Goal: Task Accomplishment & Management: Manage account settings

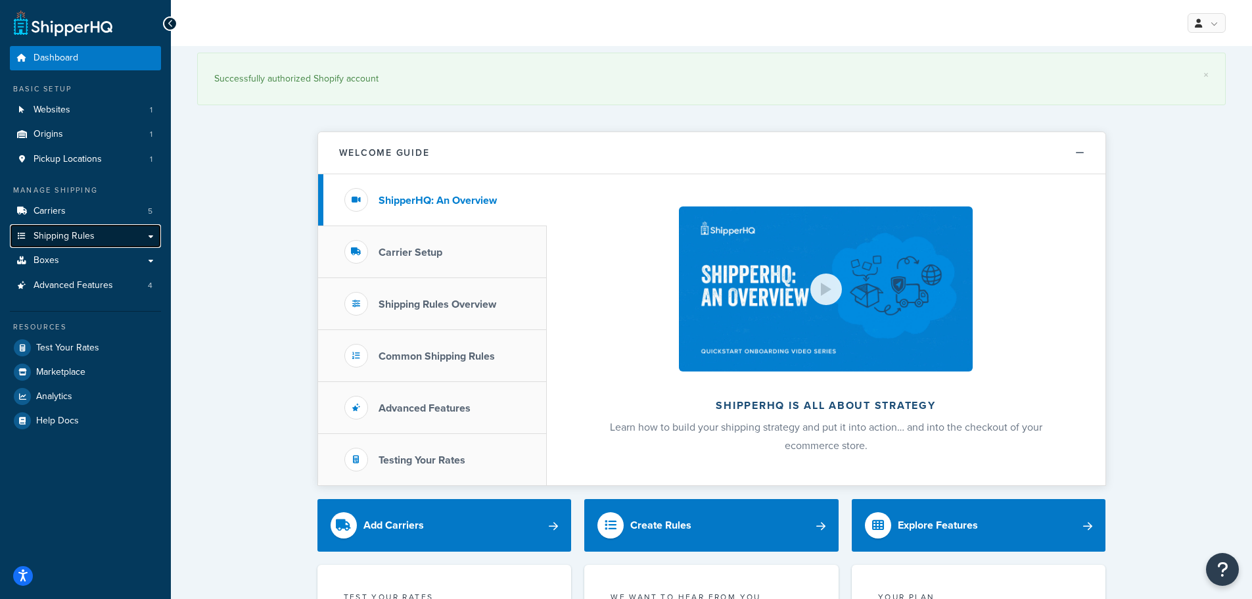
click at [114, 229] on link "Shipping Rules" at bounding box center [85, 236] width 151 height 24
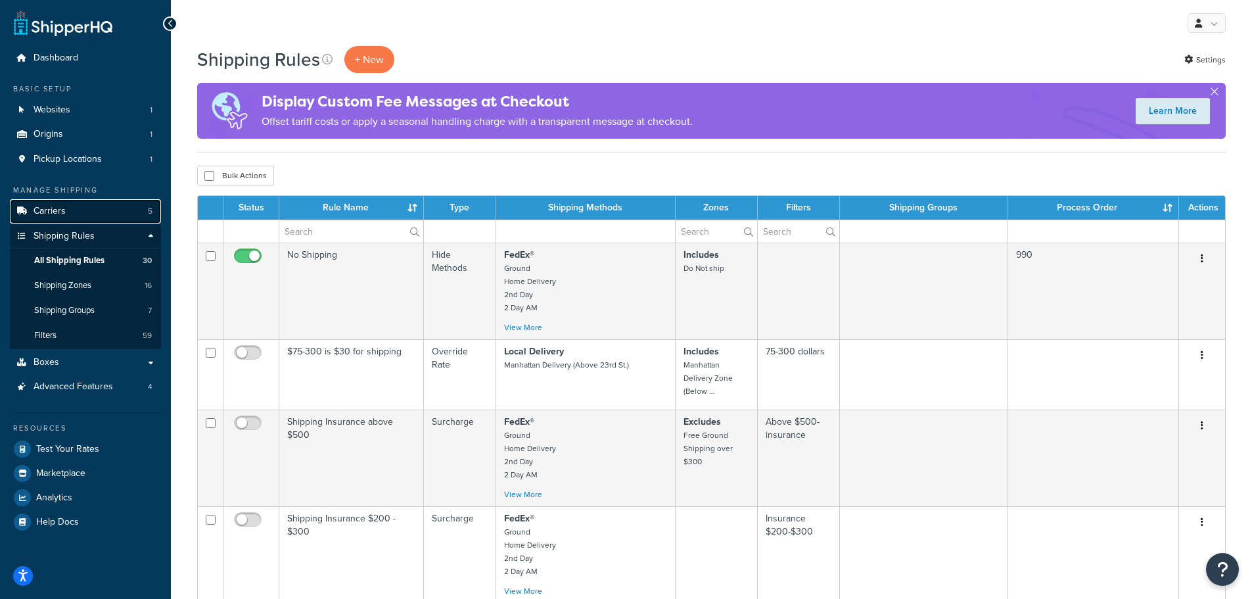
click at [103, 209] on link "Carriers 5" at bounding box center [85, 211] width 151 height 24
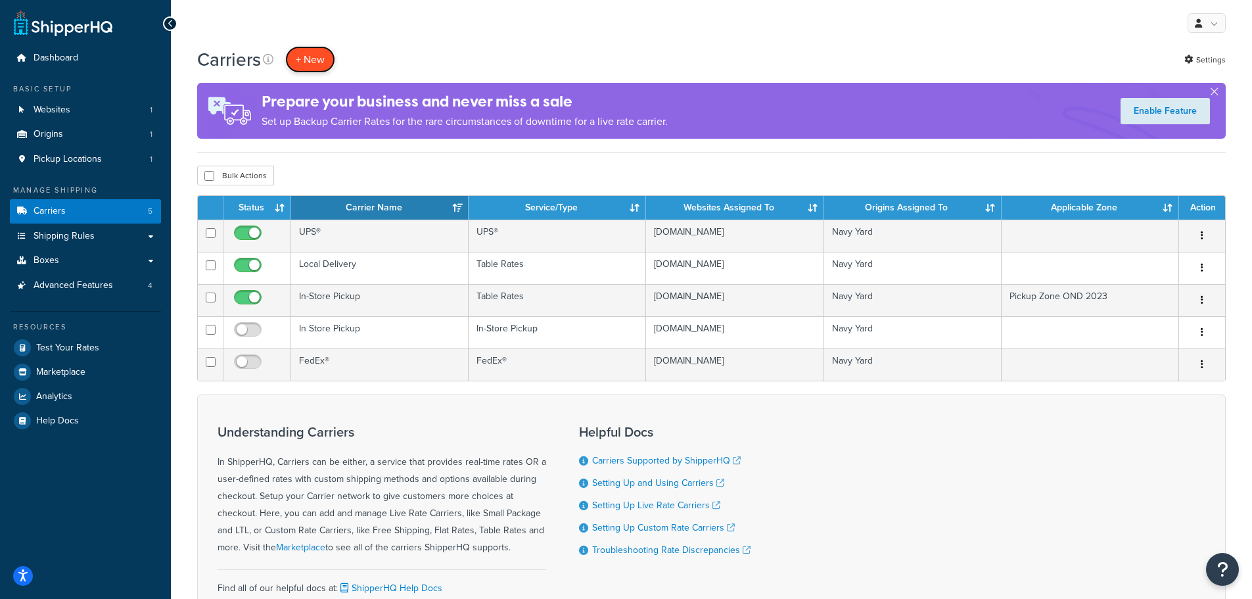
click at [323, 63] on button "+ New" at bounding box center [310, 59] width 50 height 27
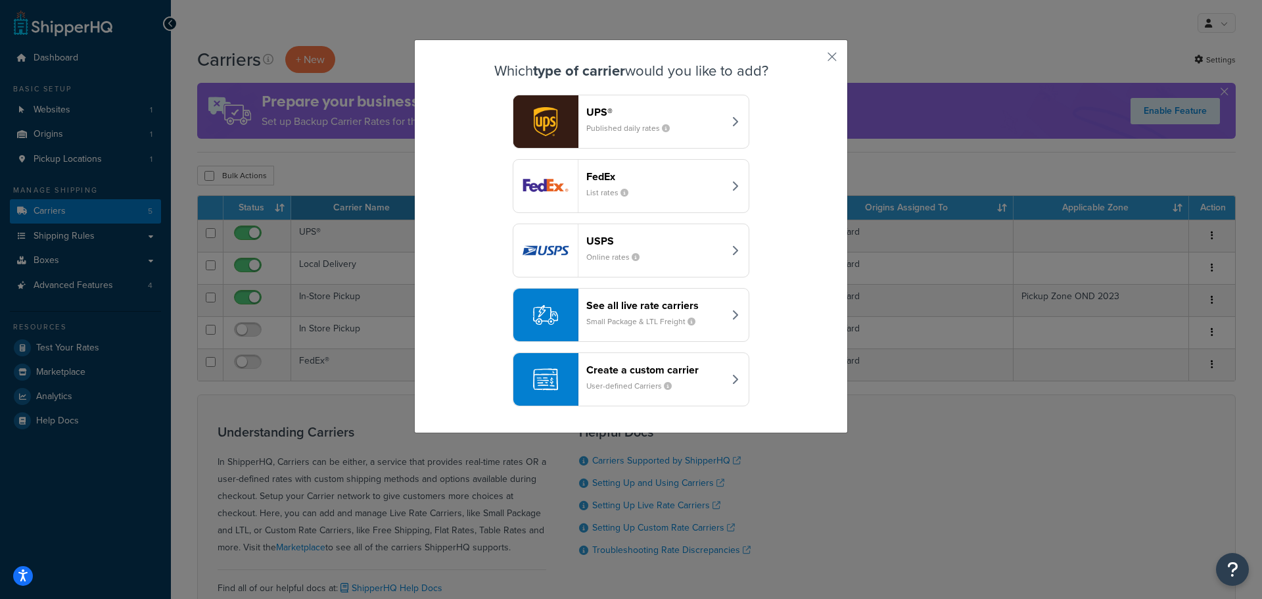
click at [710, 390] on div "Create a custom carrier User-defined Carriers" at bounding box center [654, 379] width 137 height 32
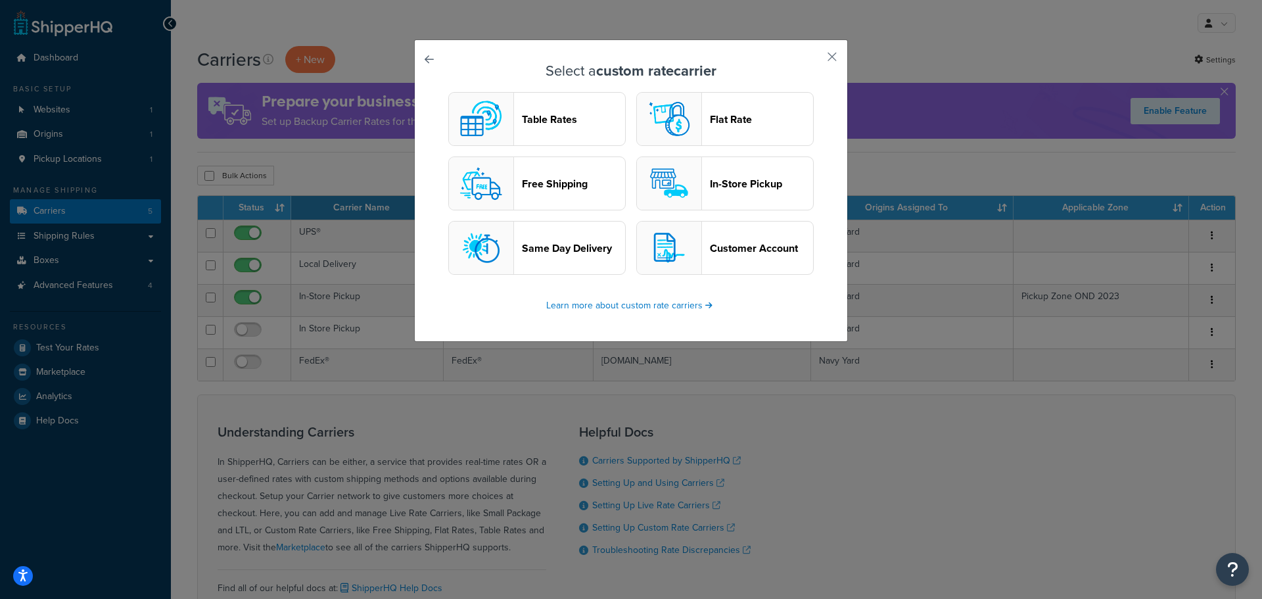
click at [723, 113] on header "Flat Rate" at bounding box center [761, 119] width 103 height 12
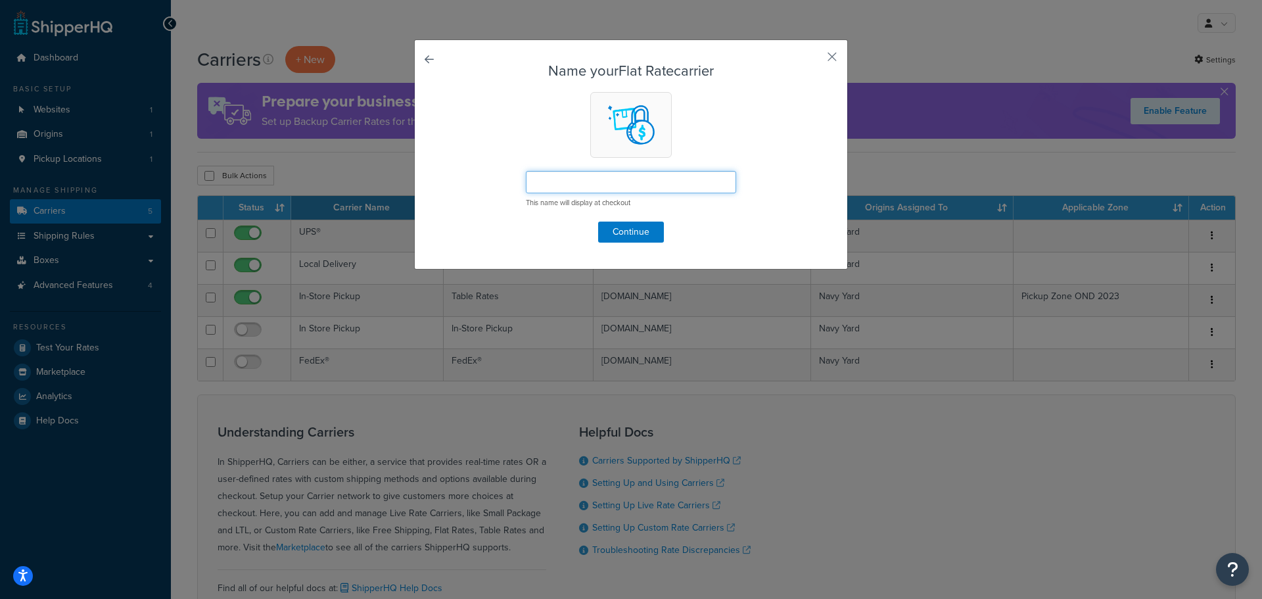
click at [666, 187] on input "text" at bounding box center [631, 182] width 210 height 22
click at [564, 179] on input "text" at bounding box center [631, 182] width 210 height 22
paste input "Hold Until Case is Full"
type input "Hold Until Case is Full"
click at [647, 235] on button "Continue" at bounding box center [631, 231] width 66 height 21
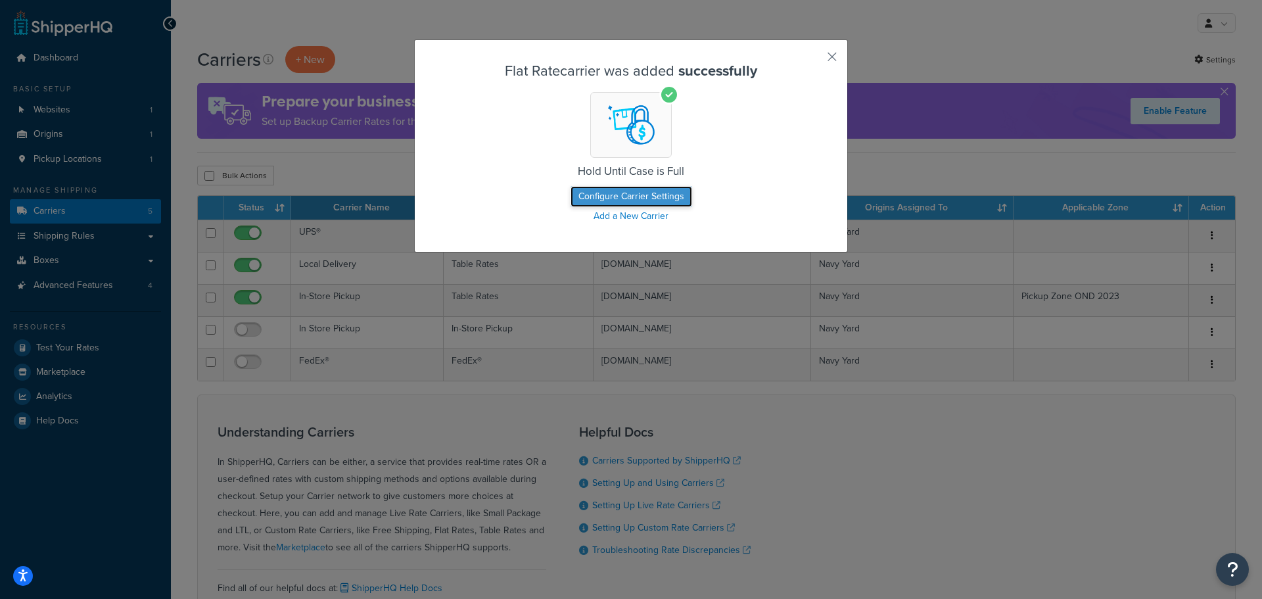
click at [630, 196] on button "Configure Carrier Settings" at bounding box center [631, 196] width 122 height 21
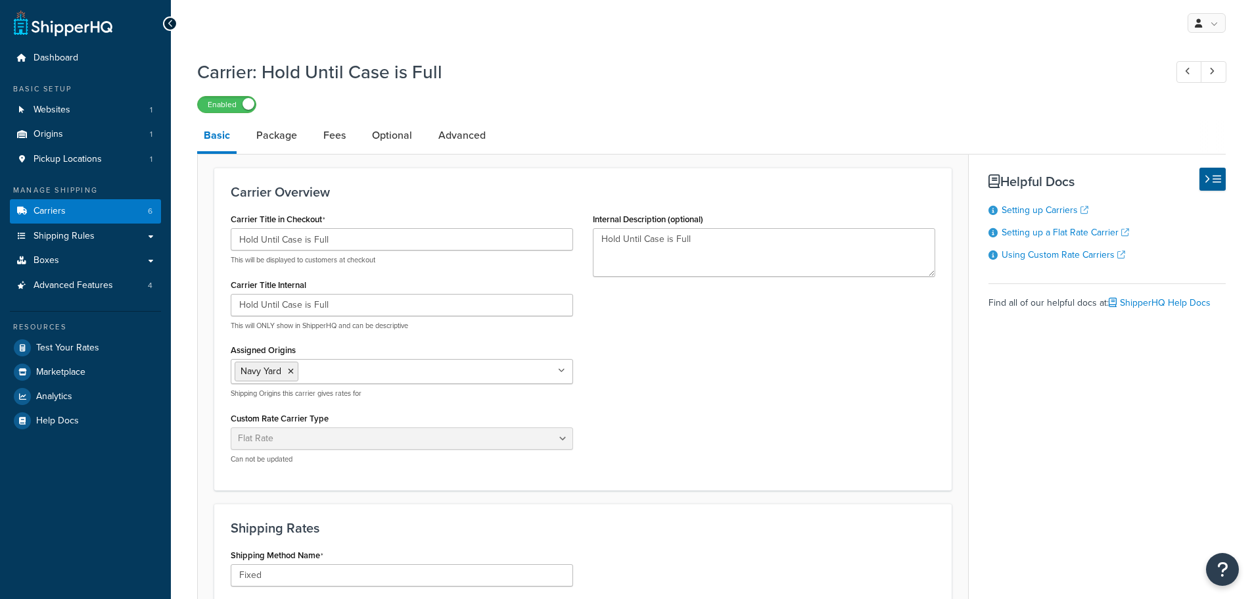
select select "flat"
click at [223, 103] on label "Enabled" at bounding box center [227, 105] width 58 height 16
click at [367, 241] on input "Hold Until Case is Full" at bounding box center [402, 239] width 342 height 22
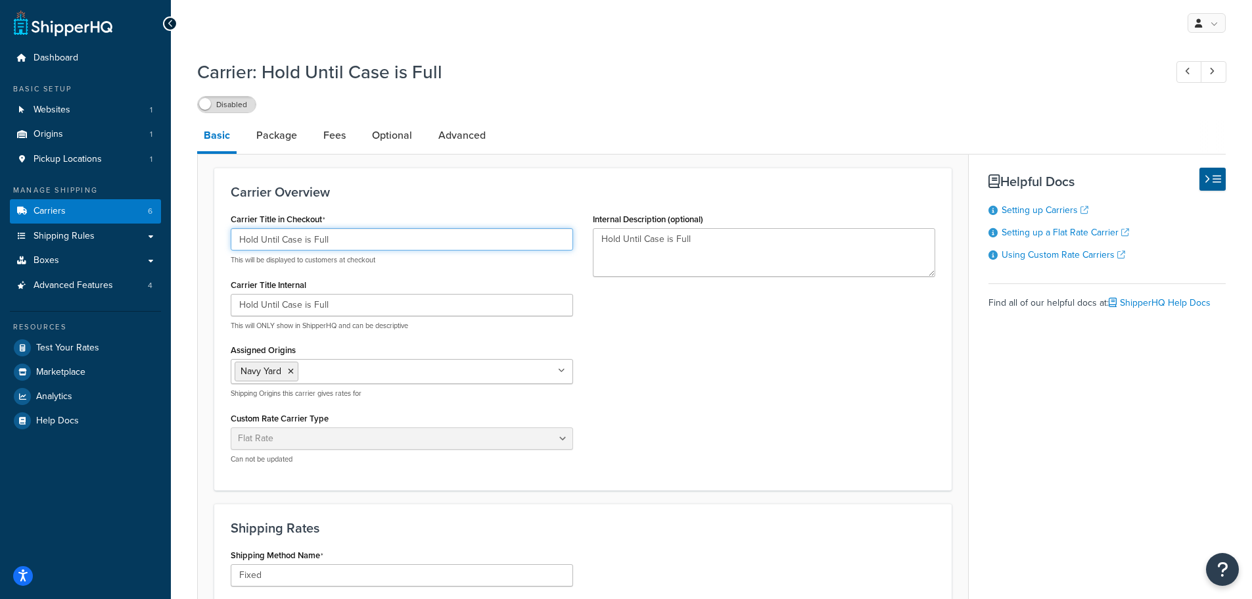
paste input "Choose this ship method ONLY if you are accumulating 12 bottles via multiple pu…"
type input "Choose this ship method ONLY if you are accumulating 12 bottles via multiple pu…"
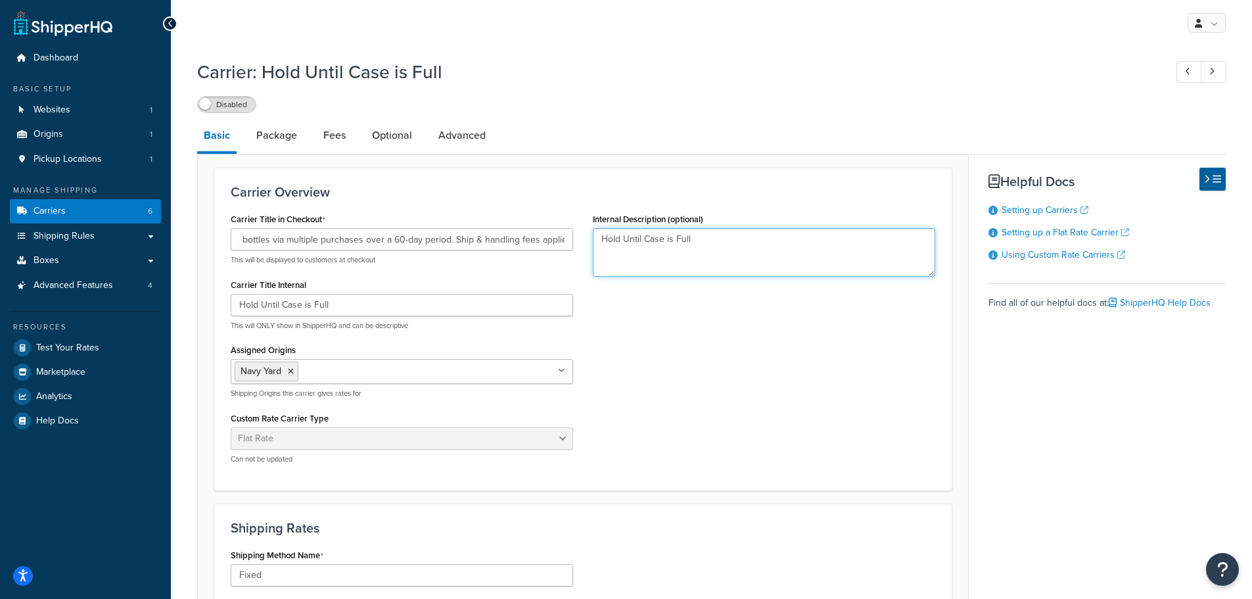
scroll to position [0, 0]
drag, startPoint x: 651, startPoint y: 241, endPoint x: 561, endPoint y: 241, distance: 90.7
click at [561, 241] on div "Carrier Title in Checkout Choose this ship method ONLY if you are accumulating …" at bounding box center [583, 342] width 724 height 264
paste textarea "Choose this ship method ONLY if you are accumulating 12 bottles via multiple pu…"
type textarea "Choose this ship method ONLY if you are accumulating 12 bottles via multiple pu…"
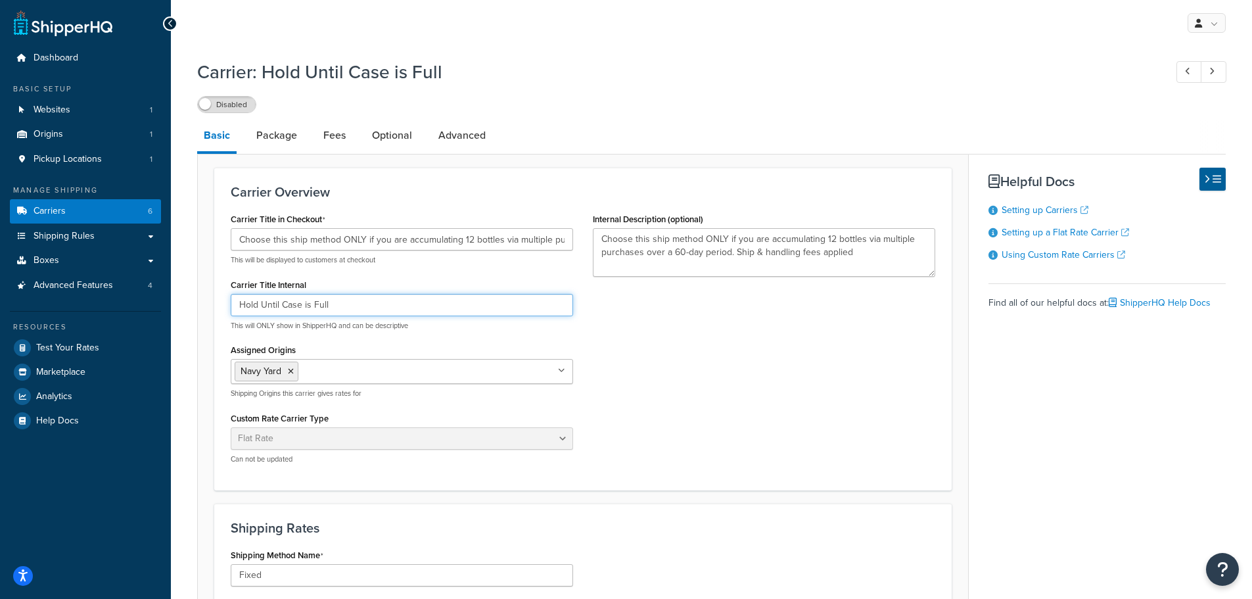
drag, startPoint x: 345, startPoint y: 305, endPoint x: 235, endPoint y: 305, distance: 109.7
click at [235, 305] on input "Hold Until Case is Full" at bounding box center [402, 305] width 342 height 22
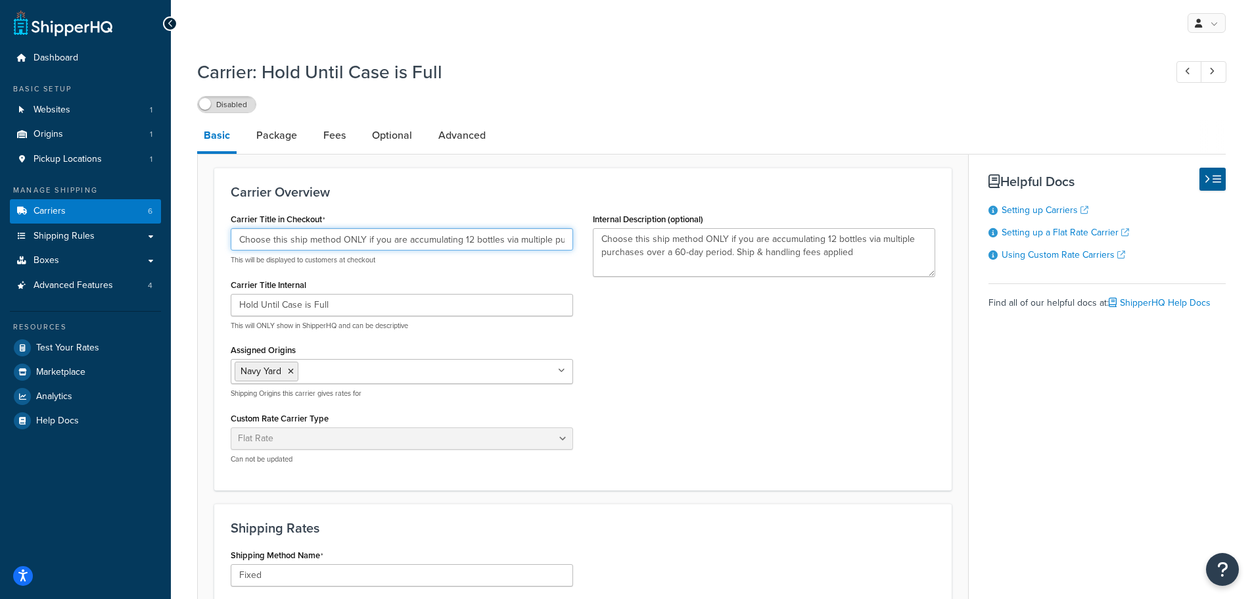
click at [314, 240] on input "Choose this ship method ONLY if you are accumulating 12 bottles via multiple pu…" at bounding box center [402, 239] width 342 height 22
paste input "Hold Until Case is Full"
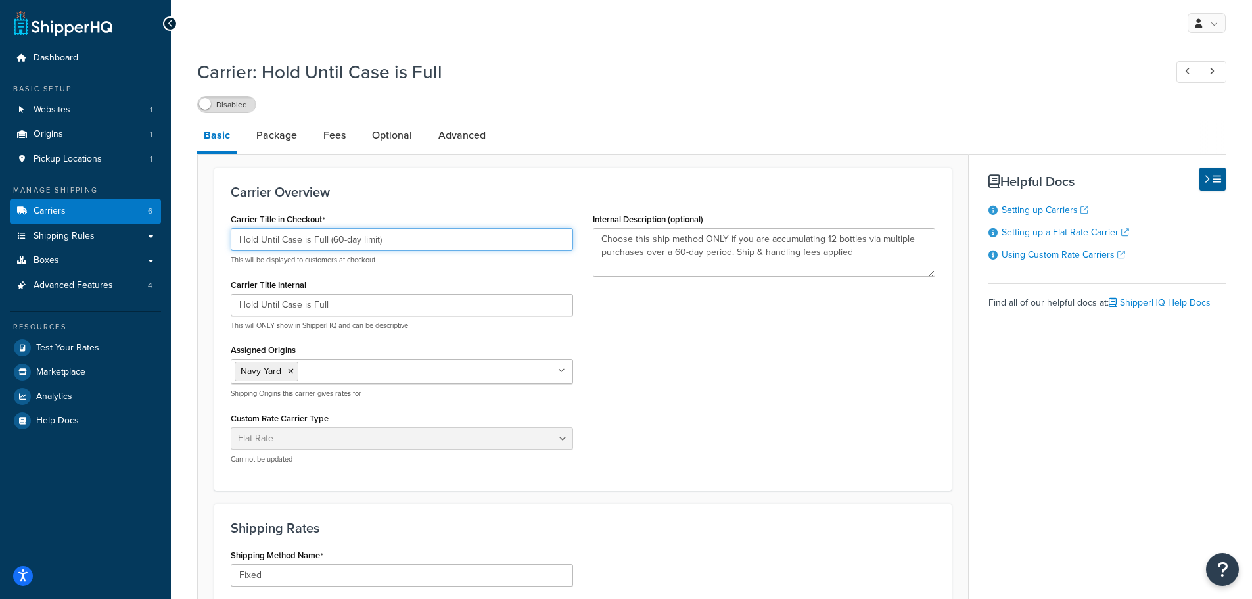
type input "Hold Until Case is Full (60-day limit)"
click at [762, 365] on div "Carrier Title in Checkout Hold Until Case is Full (60-day limit) This will be d…" at bounding box center [583, 342] width 724 height 264
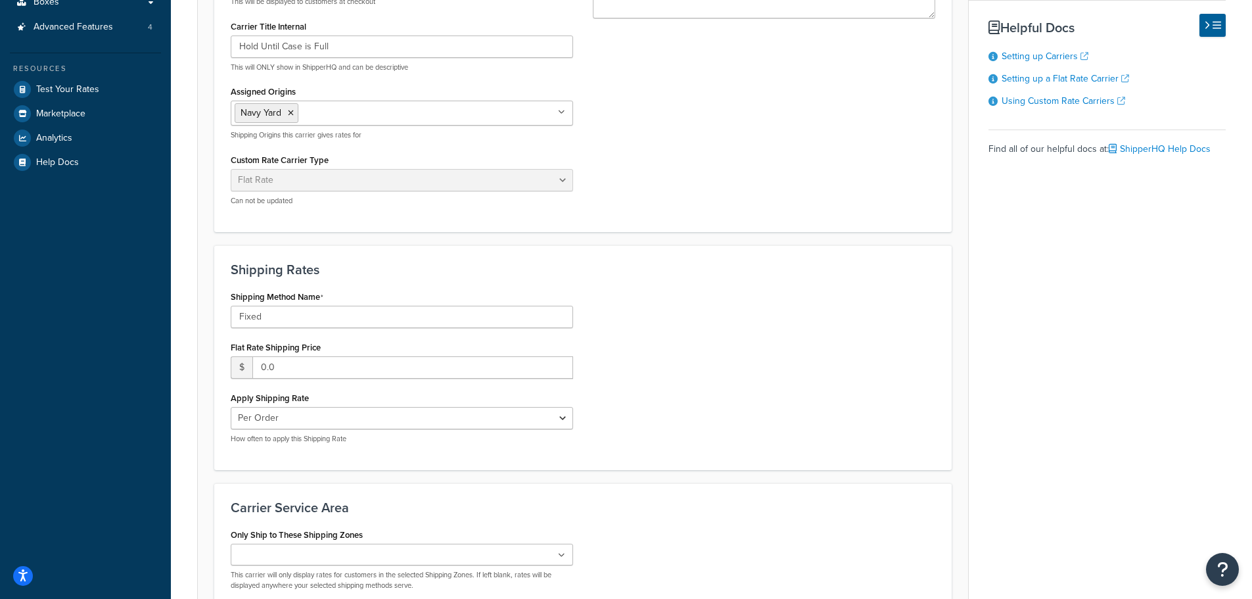
scroll to position [263, 0]
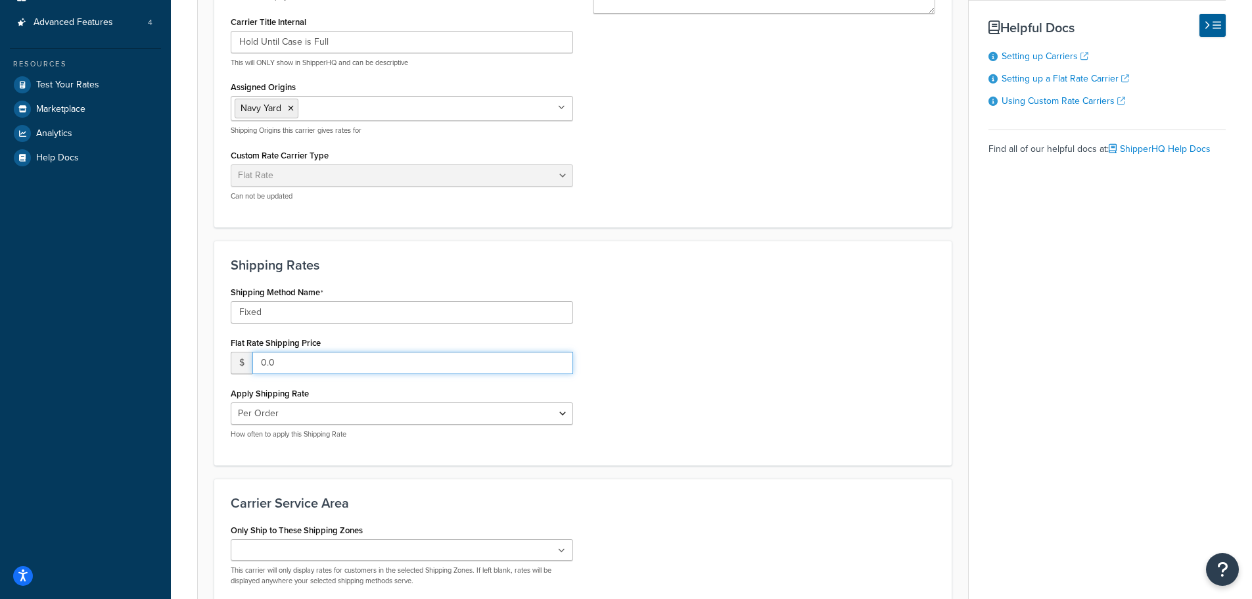
click at [308, 363] on input "0.0" at bounding box center [412, 363] width 321 height 22
click at [376, 409] on select "Per Order Per Item Per Package" at bounding box center [402, 413] width 342 height 22
select select "item"
click at [231, 402] on select "Per Order Per Item Per Package" at bounding box center [402, 413] width 342 height 22
click at [325, 365] on input "0.0" at bounding box center [412, 363] width 321 height 22
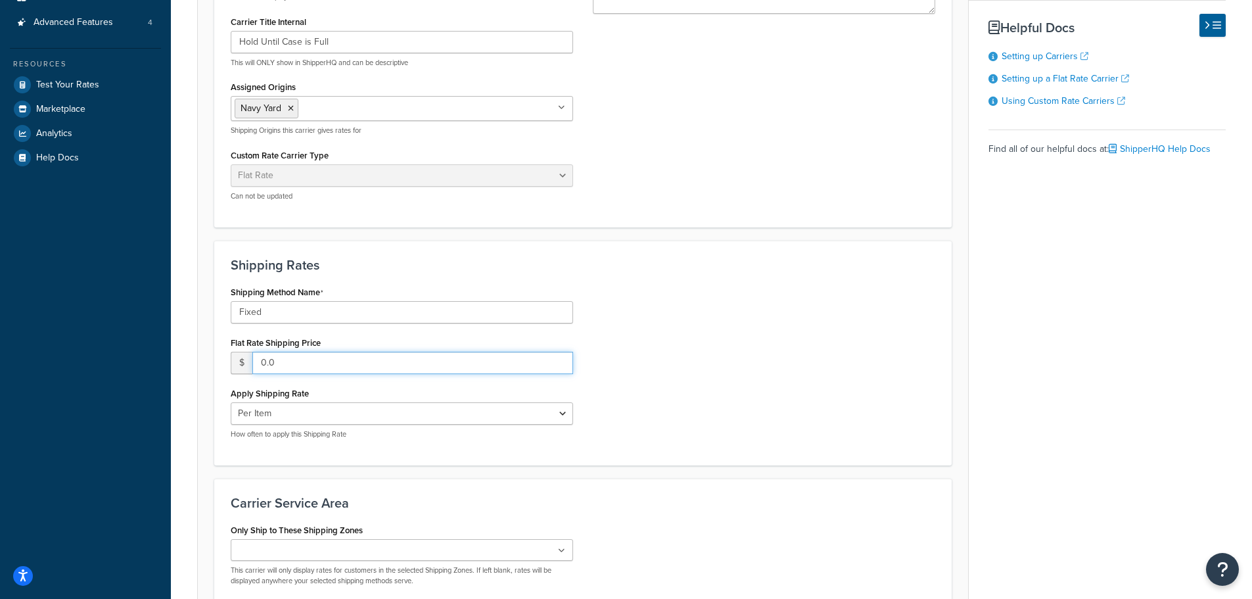
click at [325, 365] on input "0.0" at bounding box center [412, 363] width 321 height 22
type input "1.5"
click at [710, 453] on div "Shipping Rates Shipping Method Name Fixed Flat Rate Shipping Price $ 1.5 Apply …" at bounding box center [582, 353] width 737 height 225
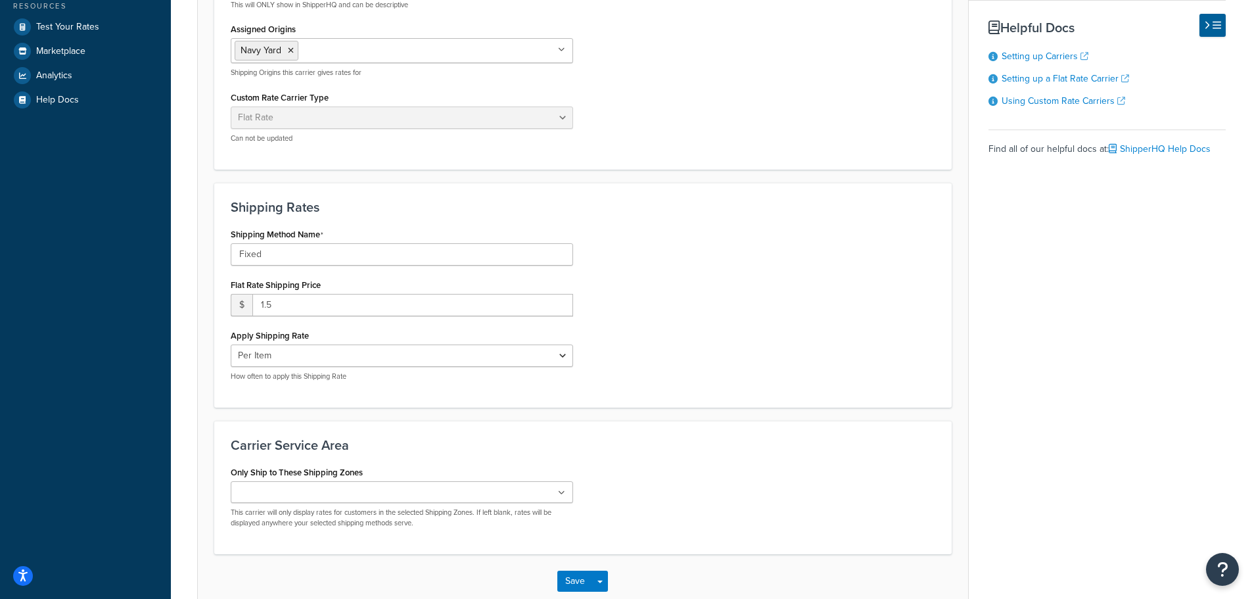
scroll to position [396, 0]
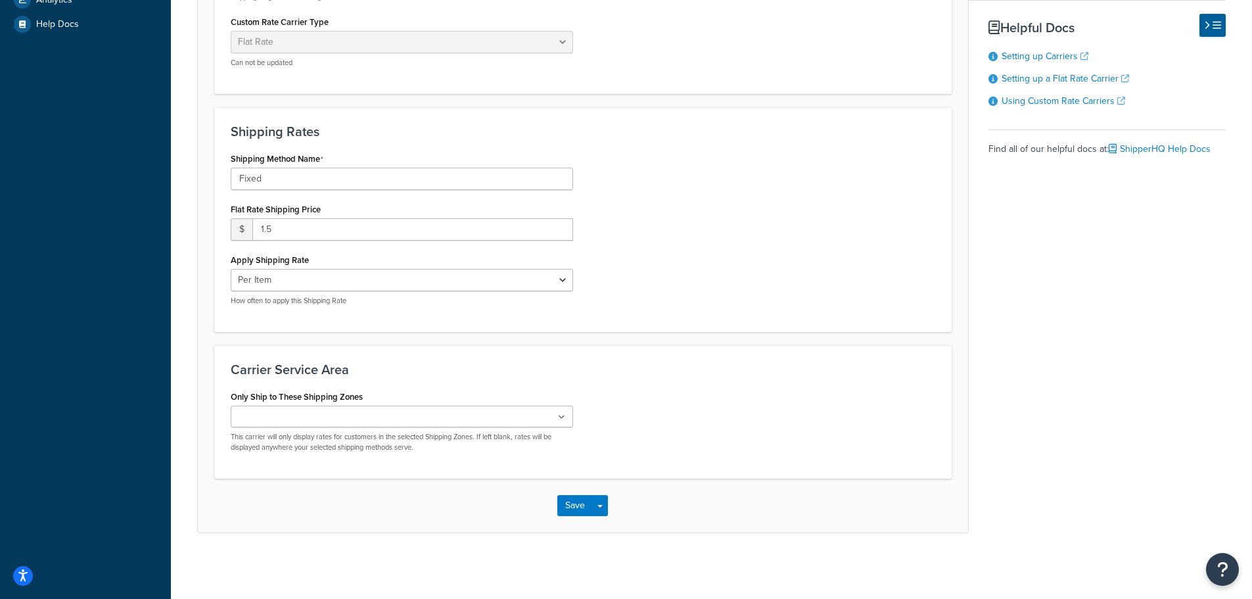
click at [468, 407] on ul at bounding box center [402, 416] width 342 height 22
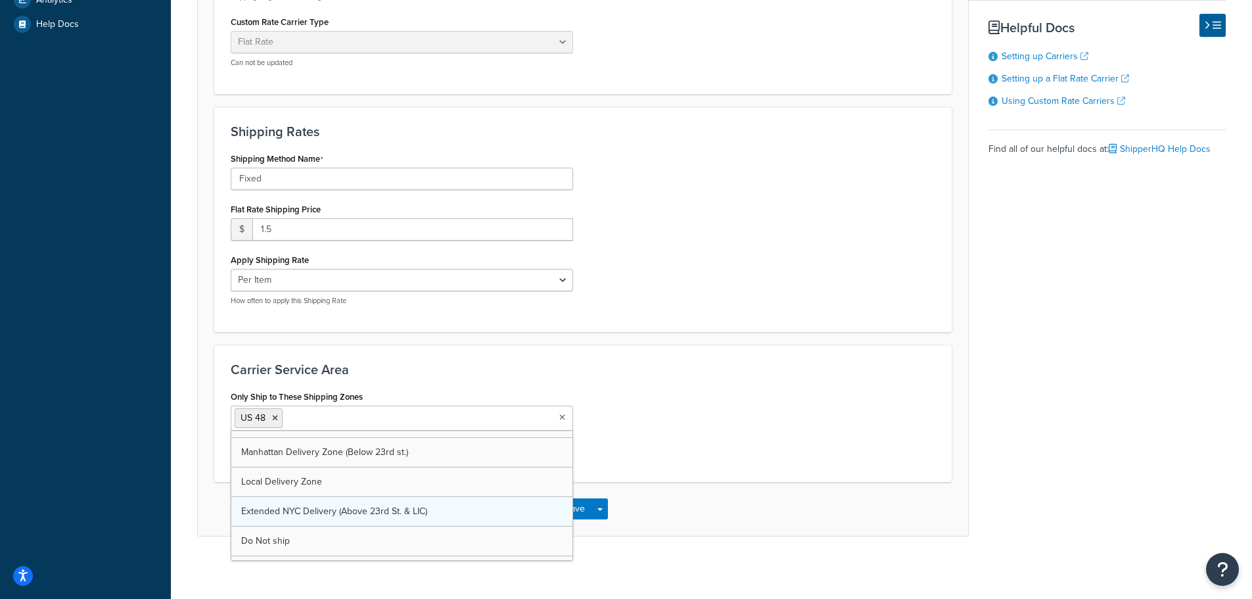
scroll to position [0, 0]
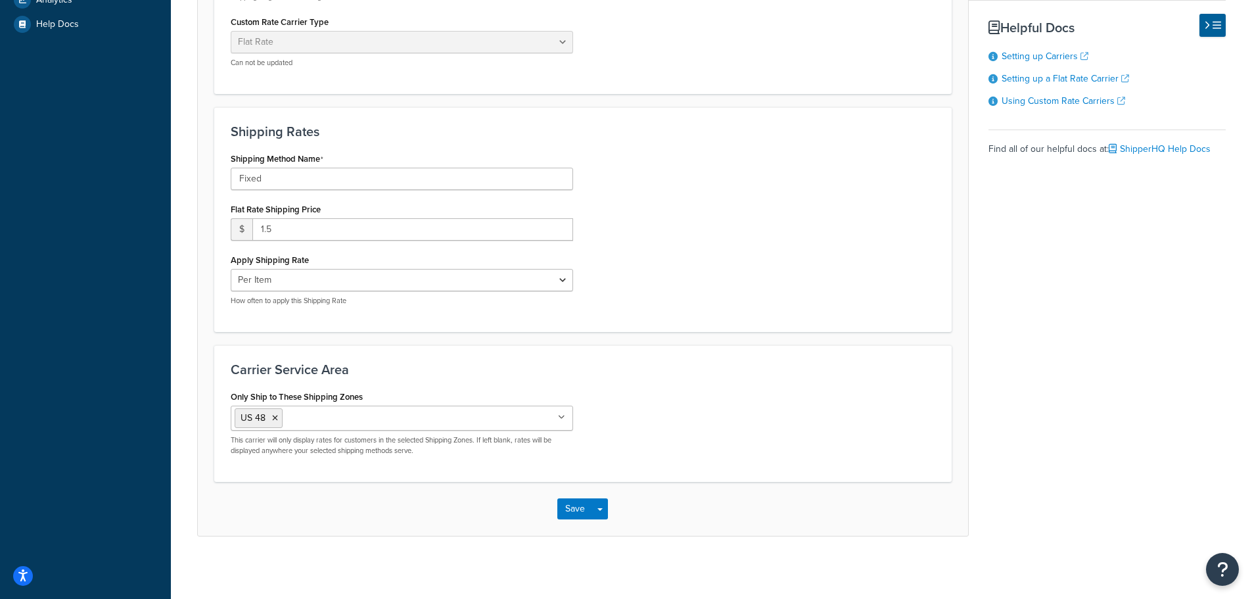
click at [719, 386] on div "Carrier Service Area Only Ship to These Shipping Zones US 48 Brooklyn Delivery …" at bounding box center [582, 413] width 737 height 137
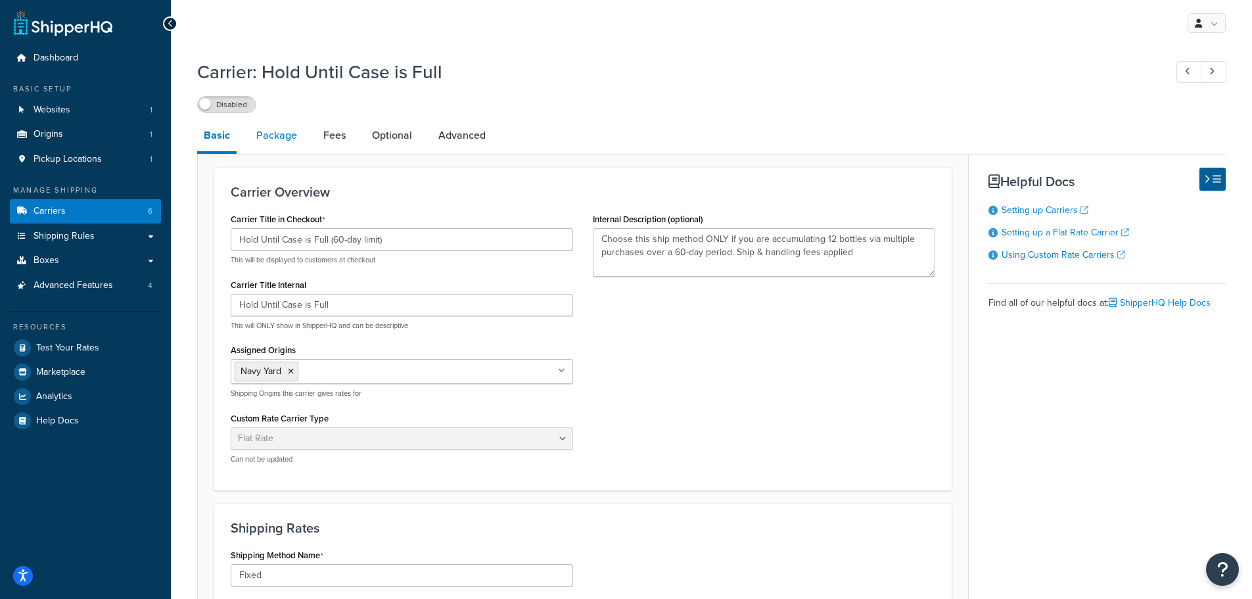
click at [283, 142] on link "Package" at bounding box center [277, 136] width 54 height 32
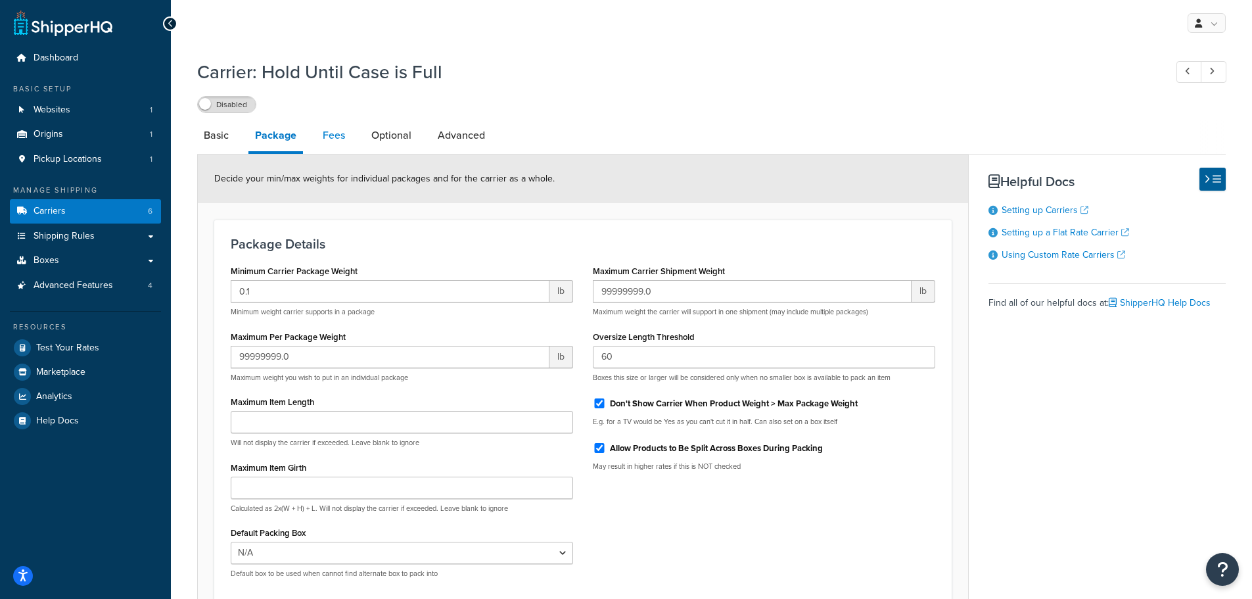
click at [336, 143] on link "Fees" at bounding box center [333, 136] width 35 height 32
select select "AFTER"
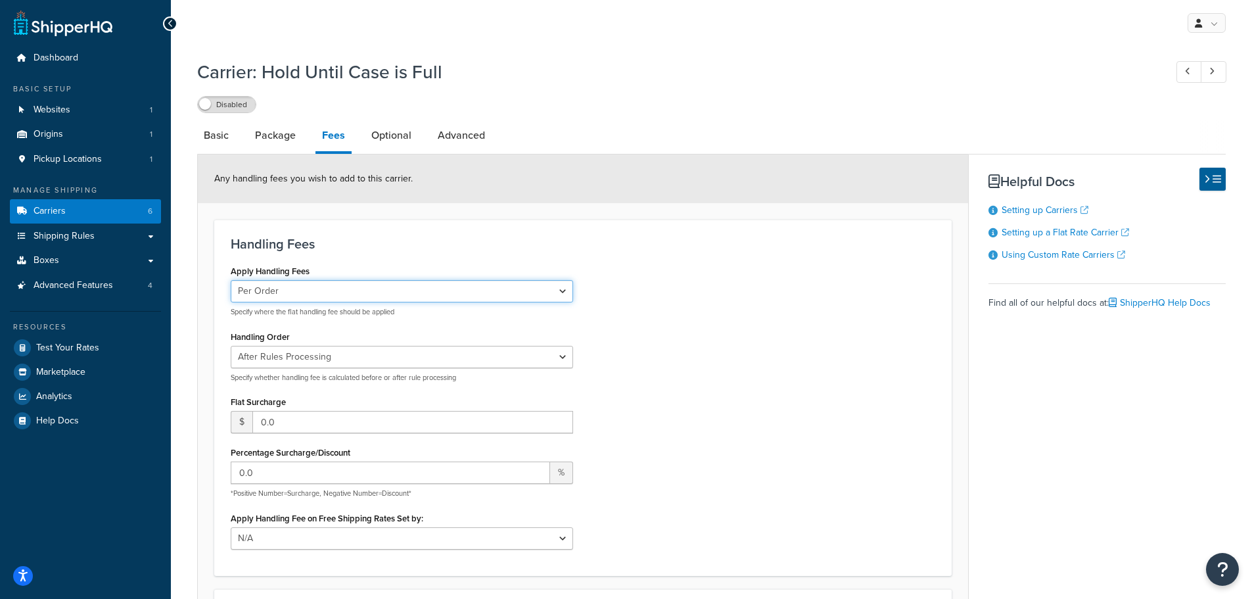
click at [502, 300] on select "Per Order Per Item Per Package" at bounding box center [402, 291] width 342 height 22
select select "item"
click at [231, 280] on select "Per Order Per Item Per Package" at bounding box center [402, 291] width 342 height 22
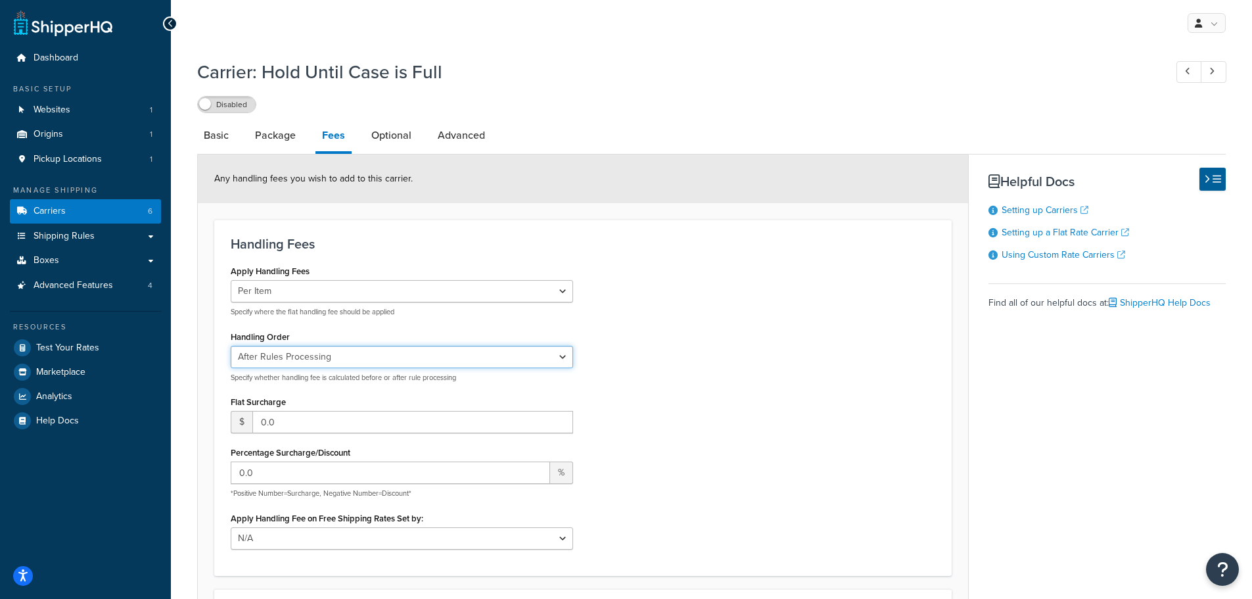
click at [483, 363] on select "Before Rules Processing After Rules Processing" at bounding box center [402, 357] width 342 height 22
click at [787, 340] on div "Apply Handling Fees Per Order Per Item Per Package Specify where the flat handl…" at bounding box center [583, 410] width 724 height 297
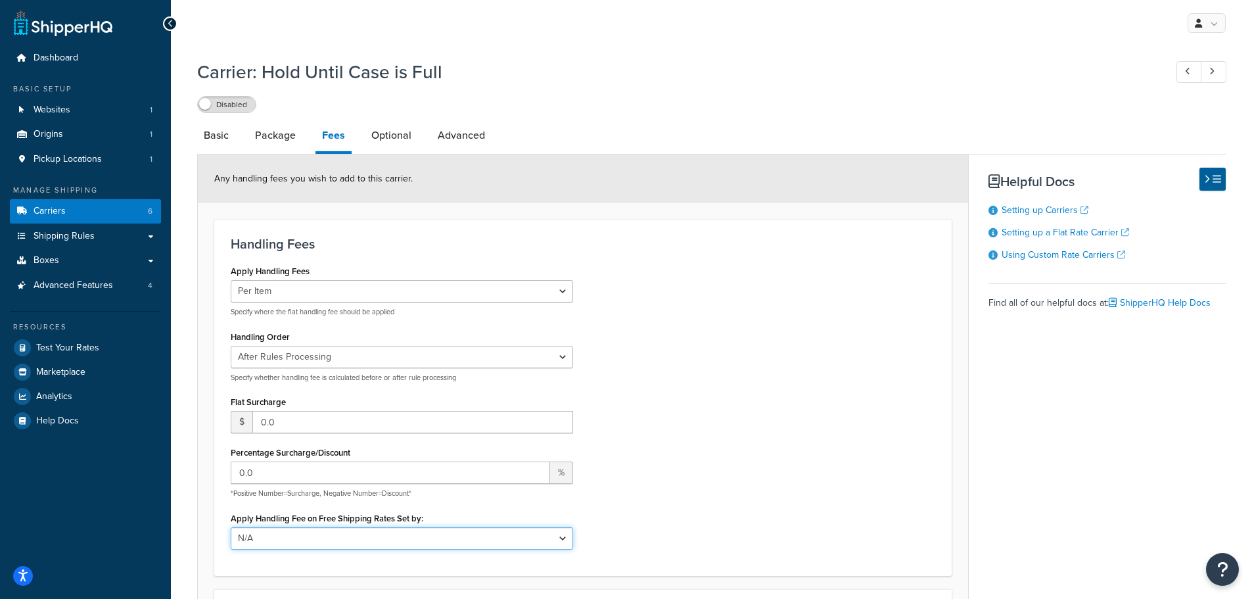
click at [288, 532] on select "N/A Fixed/Free Shipping Methods Free Promotion Rules All Free Shipping" at bounding box center [402, 538] width 342 height 22
click at [616, 532] on div "Apply Handling Fees Per Order Per Item Per Package Specify where the flat handl…" at bounding box center [583, 410] width 724 height 297
click at [214, 139] on link "Basic" at bounding box center [216, 136] width 38 height 32
select select "flat"
select select "item"
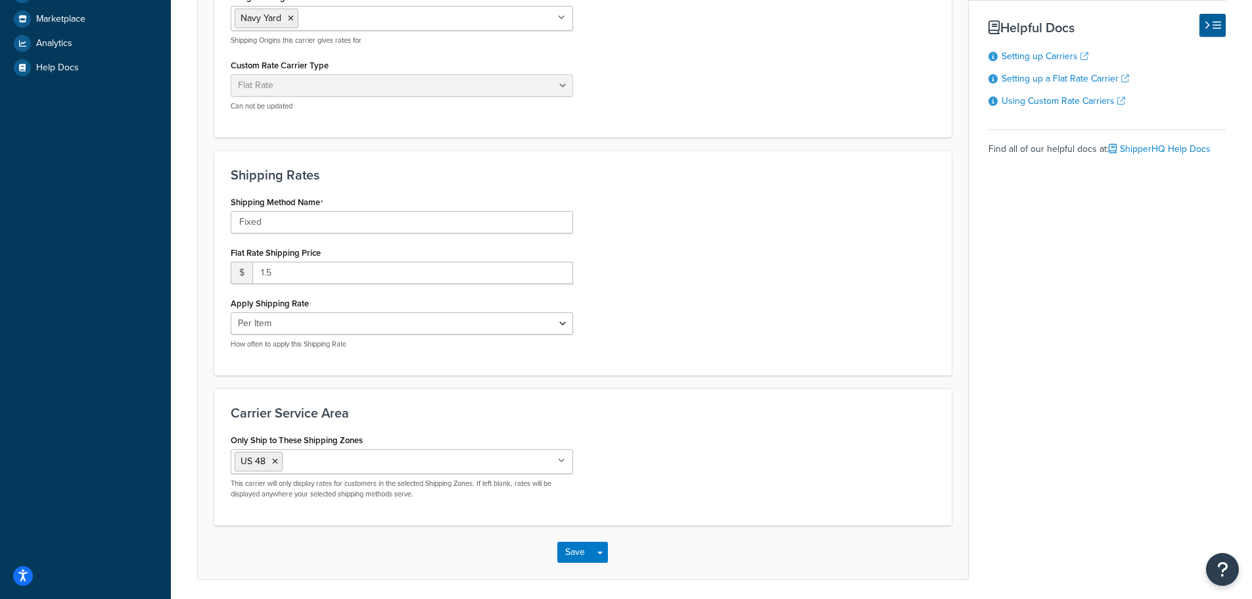
scroll to position [400, 0]
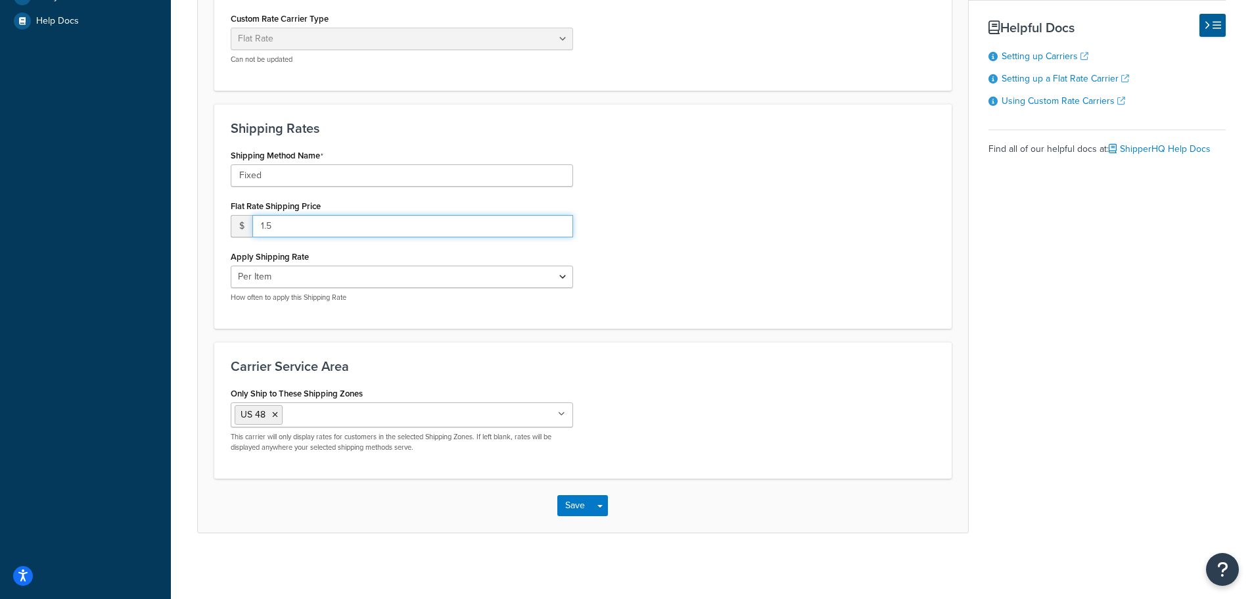
click at [298, 226] on input "1.5" at bounding box center [412, 226] width 321 height 22
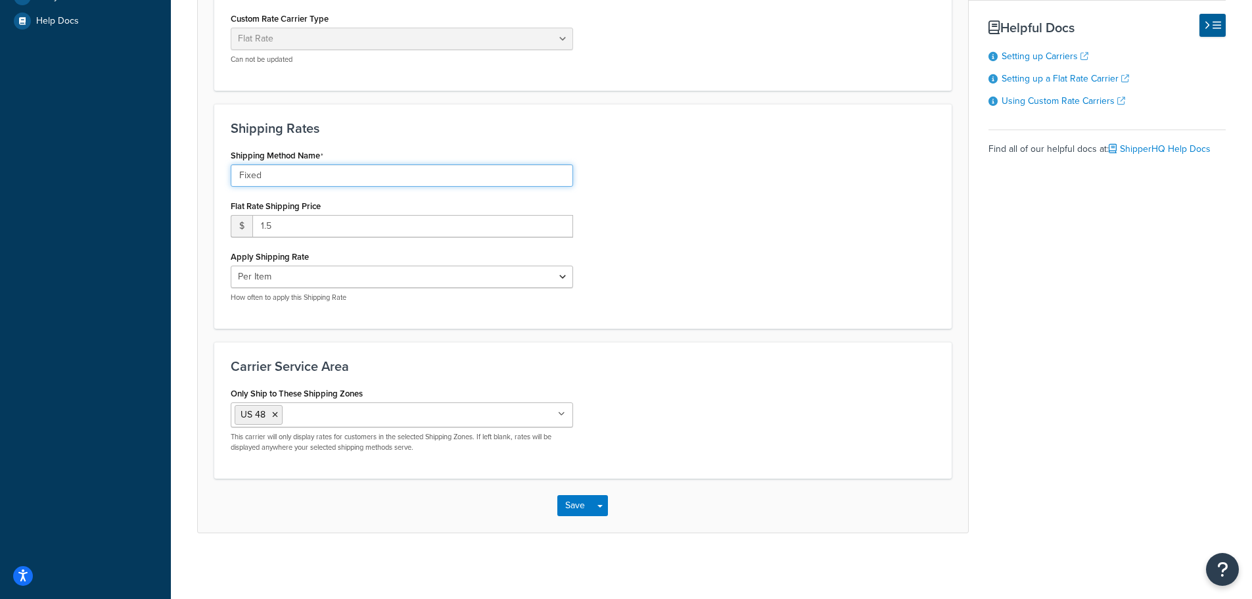
click at [335, 176] on input "Fixed" at bounding box center [402, 175] width 342 height 22
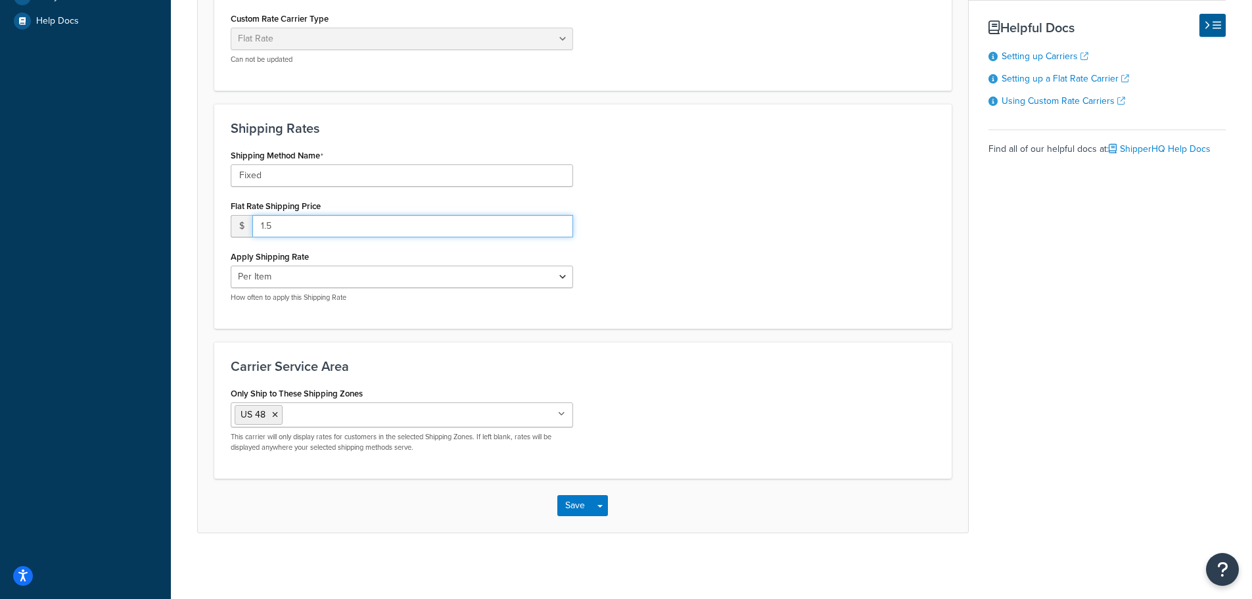
click at [329, 229] on input "1.5" at bounding box center [412, 226] width 321 height 22
drag, startPoint x: 480, startPoint y: 229, endPoint x: 250, endPoint y: 239, distance: 230.2
click at [250, 239] on div "Shipping Method Name Fixed Flat Rate Shipping Price $ 1.5 Apply Shipping Rate P…" at bounding box center [402, 229] width 362 height 166
type input "0"
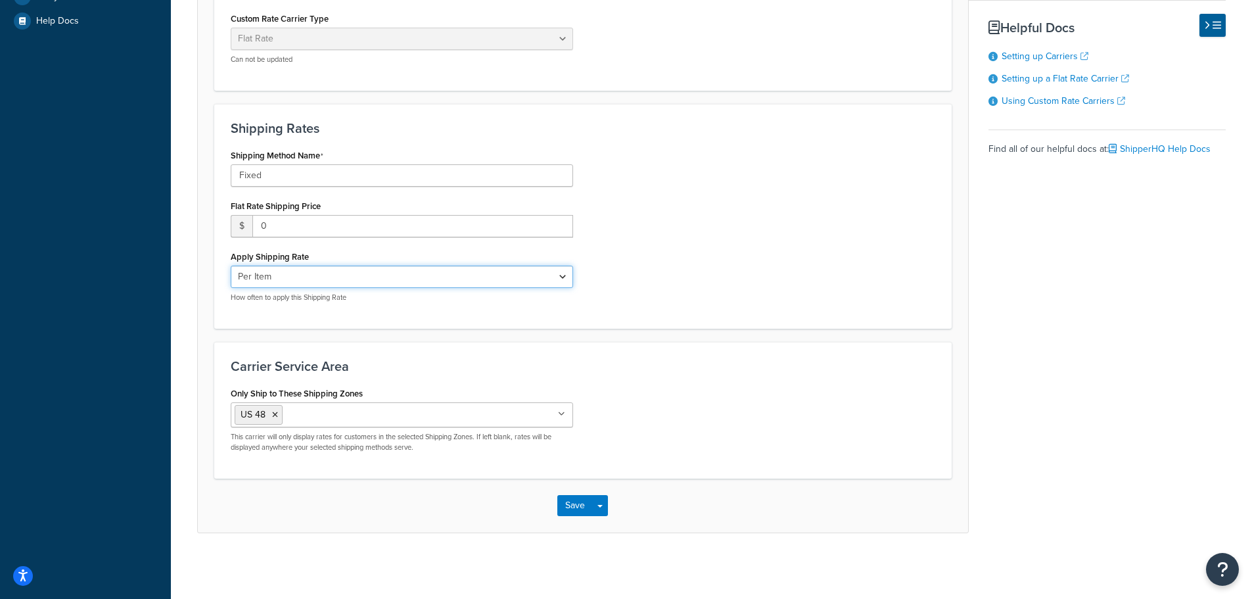
drag, startPoint x: 278, startPoint y: 275, endPoint x: 287, endPoint y: 268, distance: 10.8
click at [278, 275] on select "Per Order Per Item Per Package" at bounding box center [402, 276] width 342 height 22
select select "order"
click at [231, 265] on select "Per Order Per Item Per Package" at bounding box center [402, 276] width 342 height 22
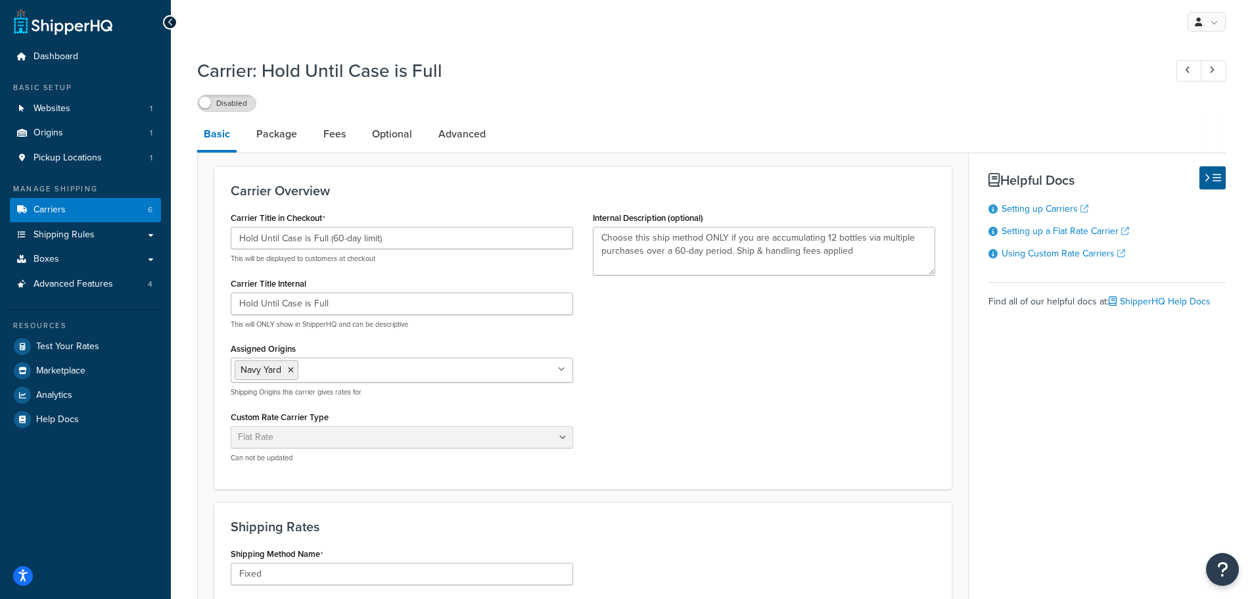
scroll to position [0, 0]
click at [274, 132] on link "Package" at bounding box center [277, 136] width 54 height 32
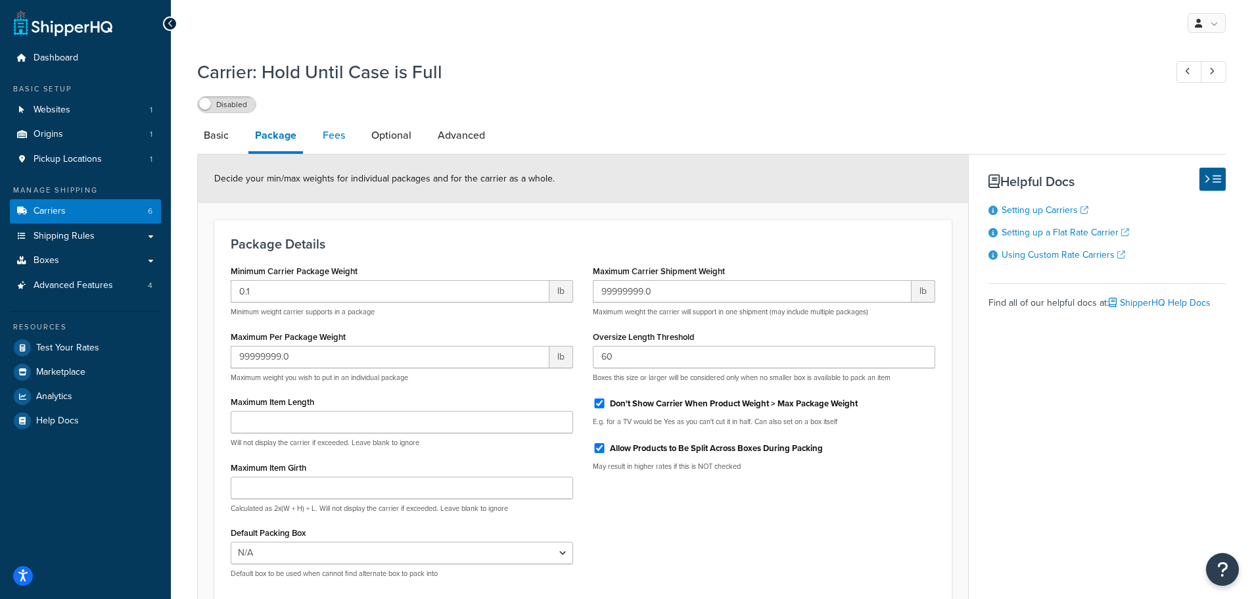
click at [326, 137] on link "Fees" at bounding box center [333, 136] width 35 height 32
select select "item"
select select "AFTER"
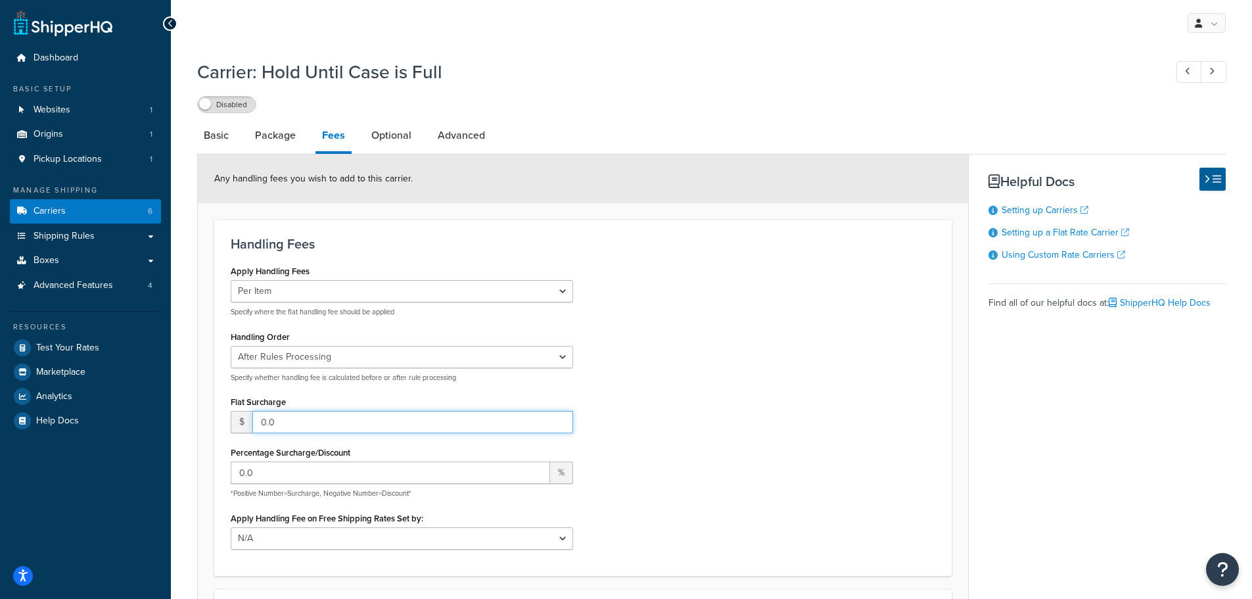
click at [316, 423] on input "0.0" at bounding box center [412, 422] width 321 height 22
click at [316, 424] on input "0.0" at bounding box center [412, 422] width 321 height 22
type input "1.5"
click at [639, 407] on div "Apply Handling Fees Per Order Per Item Per Package Specify where the flat handl…" at bounding box center [583, 410] width 724 height 297
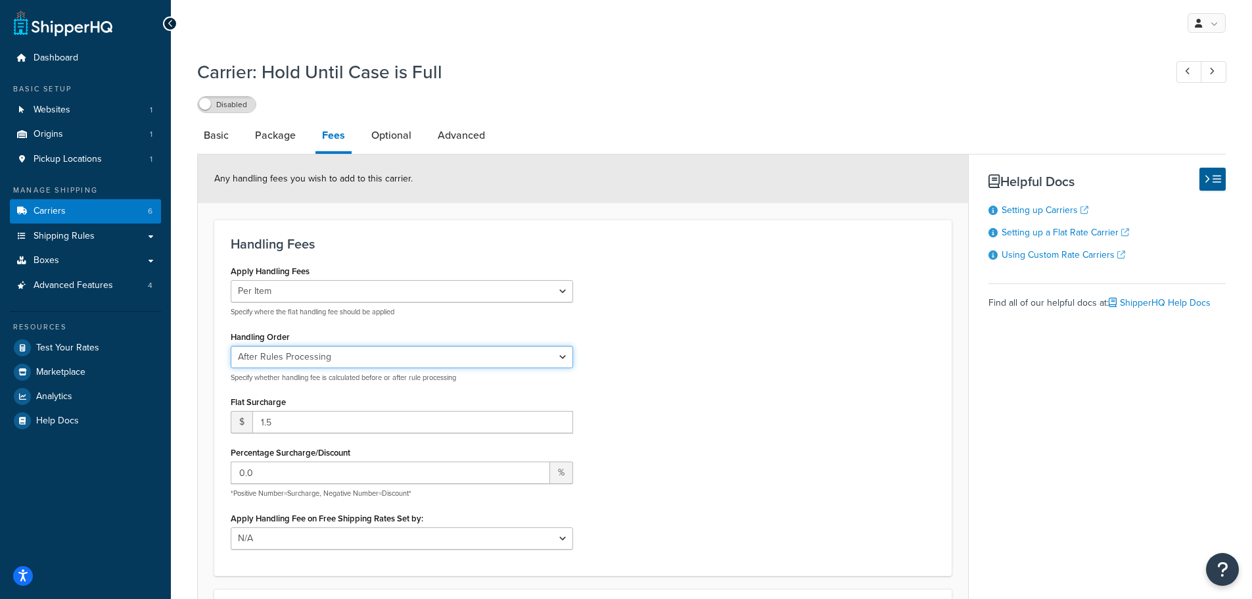
click at [377, 355] on select "Before Rules Processing After Rules Processing" at bounding box center [402, 357] width 342 height 22
click at [231, 346] on select "Before Rules Processing After Rules Processing" at bounding box center [402, 357] width 342 height 22
click at [407, 133] on link "Optional" at bounding box center [391, 136] width 53 height 32
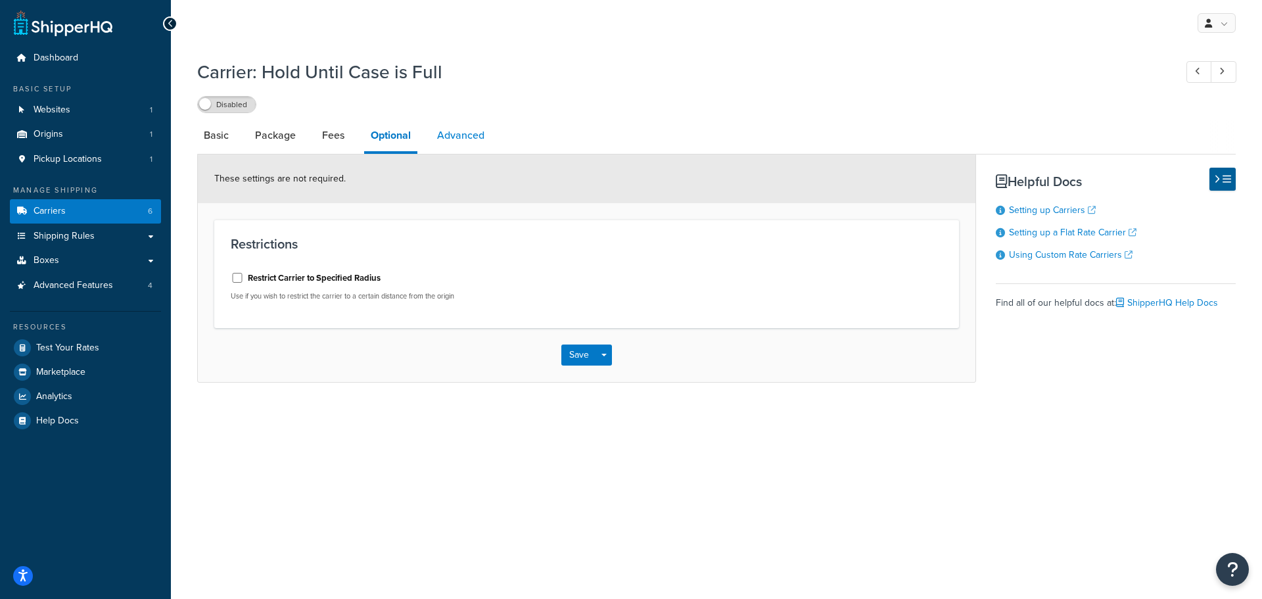
click at [474, 141] on link "Advanced" at bounding box center [460, 136] width 60 height 32
select select "false"
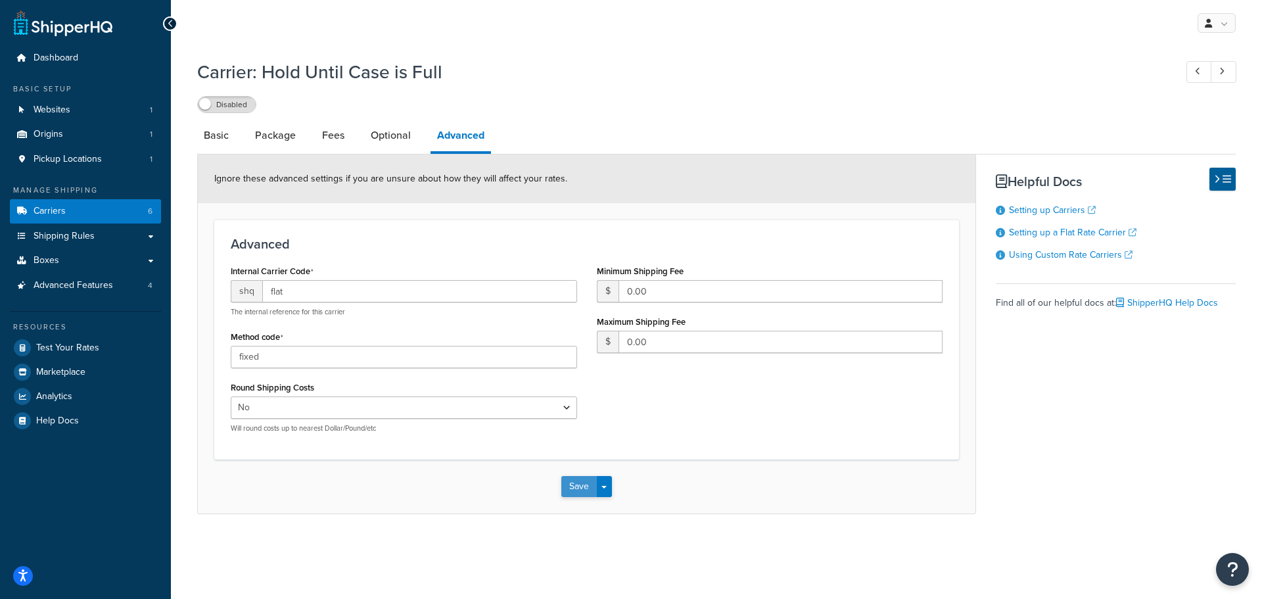
click at [583, 484] on button "Save" at bounding box center [578, 486] width 35 height 21
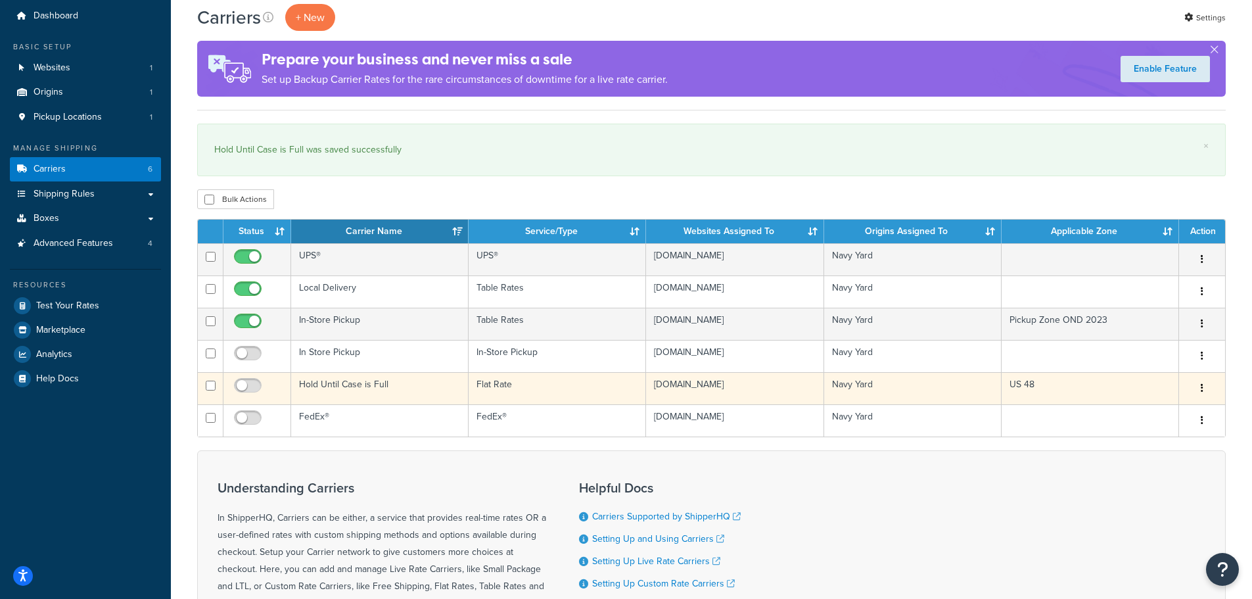
scroll to position [66, 0]
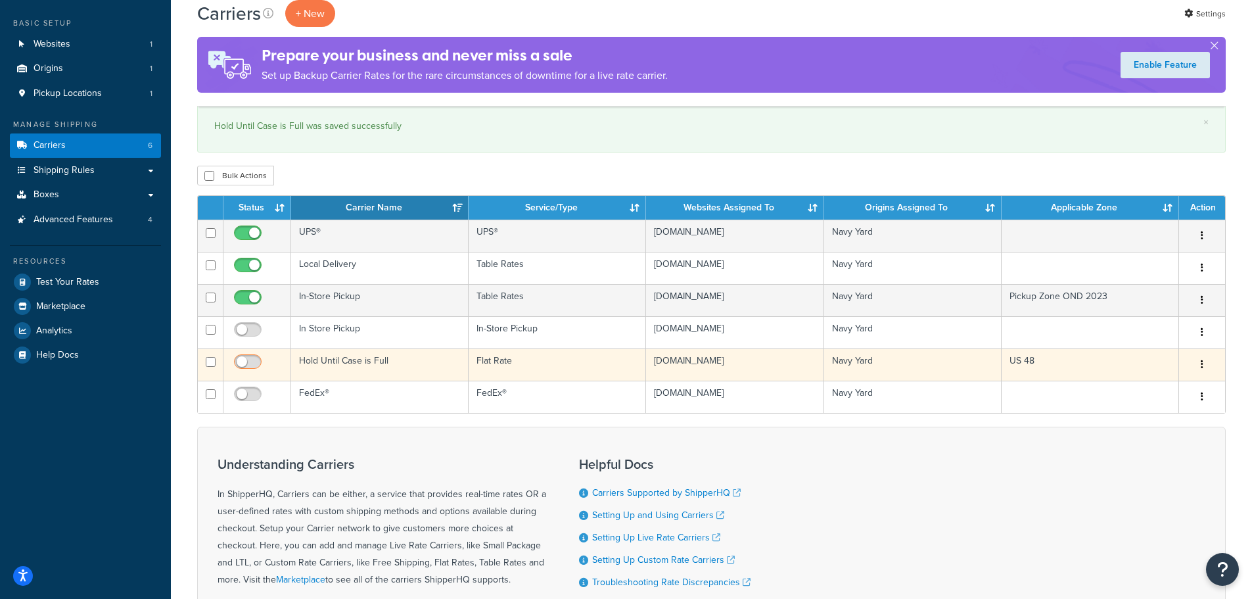
click at [247, 367] on input "checkbox" at bounding box center [249, 365] width 36 height 16
click at [254, 364] on input "checkbox" at bounding box center [249, 365] width 36 height 16
checkbox input "false"
click at [1203, 354] on td "Edit Duplicate [GEOGRAPHIC_DATA]" at bounding box center [1202, 364] width 46 height 32
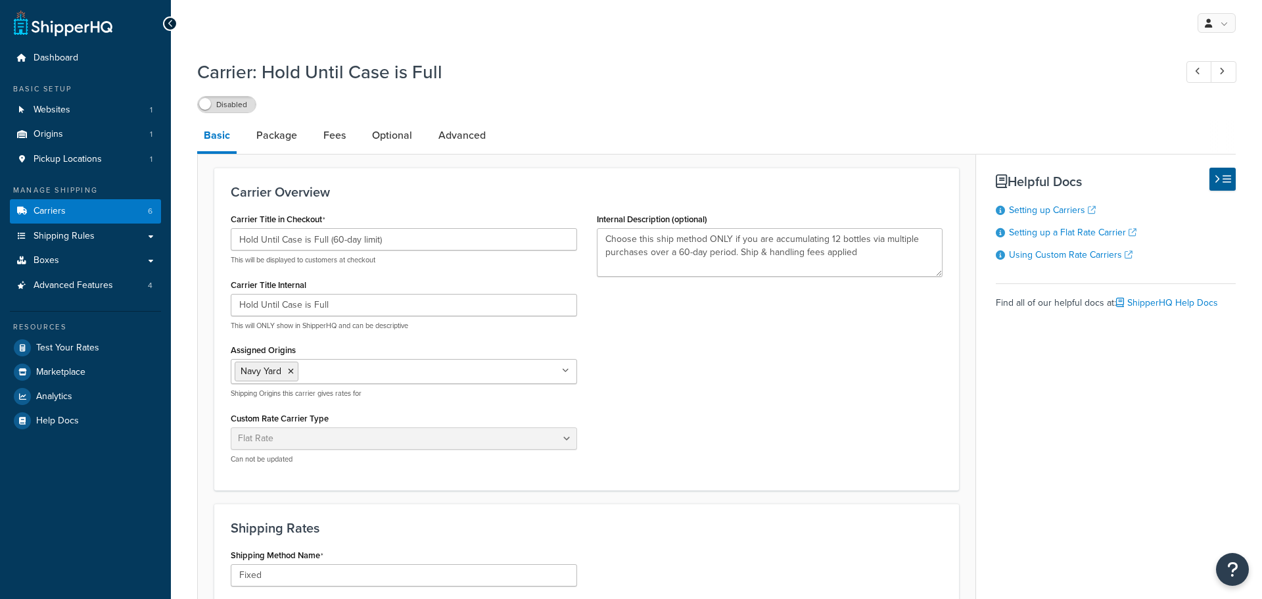
select select "flat"
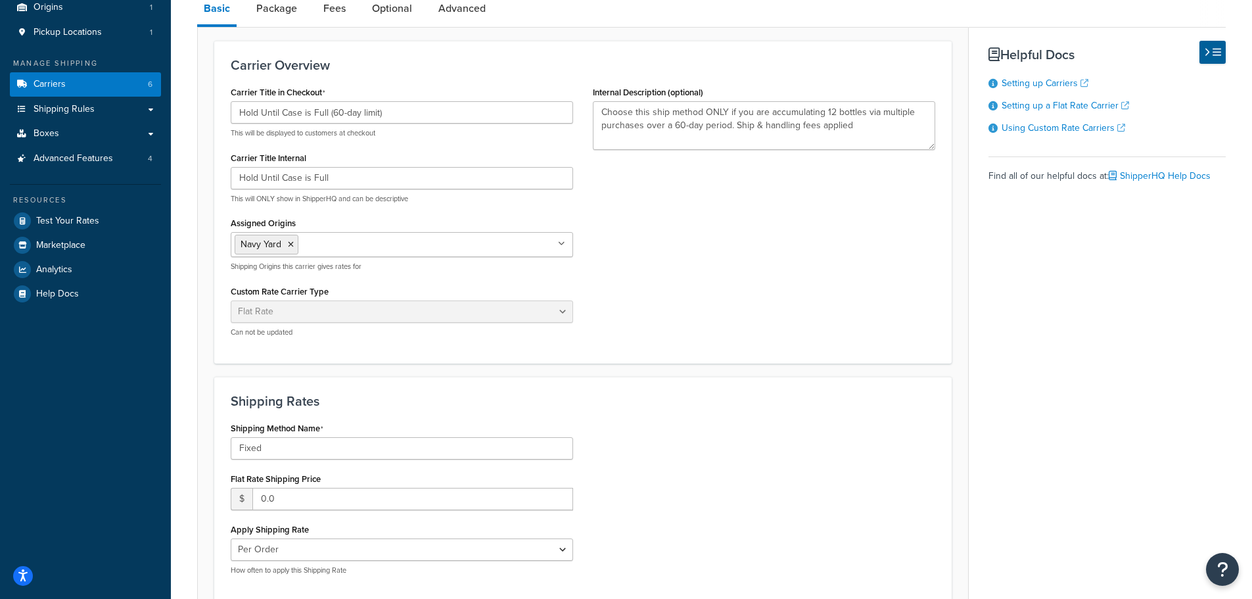
scroll to position [131, 0]
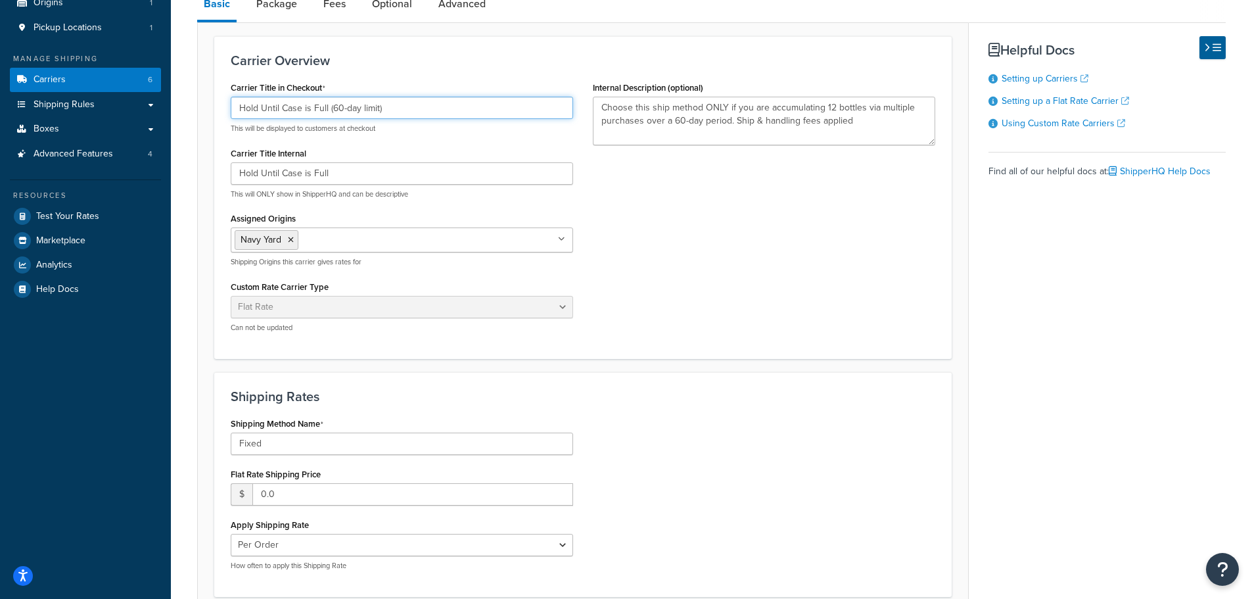
click at [408, 104] on input "Hold Until Case is Full (60-day limit)" at bounding box center [402, 108] width 342 height 22
click at [379, 112] on input "Hold Until Case is Full (60-day limit)" at bounding box center [402, 108] width 342 height 22
click at [331, 112] on input "Hold Until Case is Full (60-day limit, )" at bounding box center [402, 108] width 342 height 22
click at [336, 112] on input "Hold Until Case is Full (60-day limit, )" at bounding box center [402, 108] width 342 height 22
click at [331, 109] on input "Hold Until Case is Full (60-day limit, )" at bounding box center [402, 108] width 342 height 22
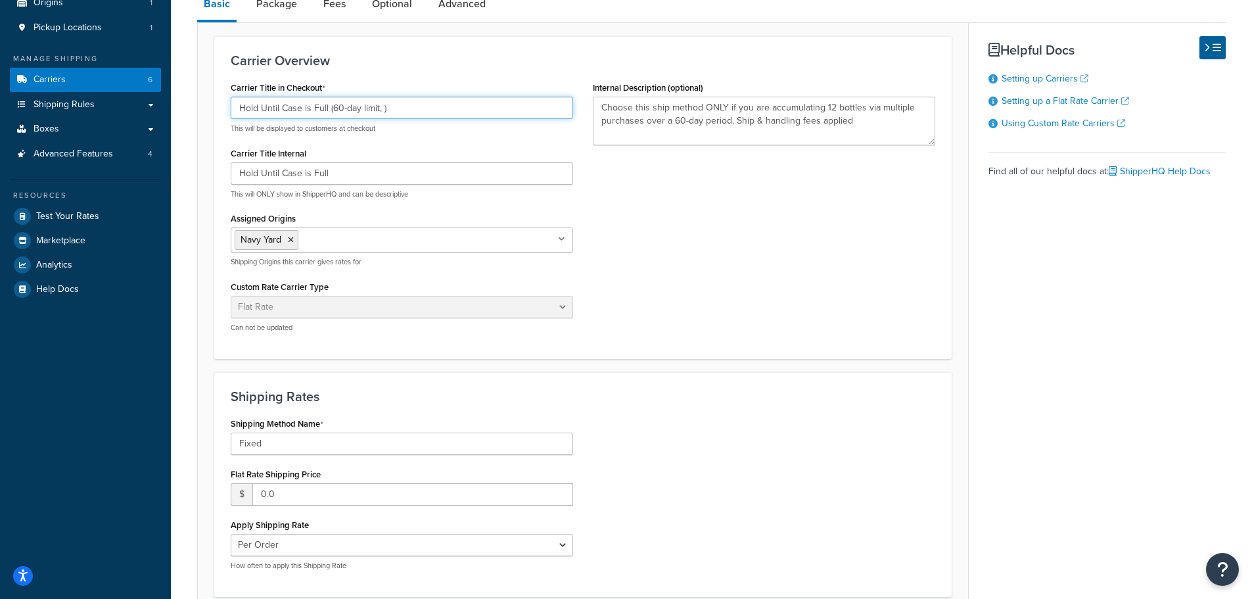
click at [380, 112] on input "Hold Until Case is Full (60-day limit, )" at bounding box center [402, 108] width 342 height 22
type input "Hold Until Case is Full (60-day limit to accumulate 12 bottles via multiple pur…"
click at [676, 221] on div "Carrier Title in Checkout Hold Until Case is Full (60-day limit to accumulate 1…" at bounding box center [583, 210] width 724 height 264
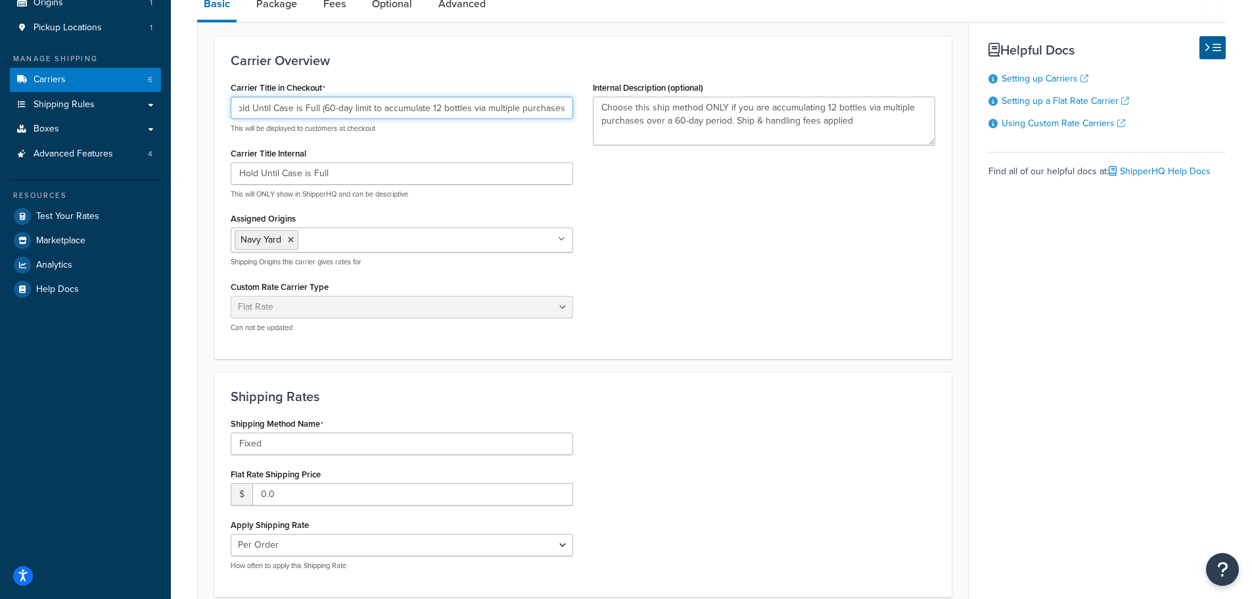
drag, startPoint x: 546, startPoint y: 108, endPoint x: 584, endPoint y: 112, distance: 38.3
click at [584, 112] on div "Carrier Title in Checkout Hold Until Case is Full (60-day limit to accumulate 1…" at bounding box center [583, 210] width 724 height 264
click at [554, 105] on input "Hold Until Case is Full (60-day limit to accumulate 12 bottles via multiple pur…" at bounding box center [402, 108] width 342 height 22
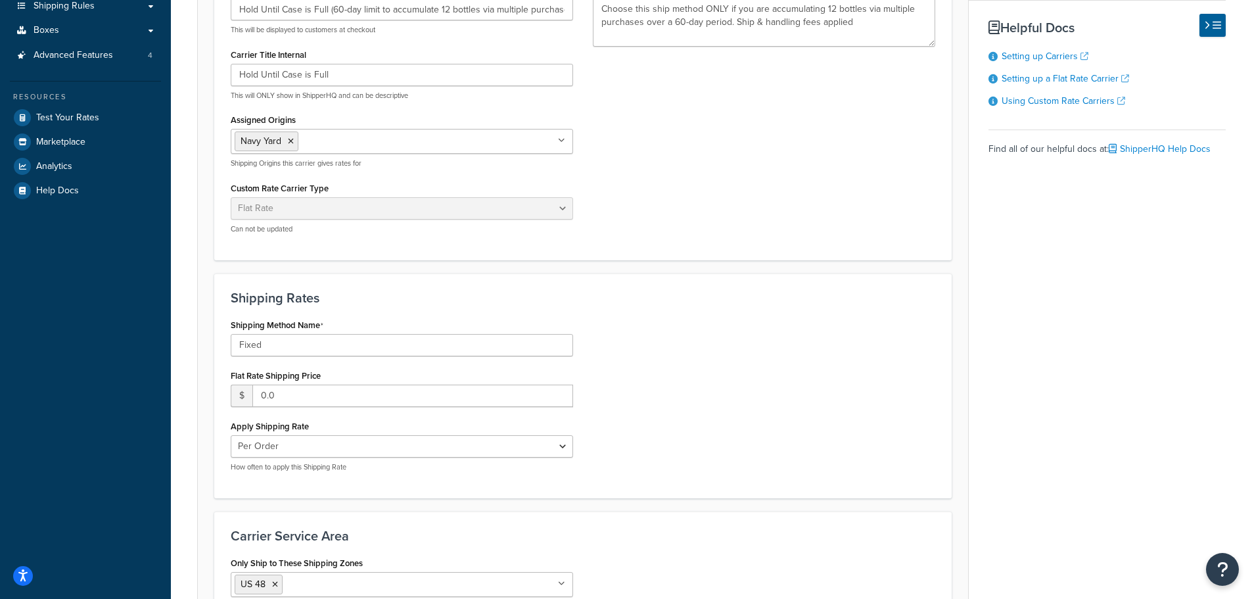
scroll to position [329, 0]
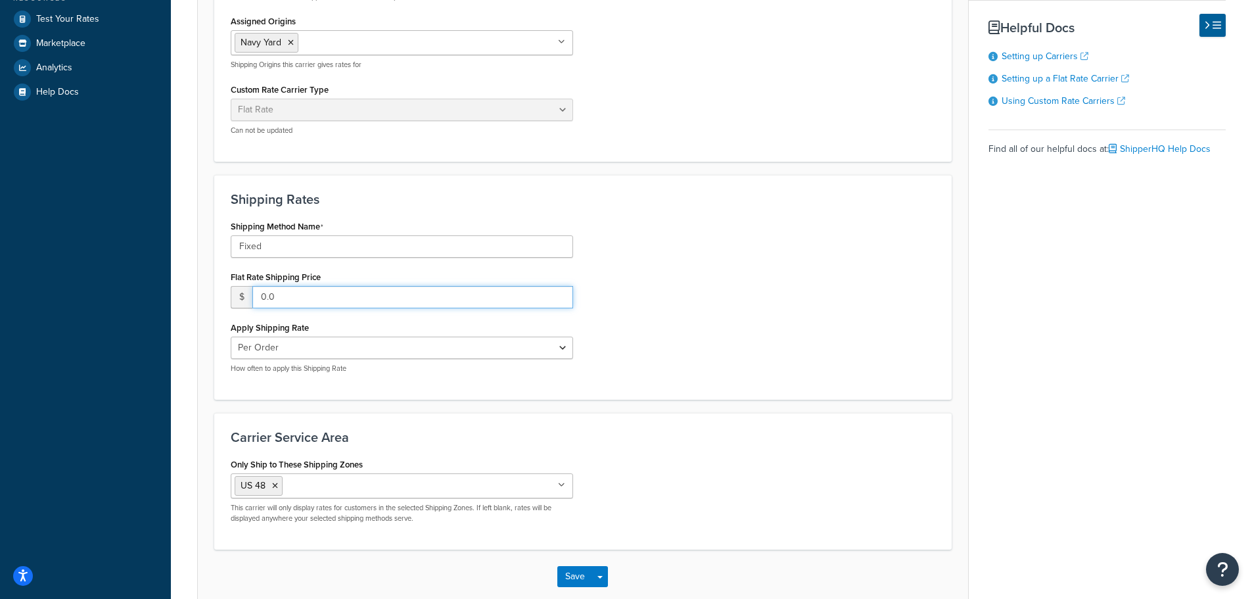
click at [262, 298] on input "0.0" at bounding box center [412, 297] width 321 height 22
click at [287, 254] on input "Fixed" at bounding box center [402, 246] width 342 height 22
click at [292, 248] on input "Fixed" at bounding box center [402, 246] width 342 height 22
click at [278, 248] on input "Fixed" at bounding box center [402, 246] width 342 height 22
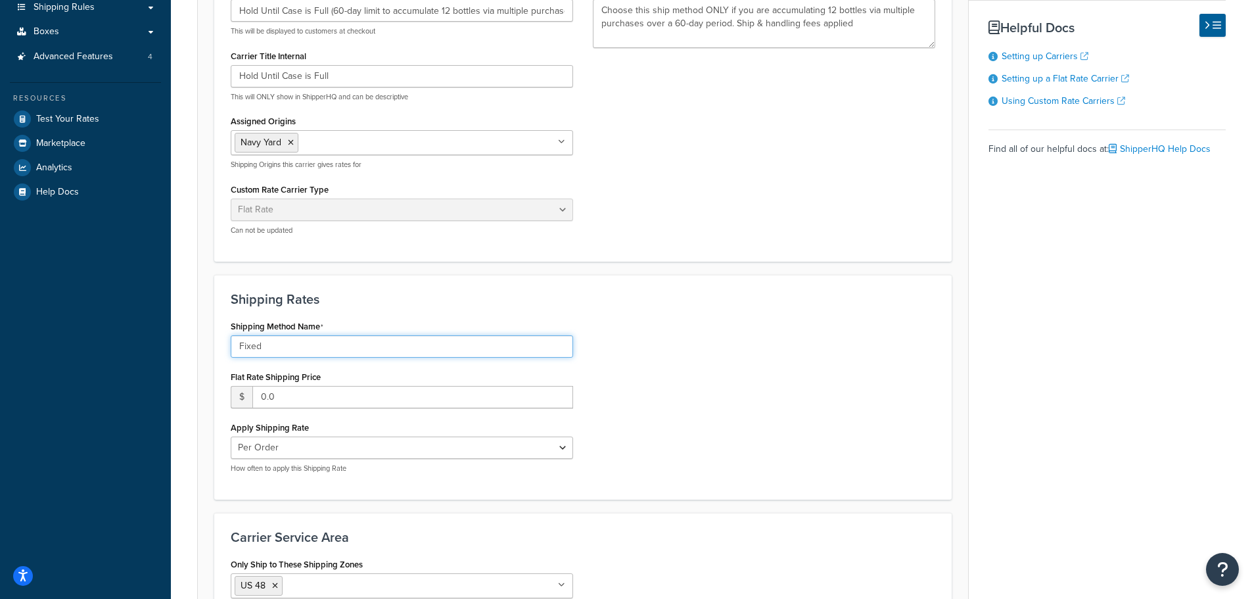
scroll to position [197, 0]
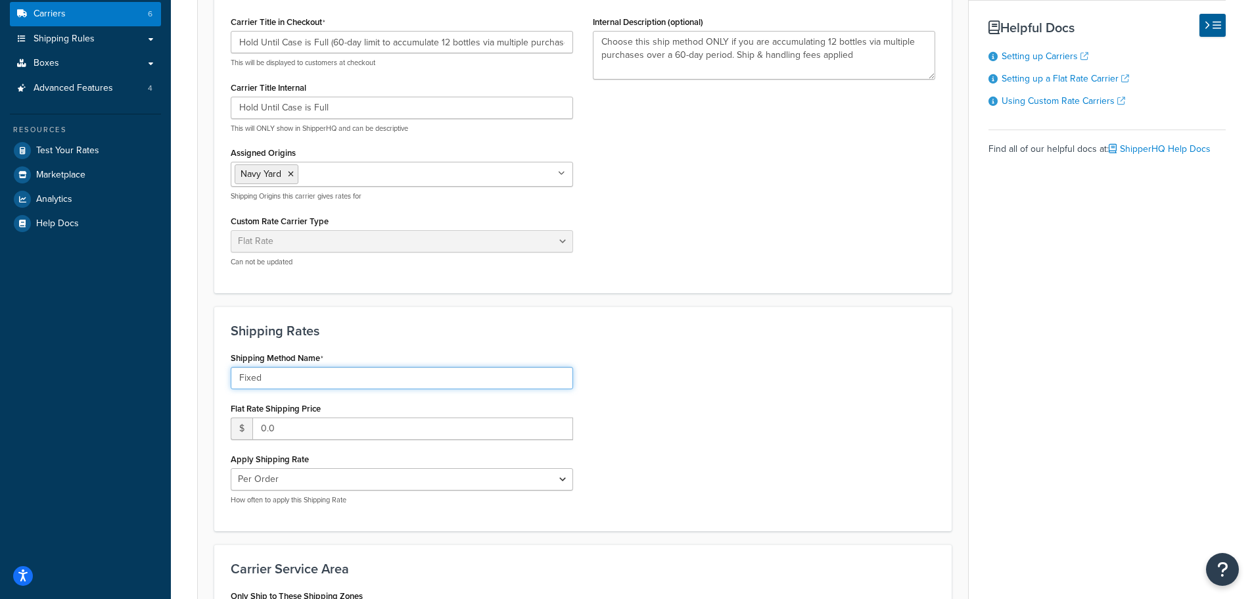
drag, startPoint x: 311, startPoint y: 369, endPoint x: 185, endPoint y: 371, distance: 125.5
click at [185, 371] on div "Carrier: Hold Until Case is Full Disabled Basic Package Fees Optional Advanced …" at bounding box center [711, 311] width 1081 height 913
paste input "Ship & handling fees appli"
type input "Ship & handling fees applied at later date"
click at [363, 434] on input "0.0" at bounding box center [412, 428] width 321 height 22
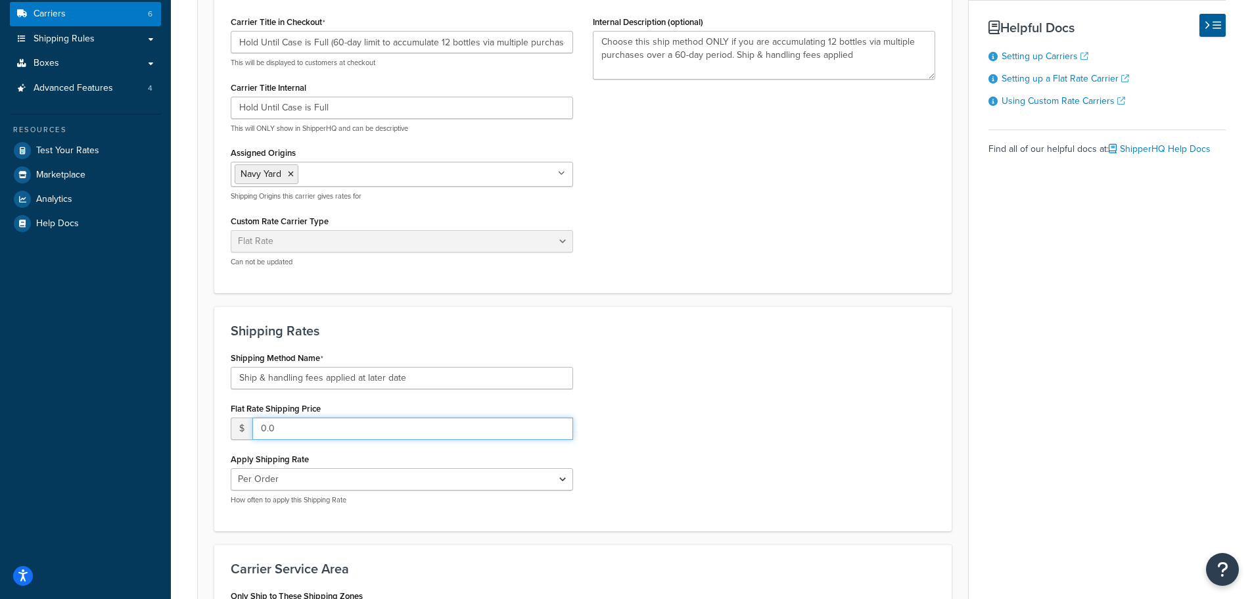
click at [363, 436] on input "0.0" at bounding box center [412, 428] width 321 height 22
drag, startPoint x: 418, startPoint y: 437, endPoint x: 260, endPoint y: 438, distance: 158.4
click at [260, 438] on input "0.0" at bounding box center [412, 428] width 321 height 22
click at [272, 432] on input "0.0" at bounding box center [412, 428] width 321 height 22
drag, startPoint x: 293, startPoint y: 429, endPoint x: 250, endPoint y: 423, distance: 43.2
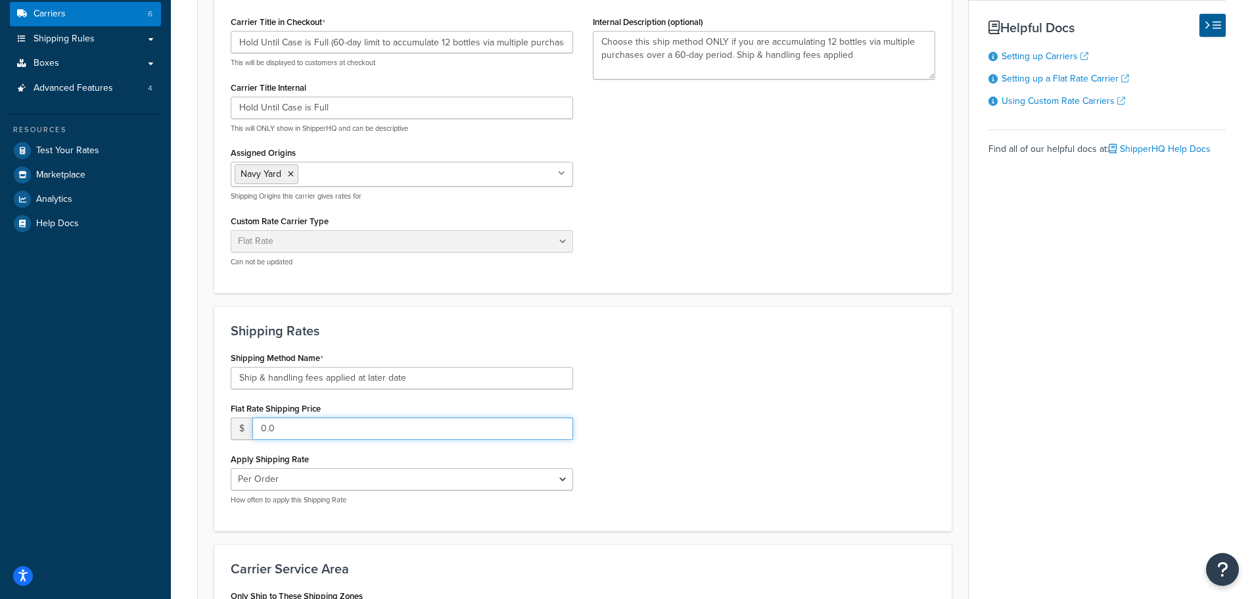
click at [250, 423] on div "$ 0.0" at bounding box center [402, 428] width 342 height 22
type input "1.5"
click at [300, 482] on select "Per Order Per Item Per Package" at bounding box center [402, 479] width 342 height 22
select select "item"
click at [231, 468] on select "Per Order Per Item Per Package" at bounding box center [402, 479] width 342 height 22
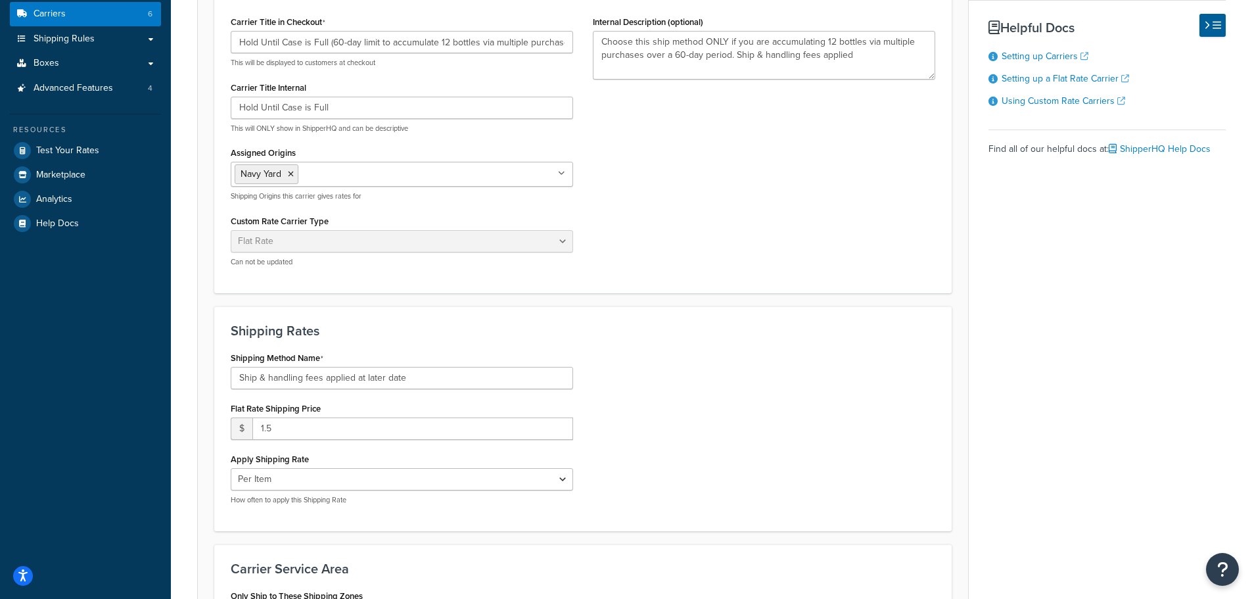
click at [729, 465] on div "Shipping Method Name Ship & handling fees applied at later date Flat Rate Shipp…" at bounding box center [583, 431] width 724 height 166
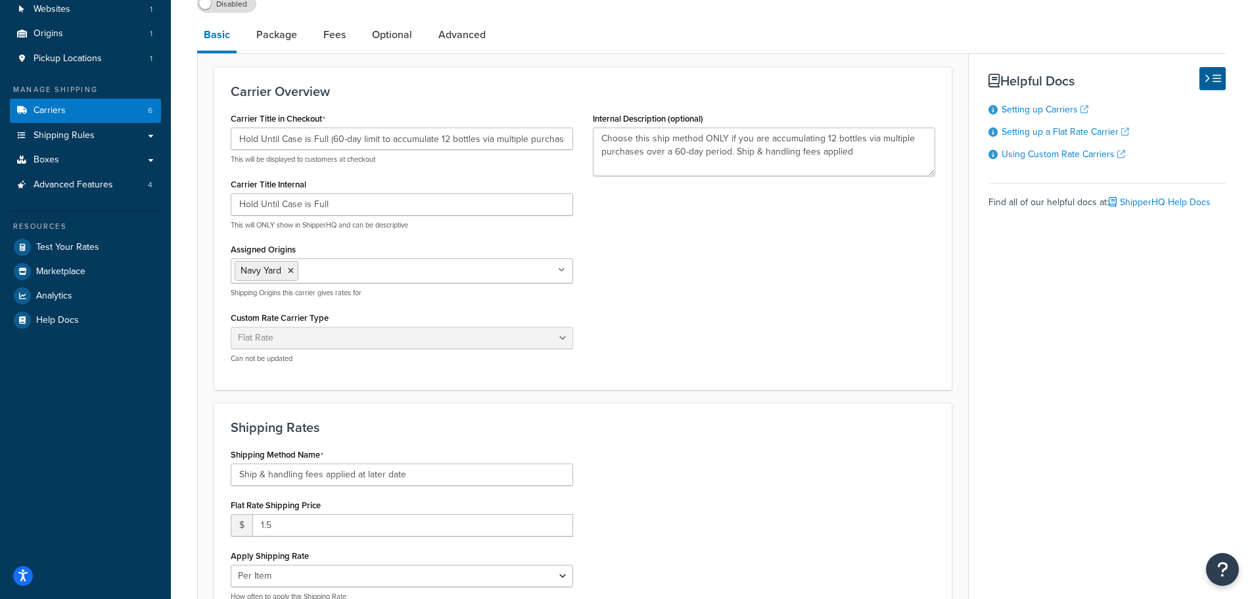
scroll to position [0, 0]
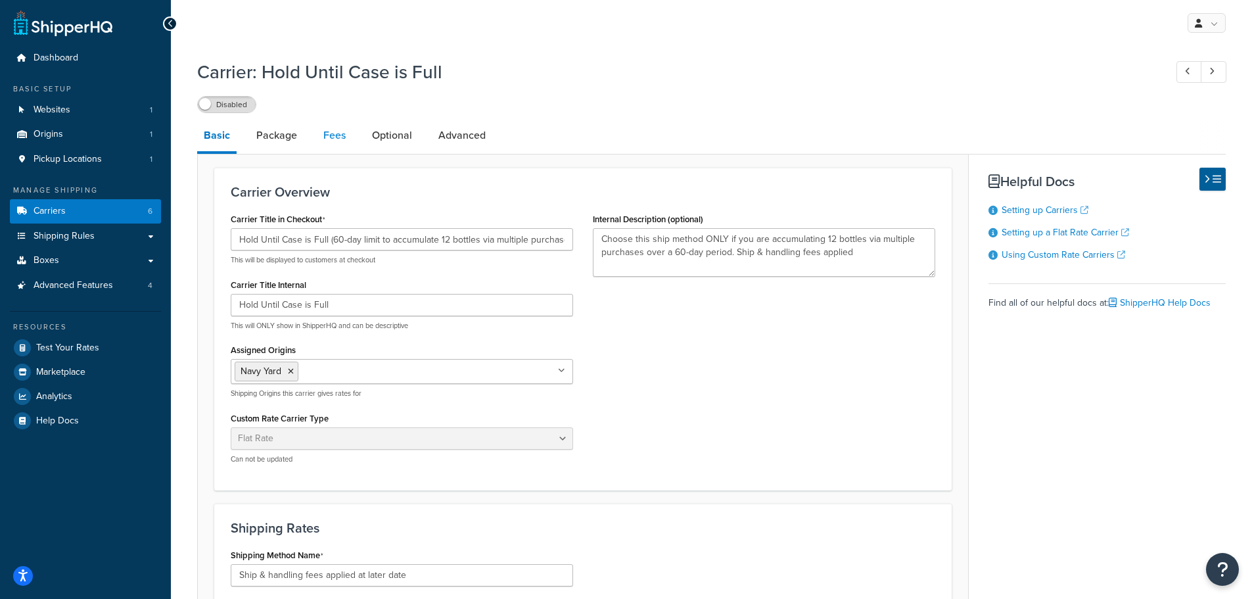
click at [346, 139] on link "Fees" at bounding box center [334, 136] width 35 height 32
select select "item"
select select "AFTER"
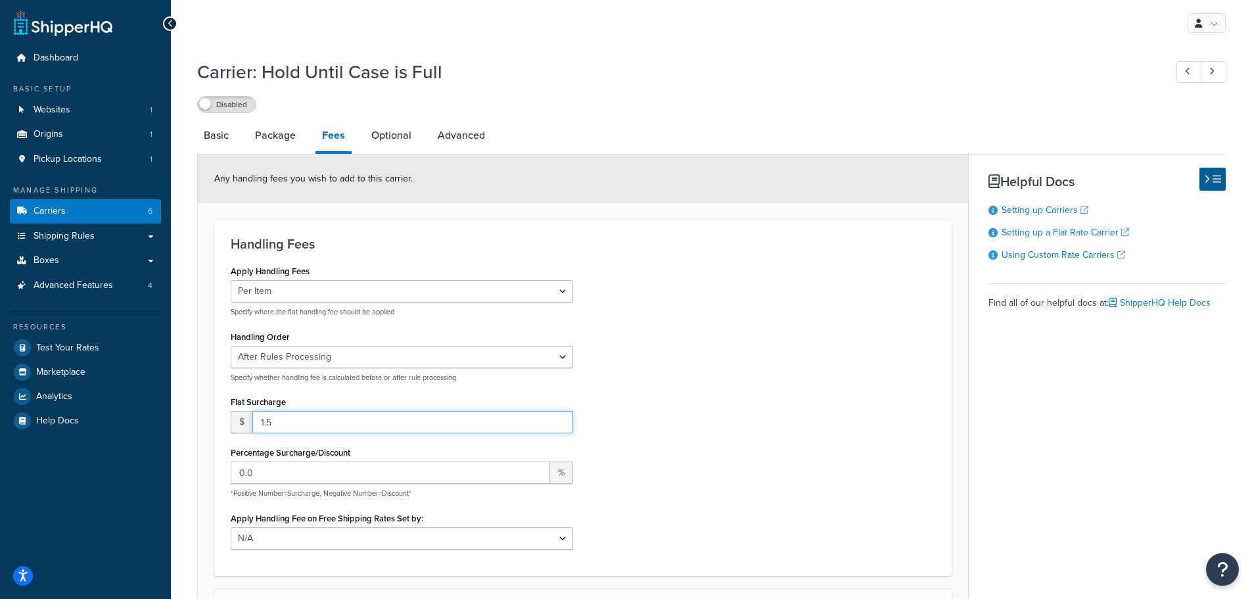
drag, startPoint x: 277, startPoint y: 430, endPoint x: 229, endPoint y: 427, distance: 47.4
click at [229, 427] on div "Apply Handling Fees Per Order Per Item Per Package Specify where the flat handl…" at bounding box center [402, 410] width 362 height 297
type input "0"
click at [649, 400] on div "Apply Handling Fees Per Order Per Item Per Package Specify where the flat handl…" at bounding box center [583, 410] width 724 height 297
click at [218, 141] on link "Basic" at bounding box center [216, 136] width 38 height 32
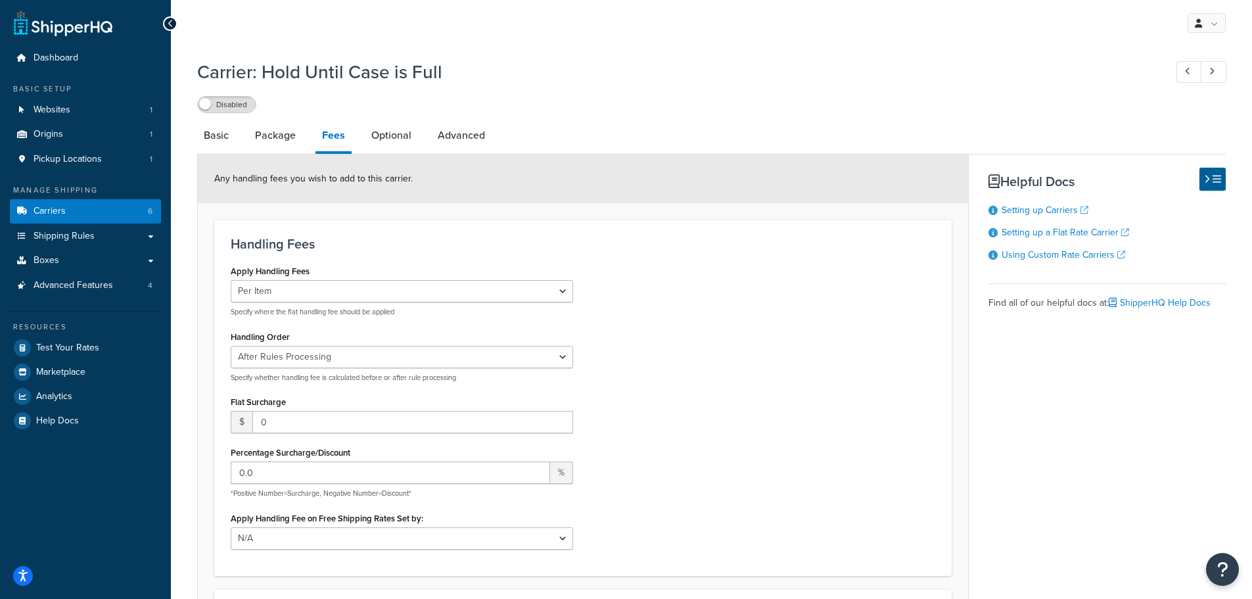
select select "flat"
select select "item"
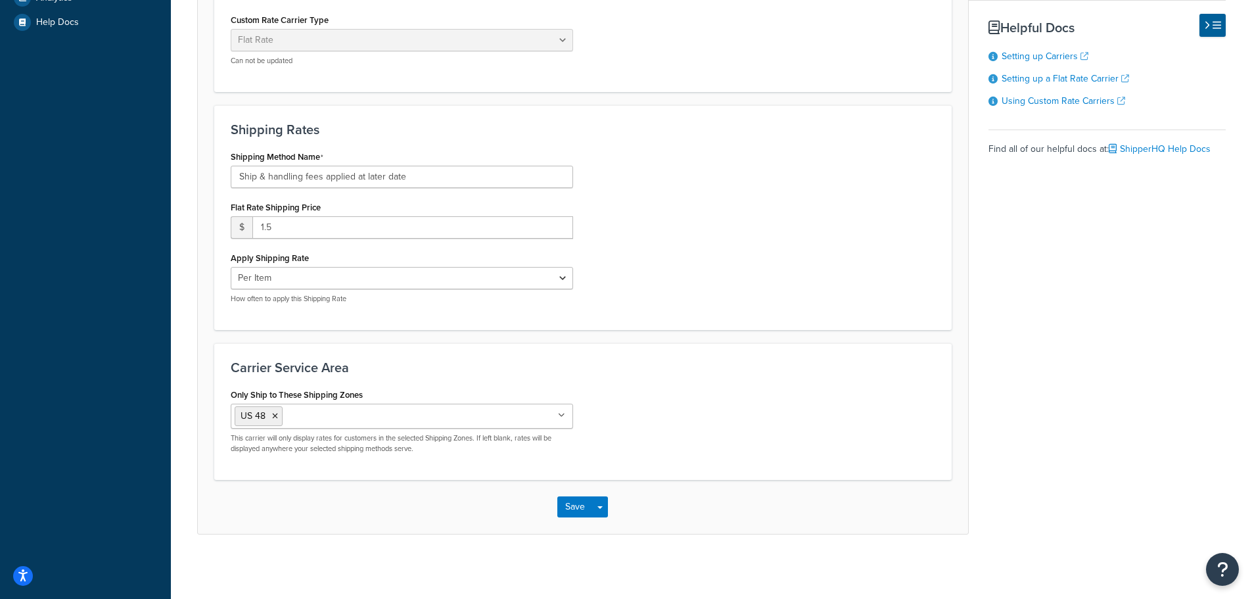
scroll to position [400, 0]
click at [582, 509] on button "Save" at bounding box center [574, 505] width 35 height 21
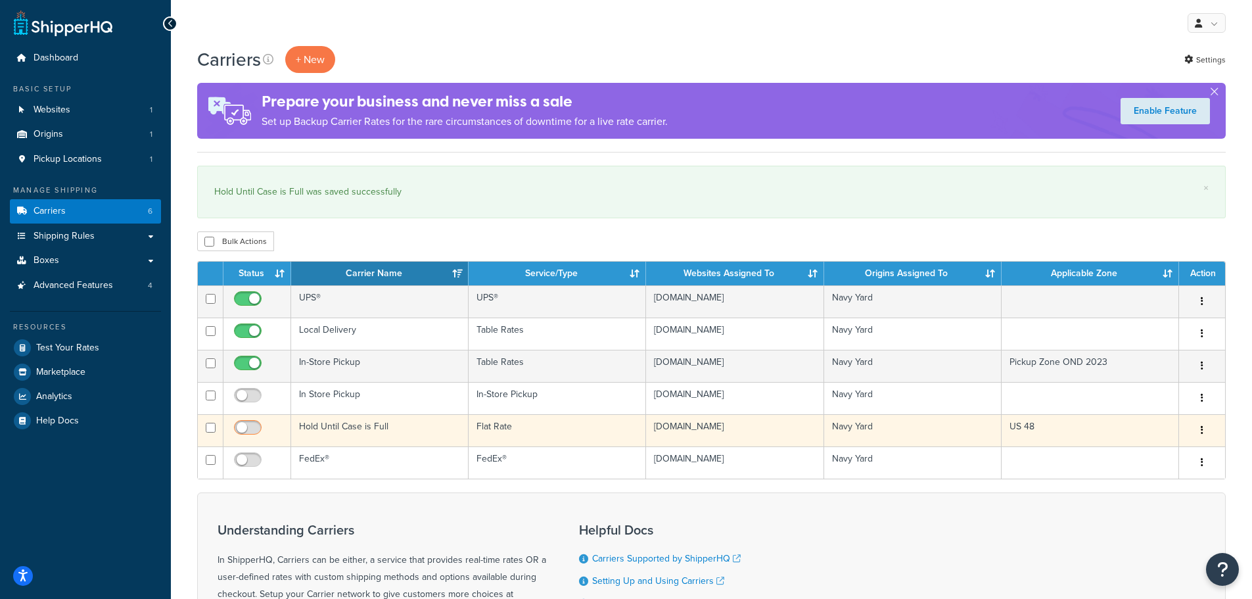
click at [251, 437] on input "checkbox" at bounding box center [249, 431] width 36 height 16
click at [255, 426] on input "checkbox" at bounding box center [249, 431] width 36 height 16
checkbox input "false"
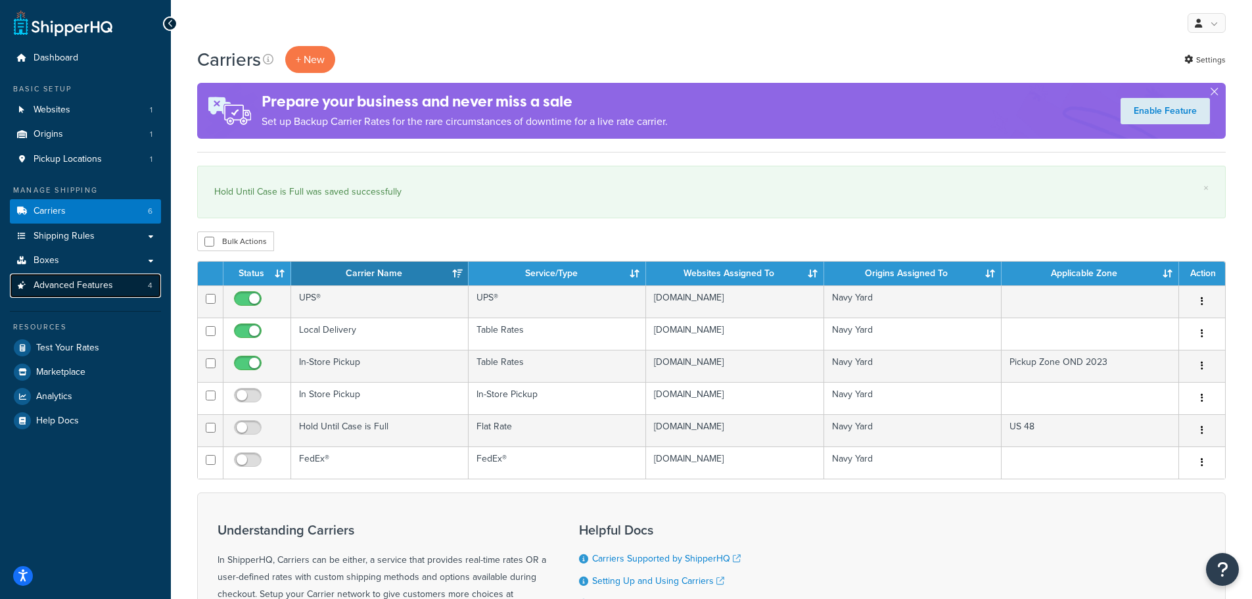
click at [104, 290] on span "Advanced Features" at bounding box center [74, 285] width 80 height 11
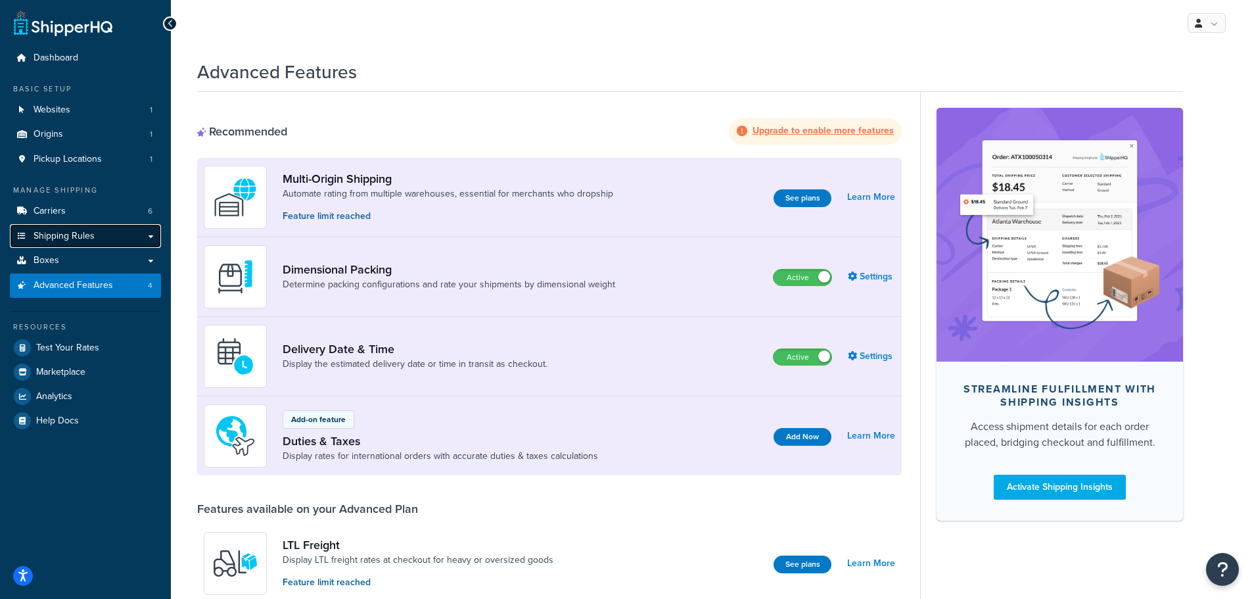
click at [137, 237] on link "Shipping Rules" at bounding box center [85, 236] width 151 height 24
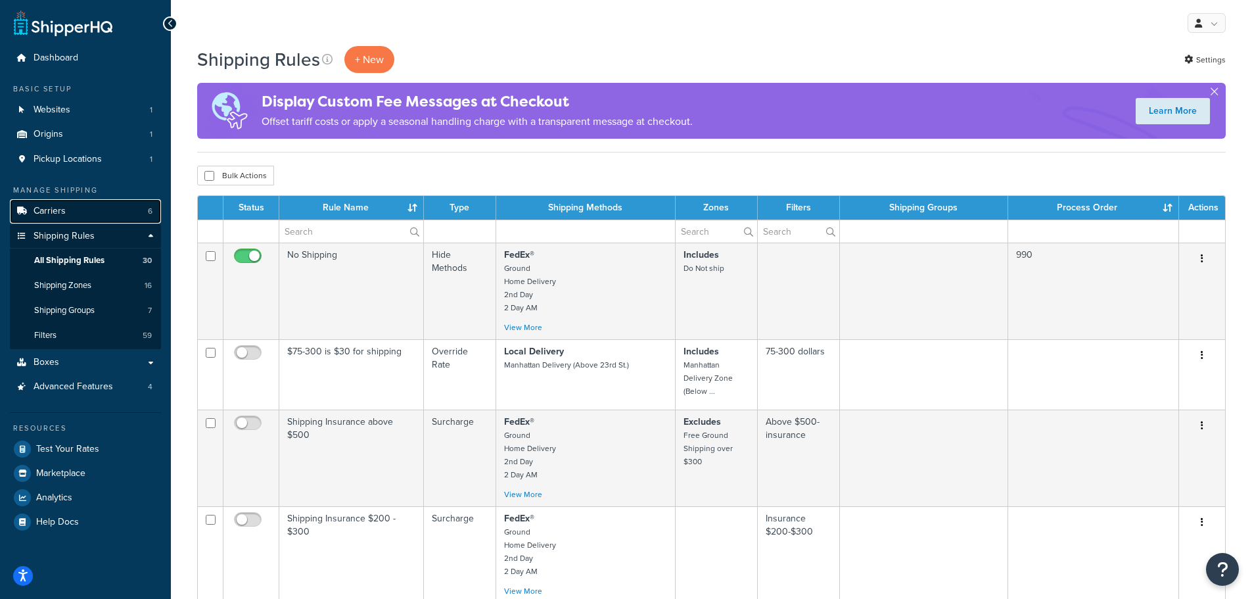
click at [110, 204] on link "Carriers 6" at bounding box center [85, 211] width 151 height 24
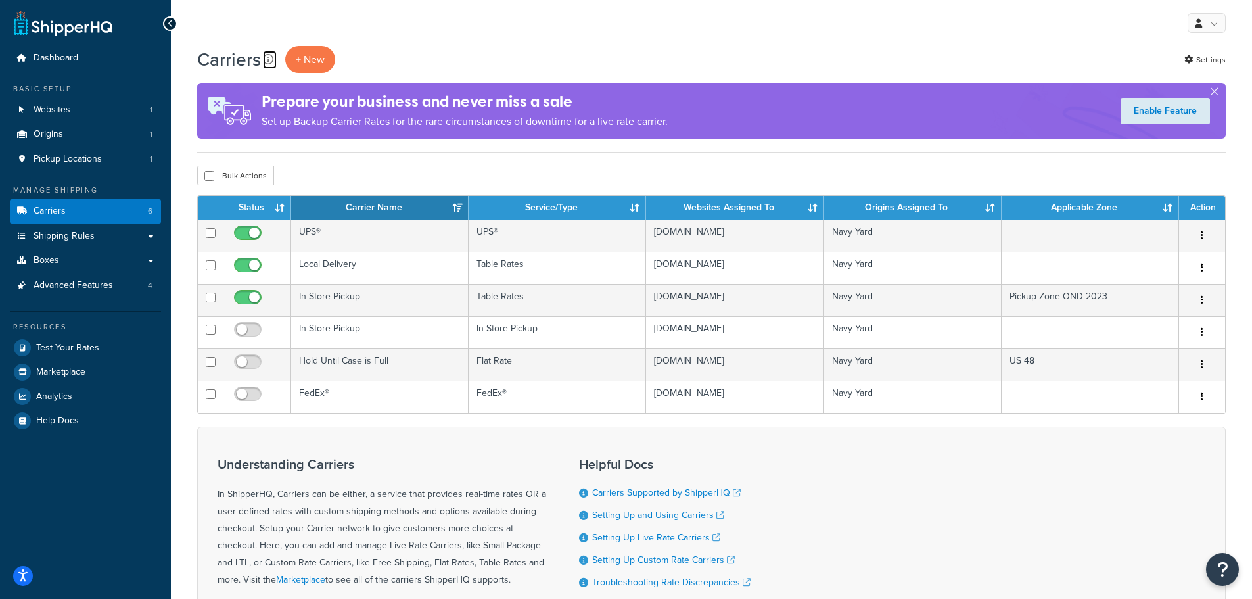
click at [264, 53] on link at bounding box center [270, 60] width 14 height 18
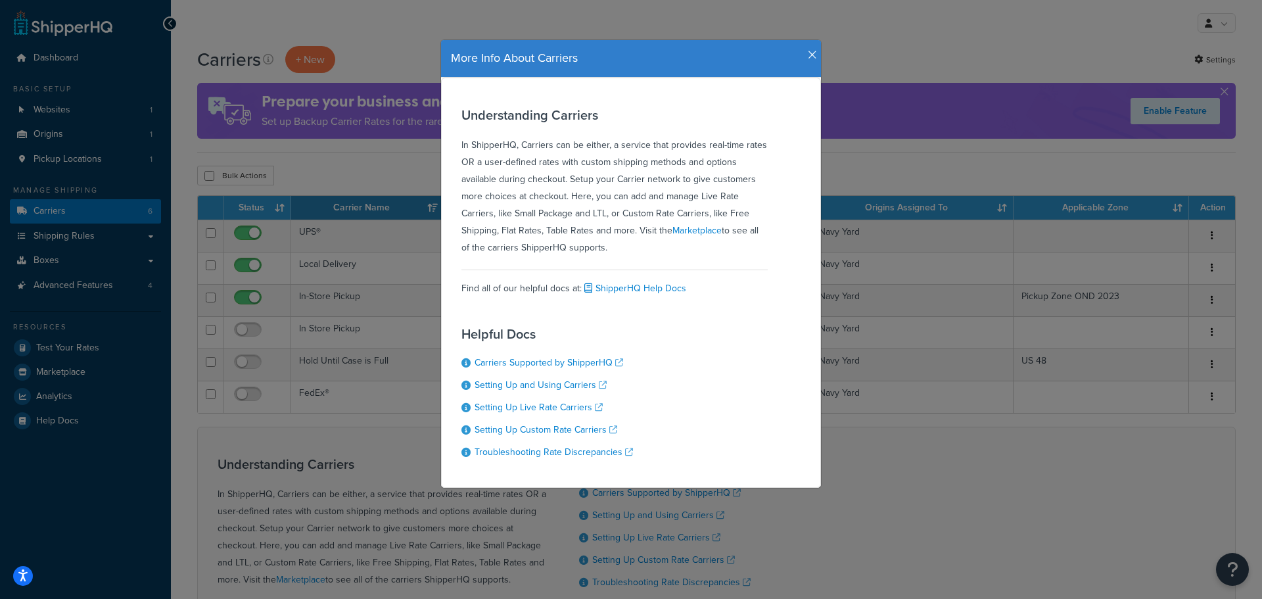
click at [810, 54] on icon "button" at bounding box center [812, 55] width 9 height 12
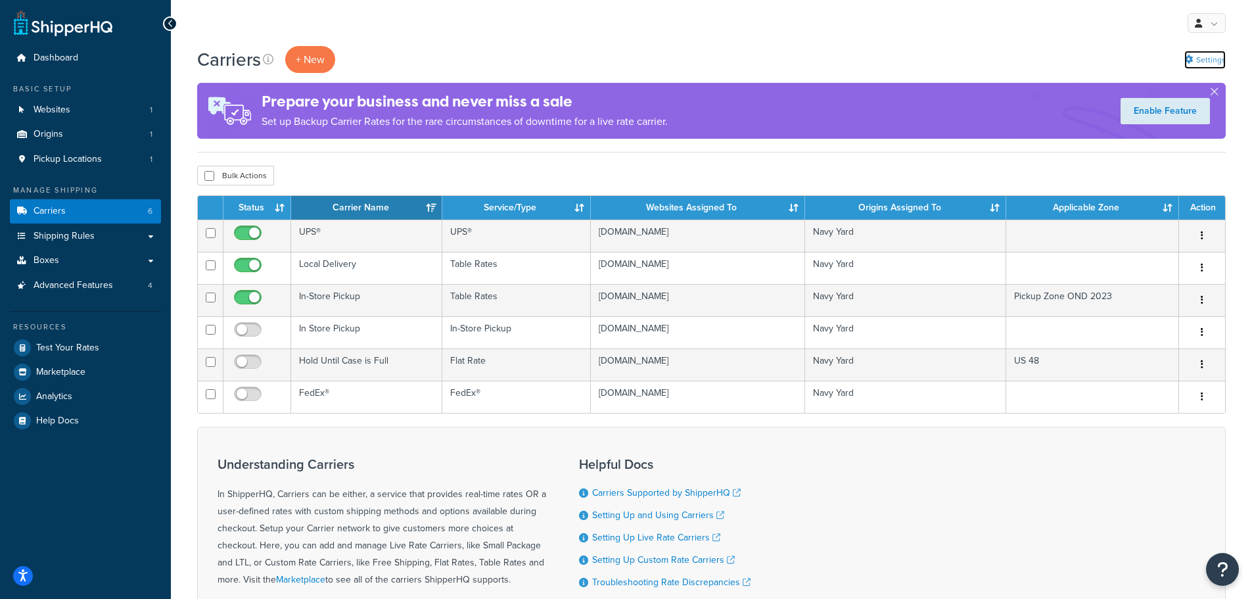
click at [1195, 58] on link "Settings" at bounding box center [1204, 60] width 41 height 18
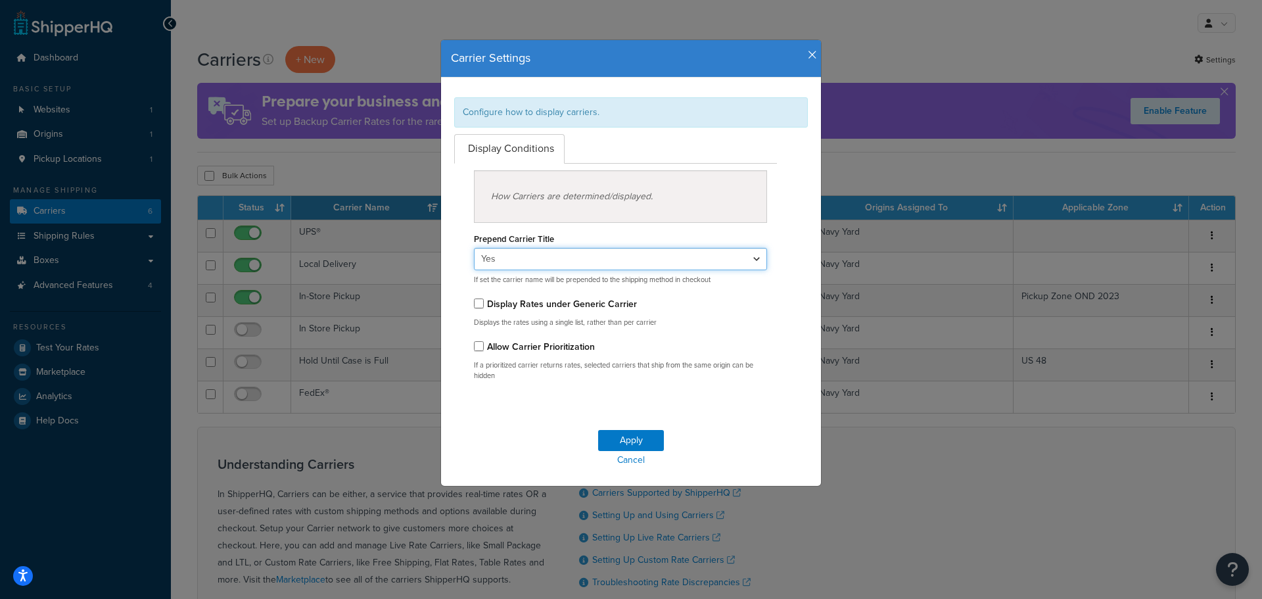
click at [616, 258] on select "Yes No" at bounding box center [620, 259] width 293 height 22
click at [630, 246] on div "Prepend Carrier Title Yes No If set the carrier name will be prepended to the s…" at bounding box center [620, 256] width 293 height 55
click at [800, 58] on h4 "Carrier Settings" at bounding box center [631, 58] width 360 height 17
click at [808, 53] on icon "button" at bounding box center [812, 55] width 9 height 12
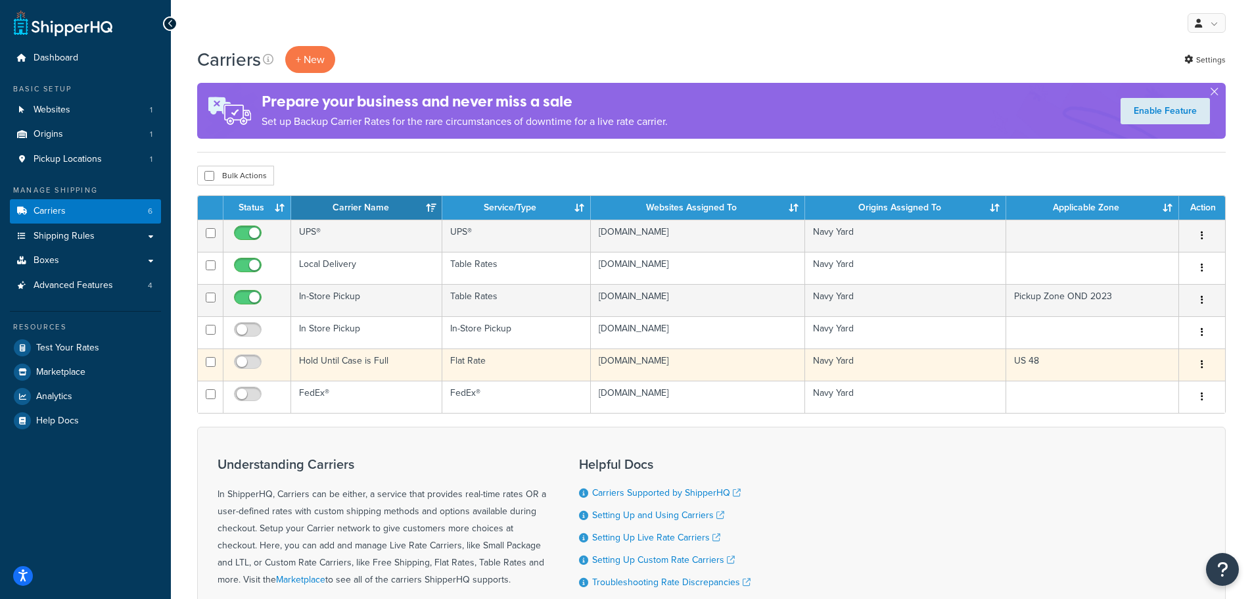
click at [1200, 362] on button "button" at bounding box center [1202, 364] width 18 height 21
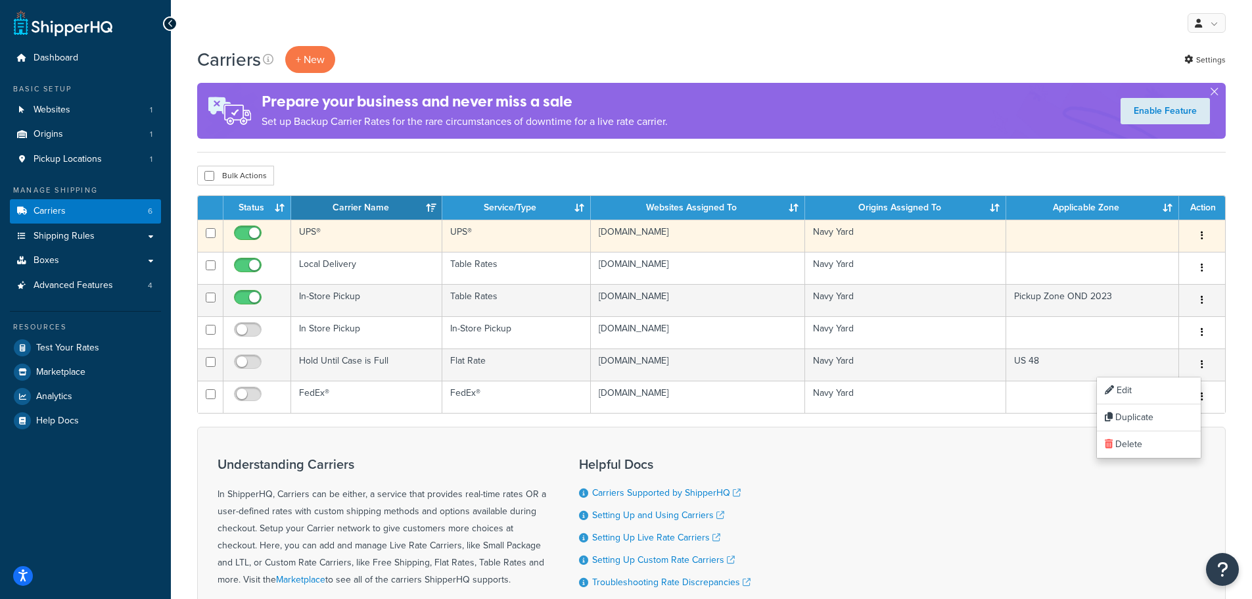
click at [1198, 229] on button "button" at bounding box center [1202, 235] width 18 height 21
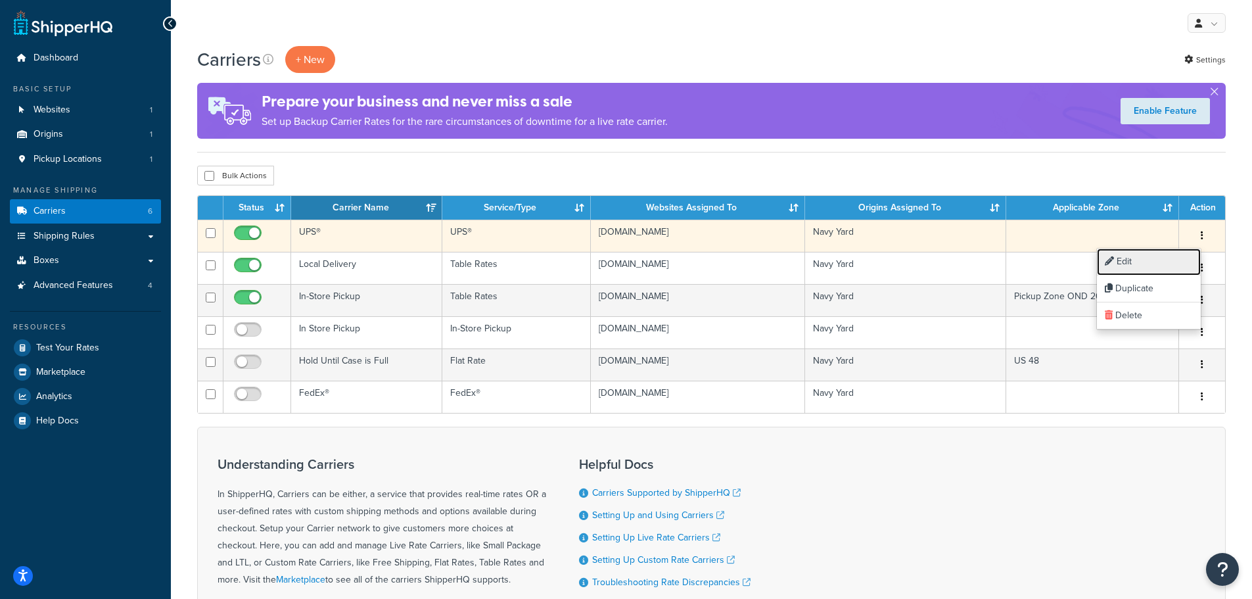
click at [1171, 256] on link "Edit" at bounding box center [1149, 261] width 104 height 27
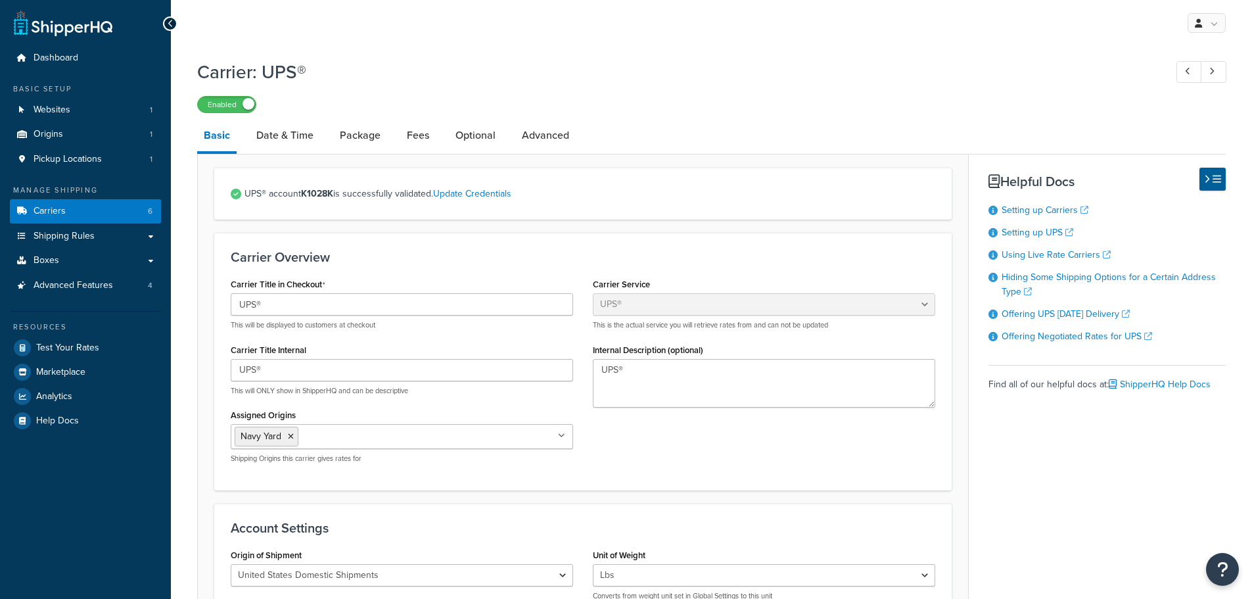
select select "ups"
select select "3"
click at [170, 20] on icon at bounding box center [171, 23] width 6 height 9
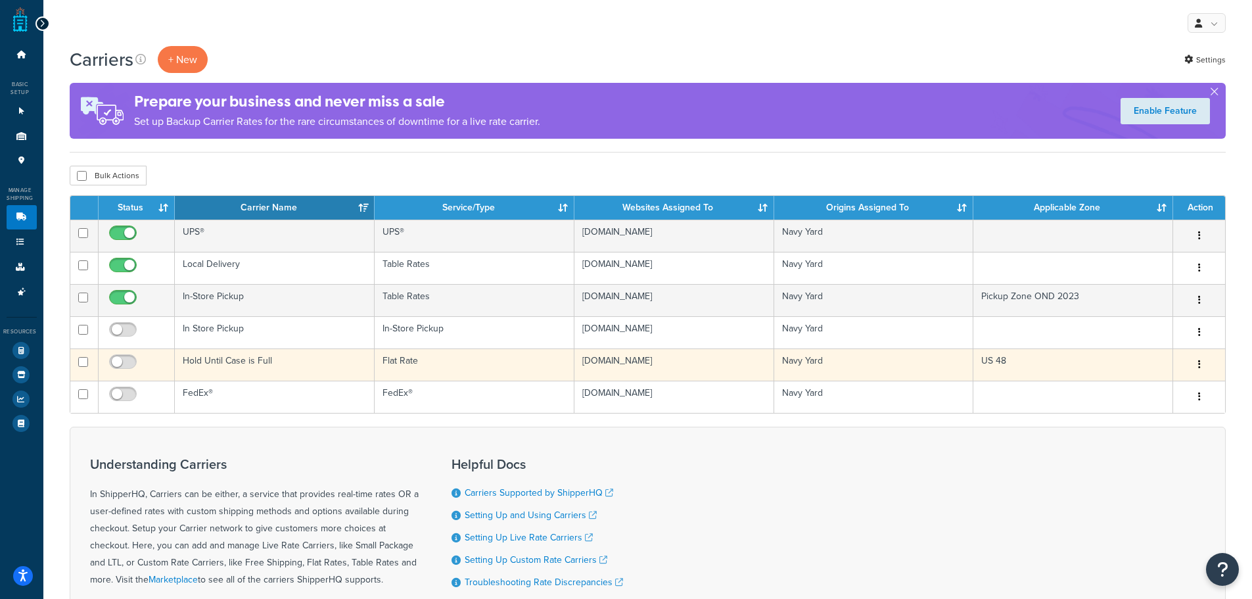
click at [1195, 360] on button "button" at bounding box center [1199, 364] width 18 height 21
click at [1158, 387] on link "Edit" at bounding box center [1143, 390] width 104 height 27
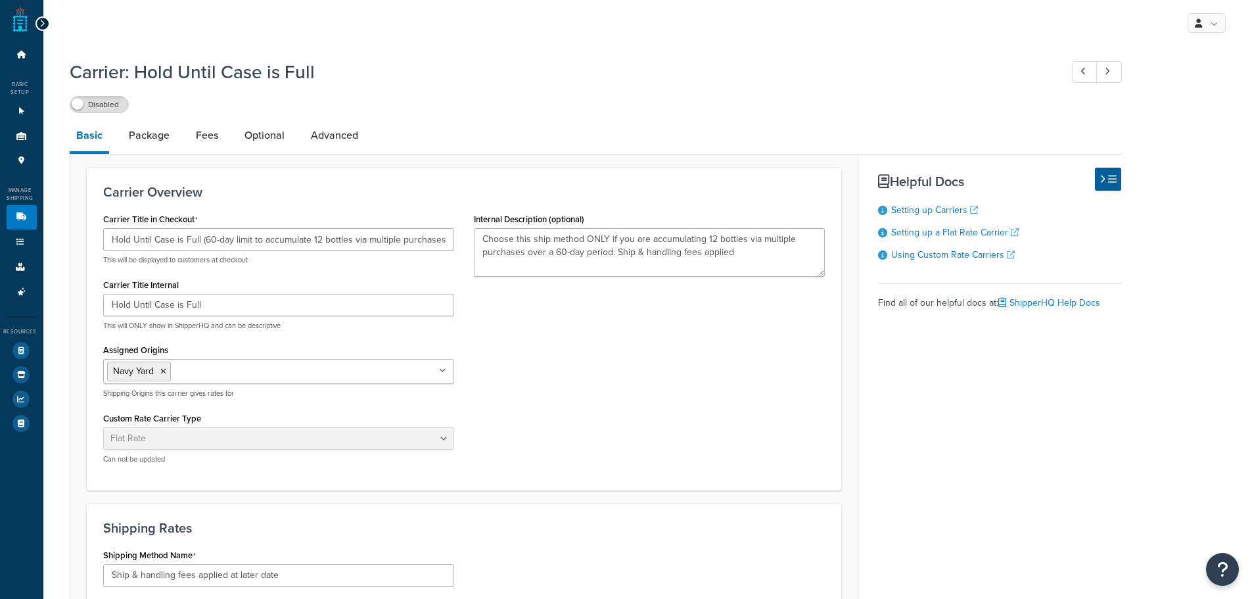
select select "flat"
select select "item"
click at [595, 219] on div "Internal Description (optional) Choose this ship method ONLY if you are accumul…" at bounding box center [649, 243] width 351 height 67
click at [162, 138] on link "Package" at bounding box center [149, 136] width 54 height 32
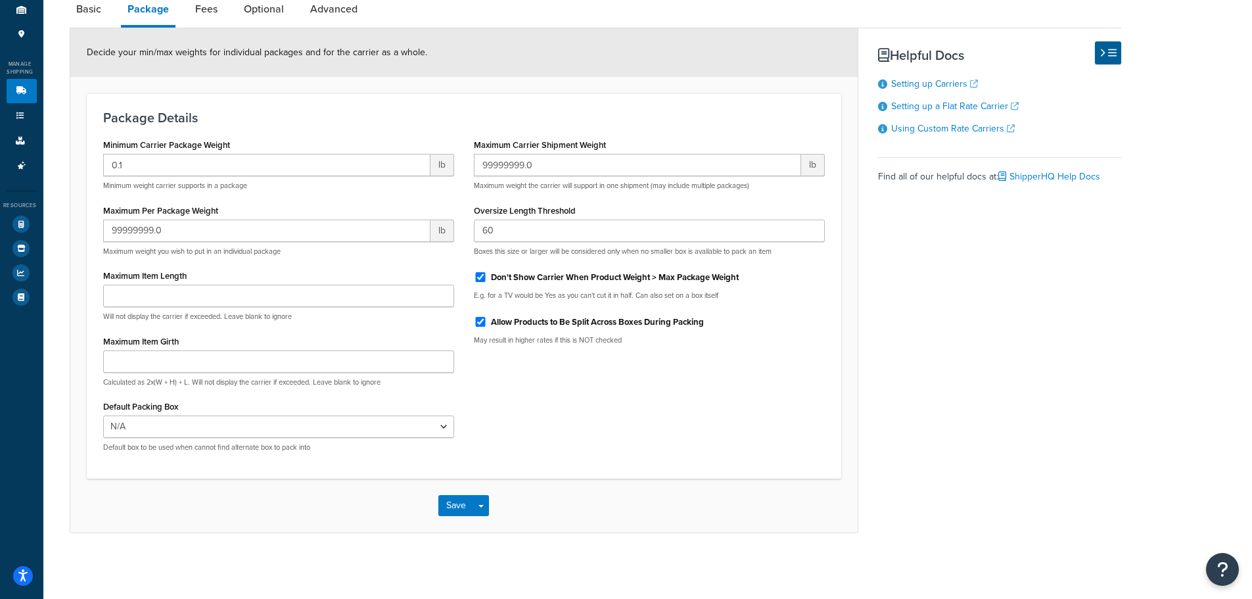
scroll to position [60, 0]
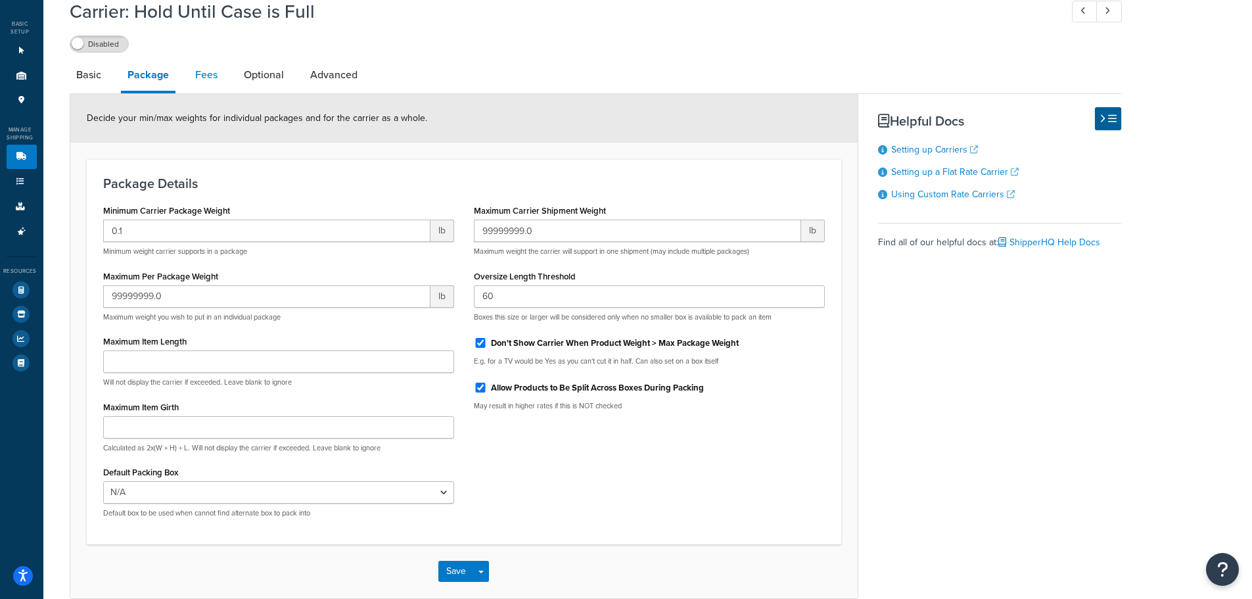
click at [217, 81] on link "Fees" at bounding box center [206, 75] width 35 height 32
select select "item"
select select "AFTER"
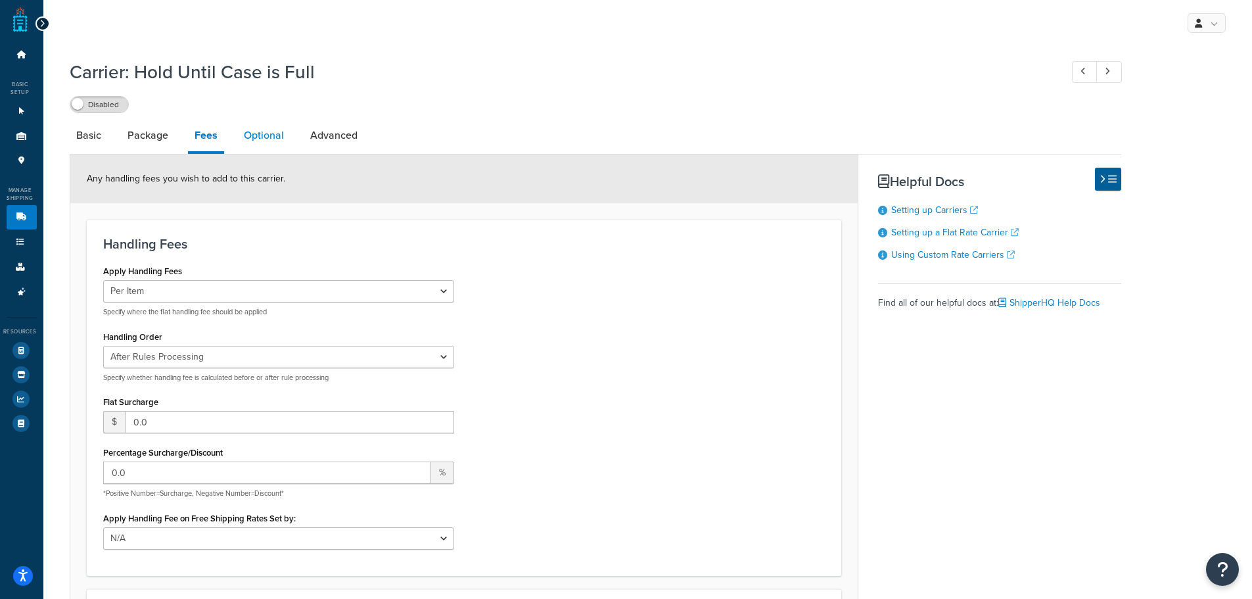
click at [276, 137] on link "Optional" at bounding box center [263, 136] width 53 height 32
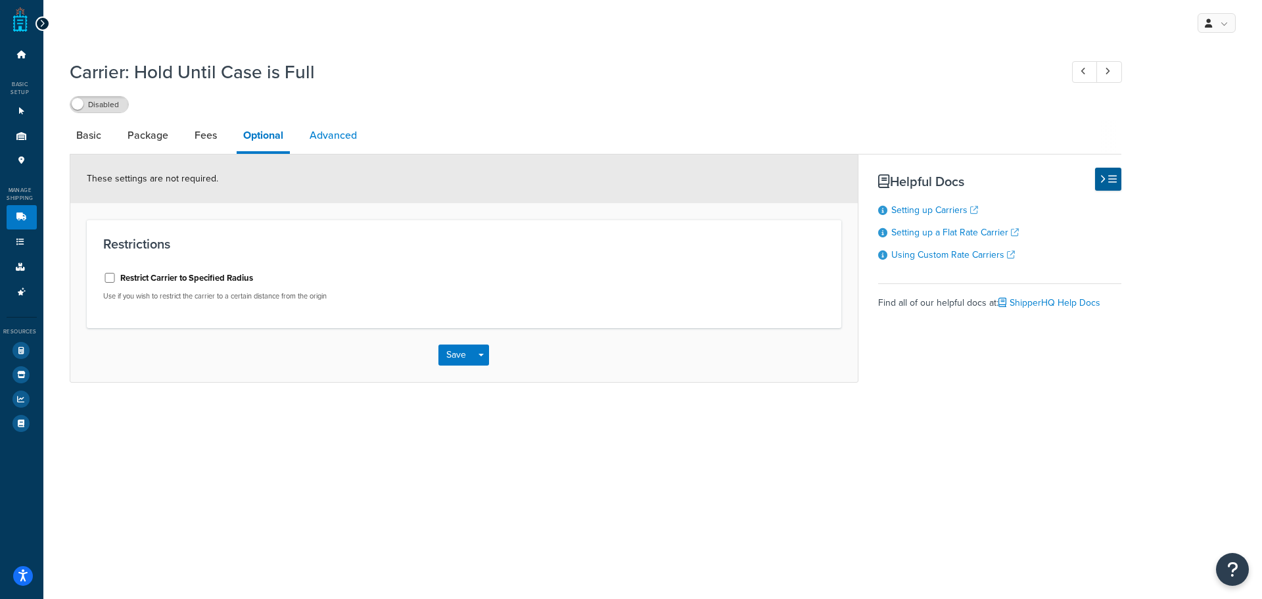
click at [344, 140] on link "Advanced" at bounding box center [333, 136] width 60 height 32
select select "false"
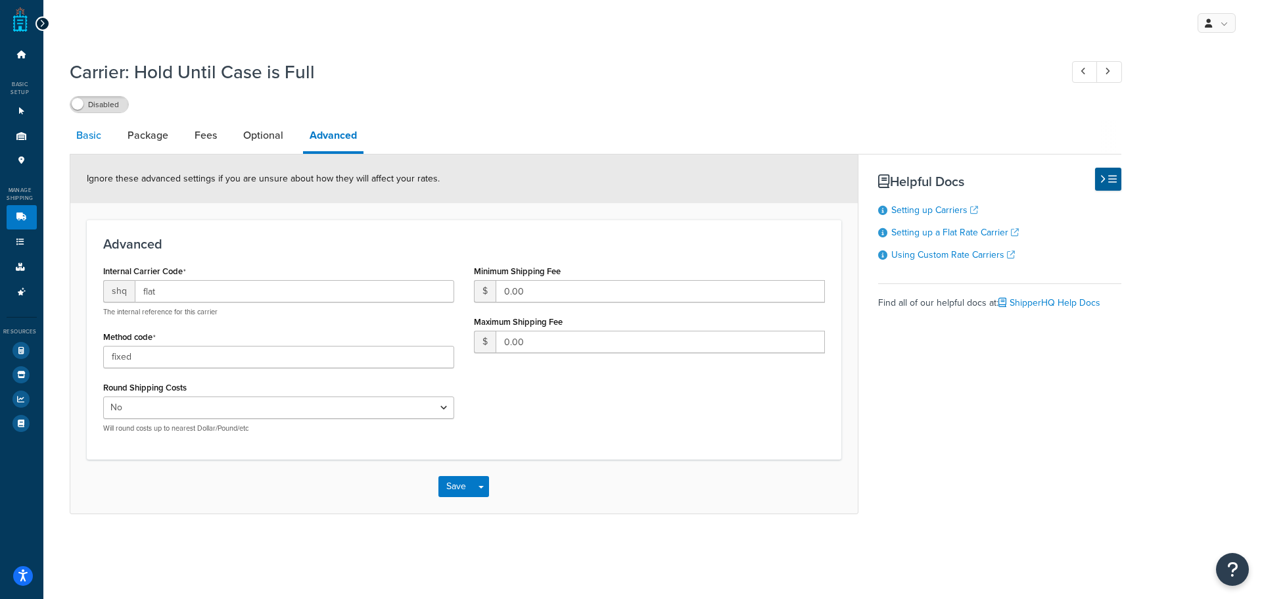
click at [95, 140] on link "Basic" at bounding box center [89, 136] width 38 height 32
select select "flat"
select select "item"
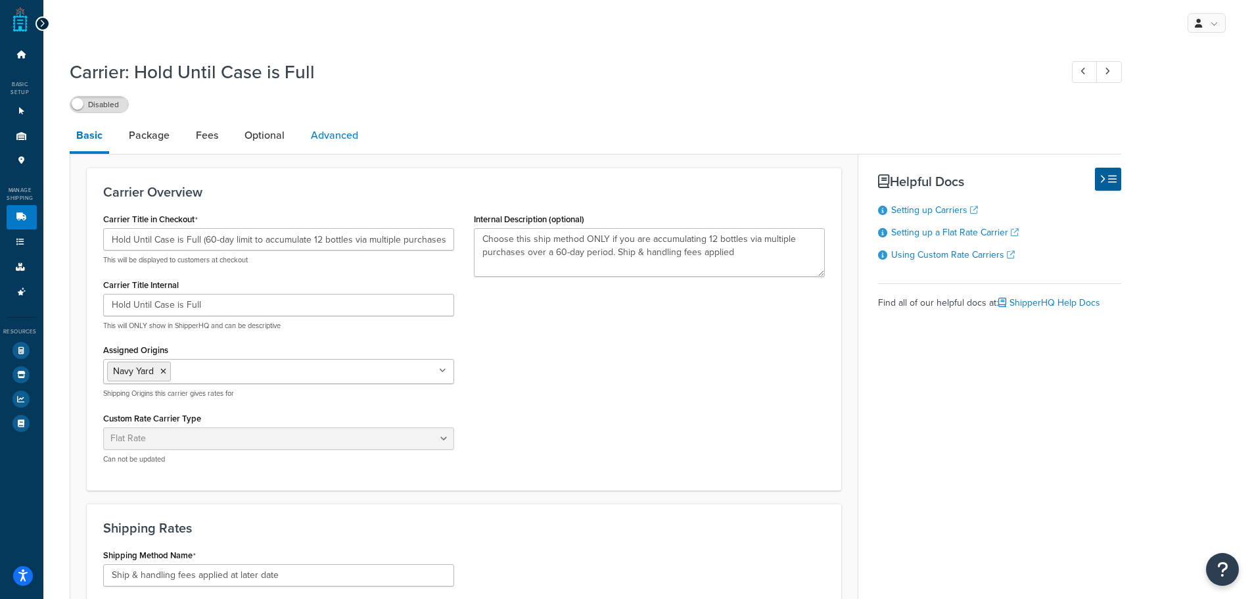
click at [352, 141] on link "Advanced" at bounding box center [334, 136] width 60 height 32
select select "false"
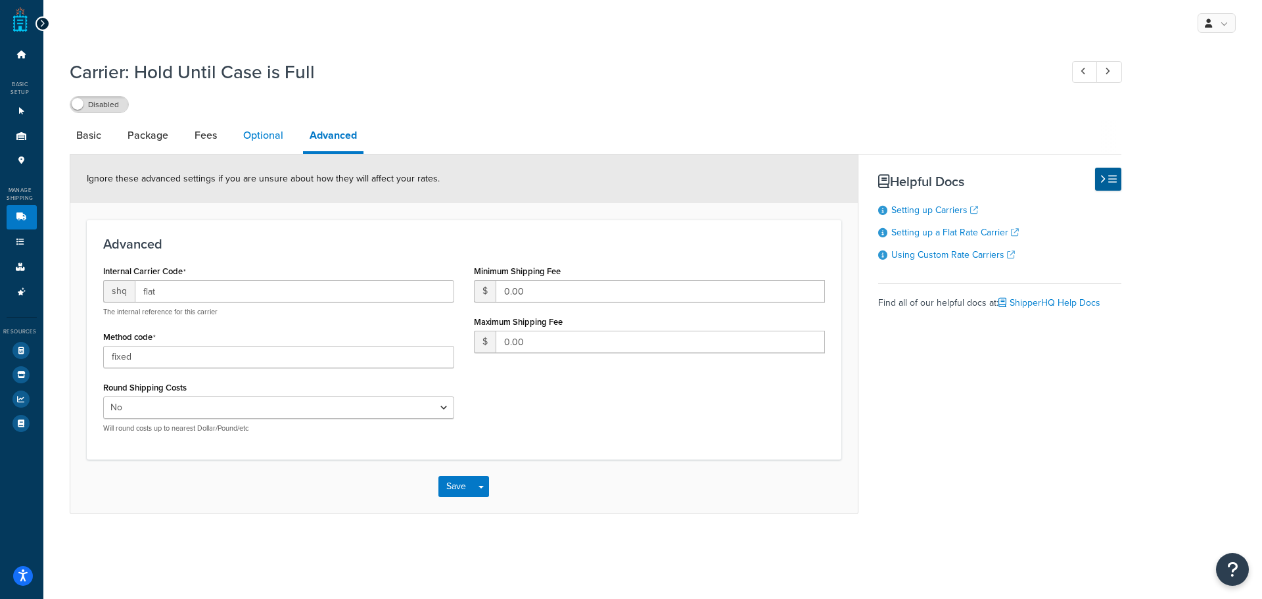
click at [272, 142] on link "Optional" at bounding box center [263, 136] width 53 height 32
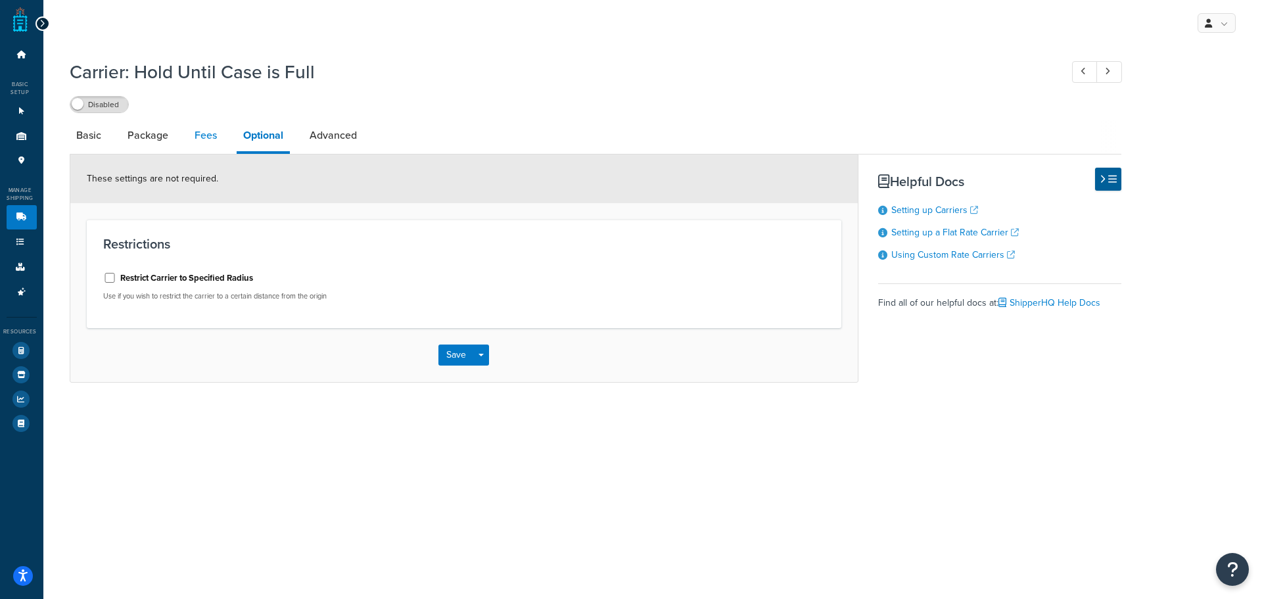
click at [197, 141] on link "Fees" at bounding box center [205, 136] width 35 height 32
select select "item"
select select "AFTER"
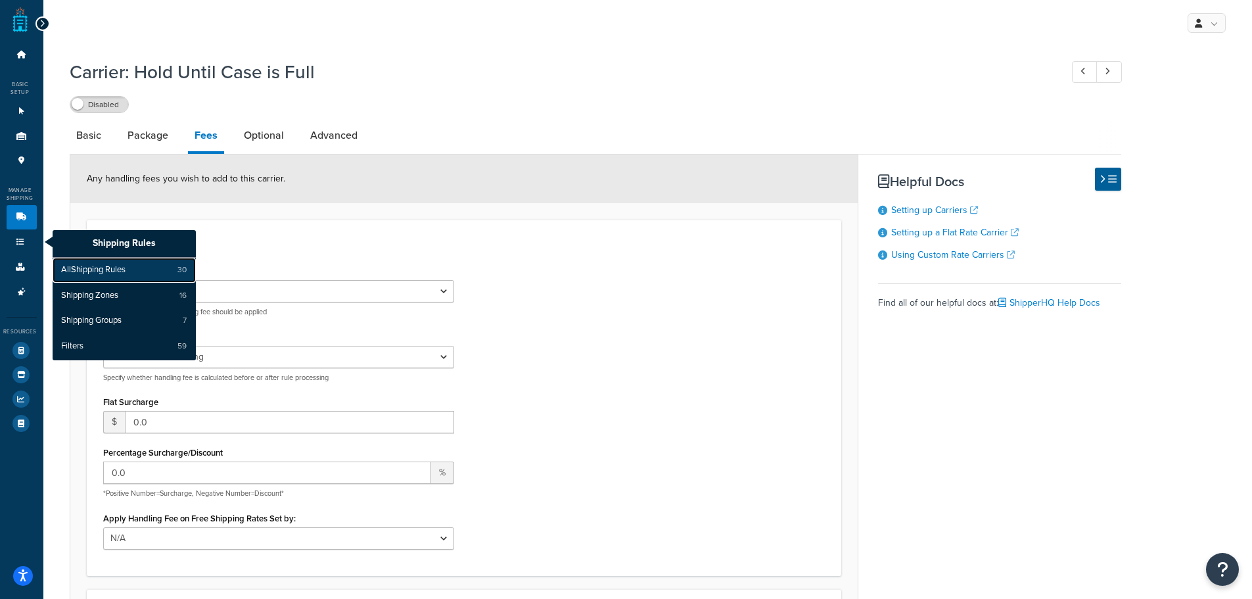
click at [75, 270] on span "All Shipping Rules" at bounding box center [93, 270] width 64 height 12
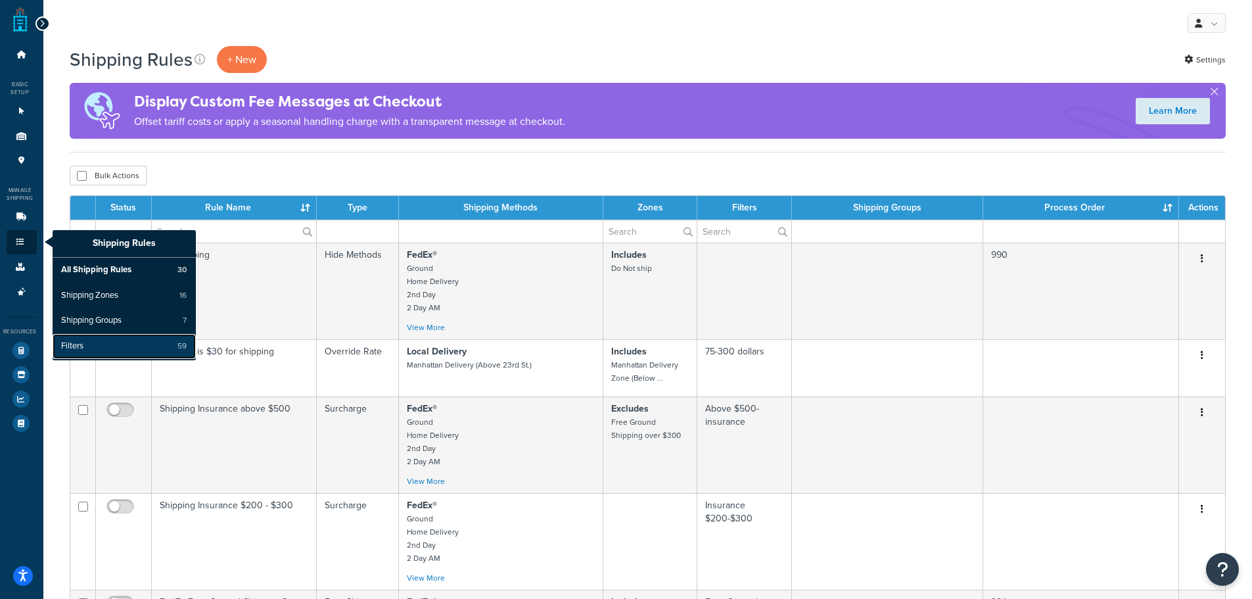
click at [75, 342] on span "Filters" at bounding box center [72, 346] width 22 height 12
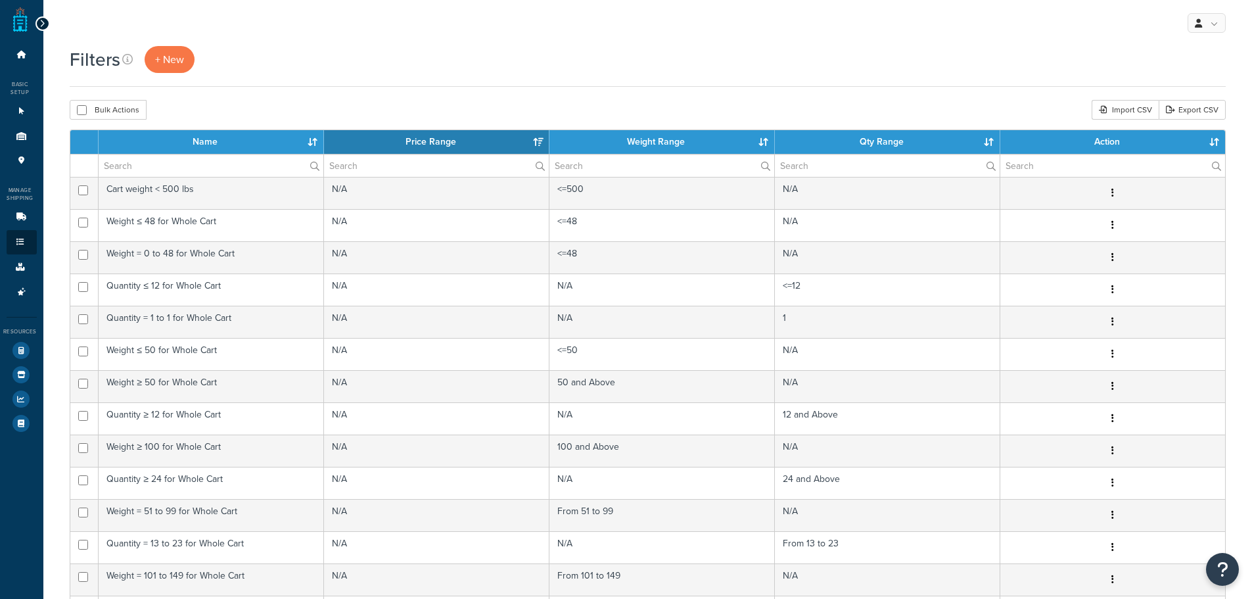
select select "15"
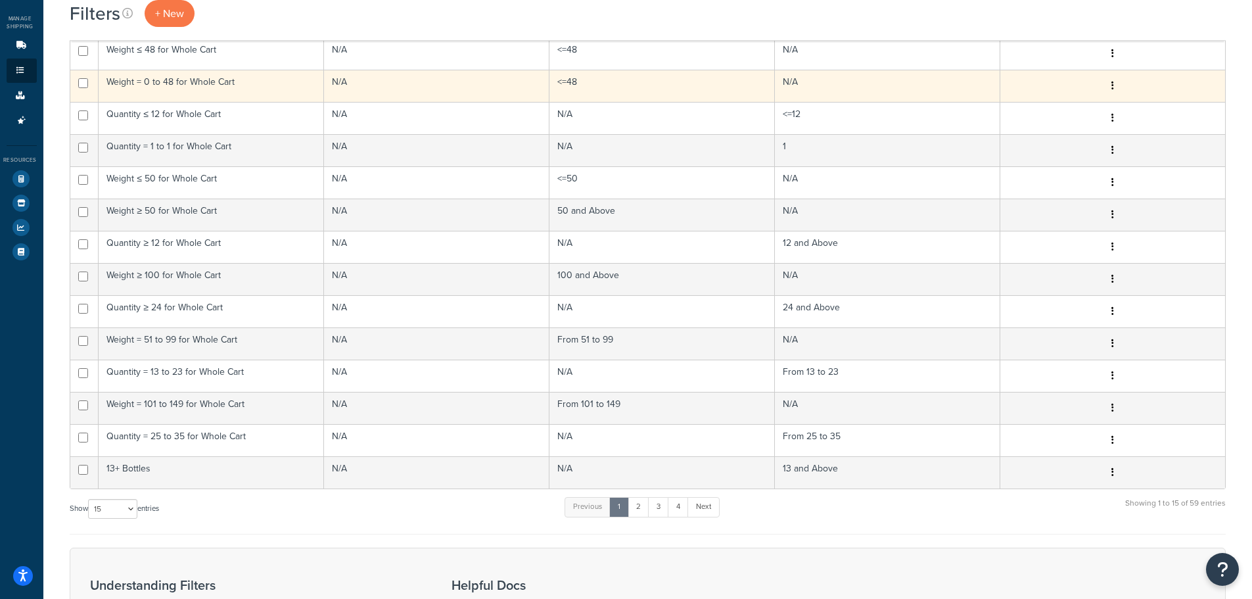
scroll to position [373, 0]
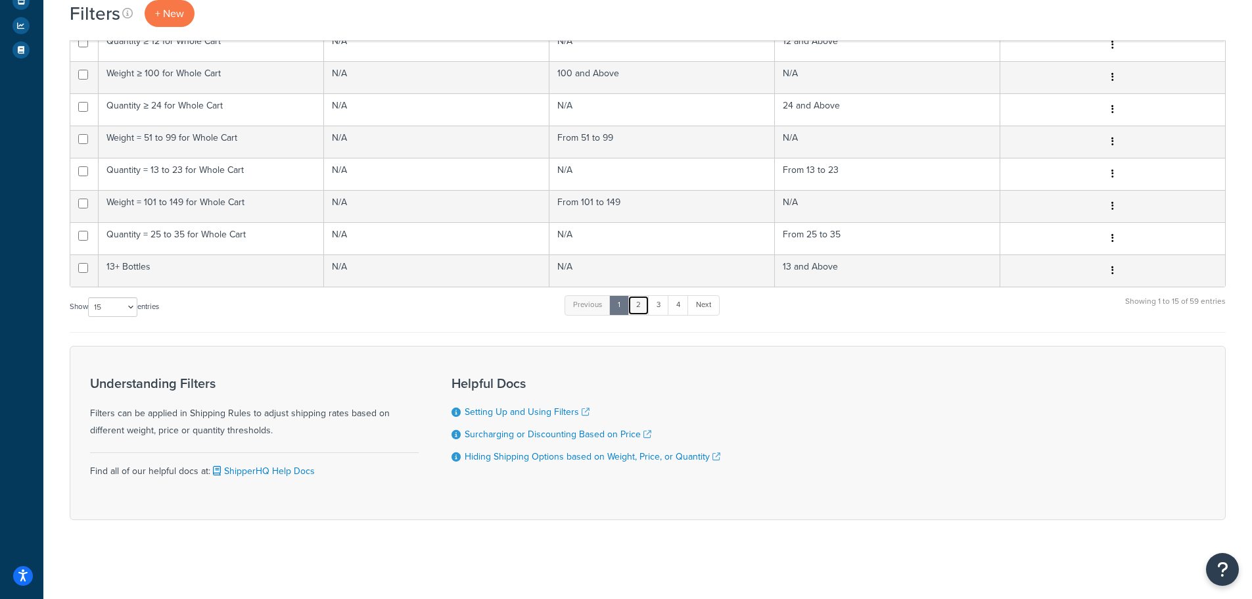
click at [647, 311] on link "2" at bounding box center [639, 305] width 22 height 20
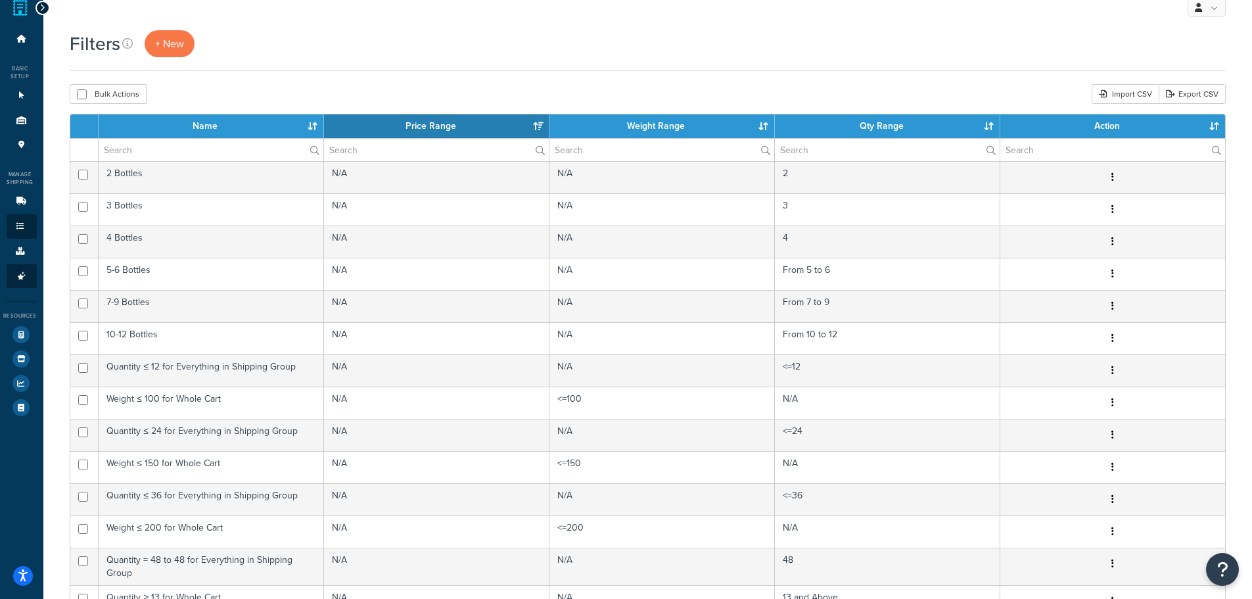
scroll to position [0, 0]
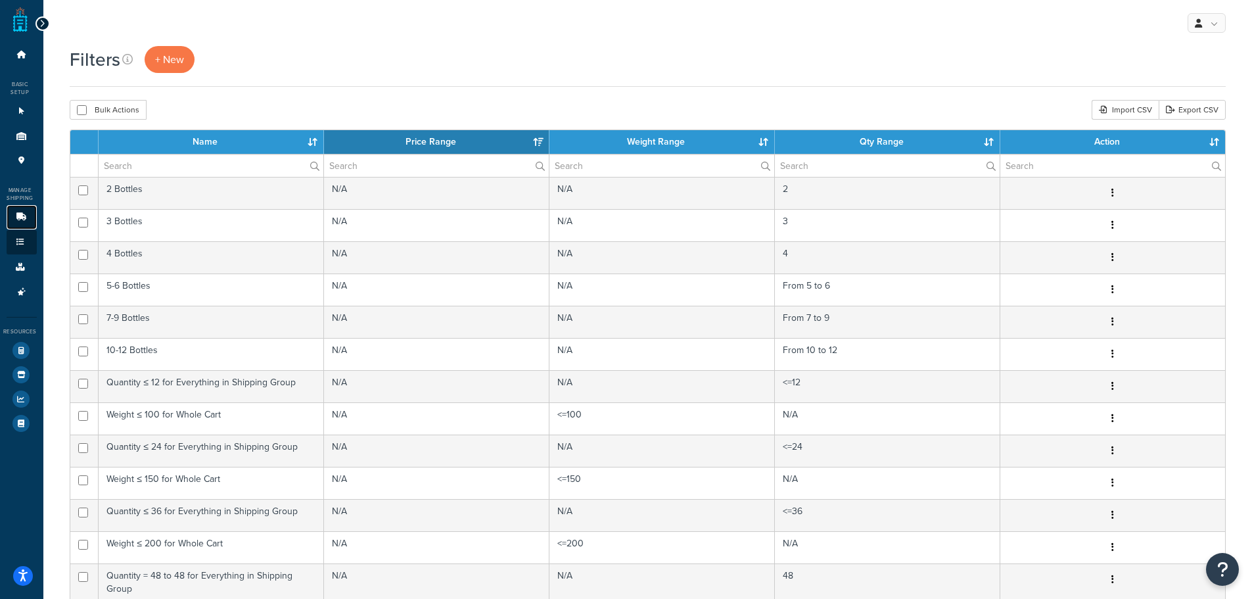
click at [14, 224] on link "Carriers 6" at bounding box center [22, 217] width 30 height 24
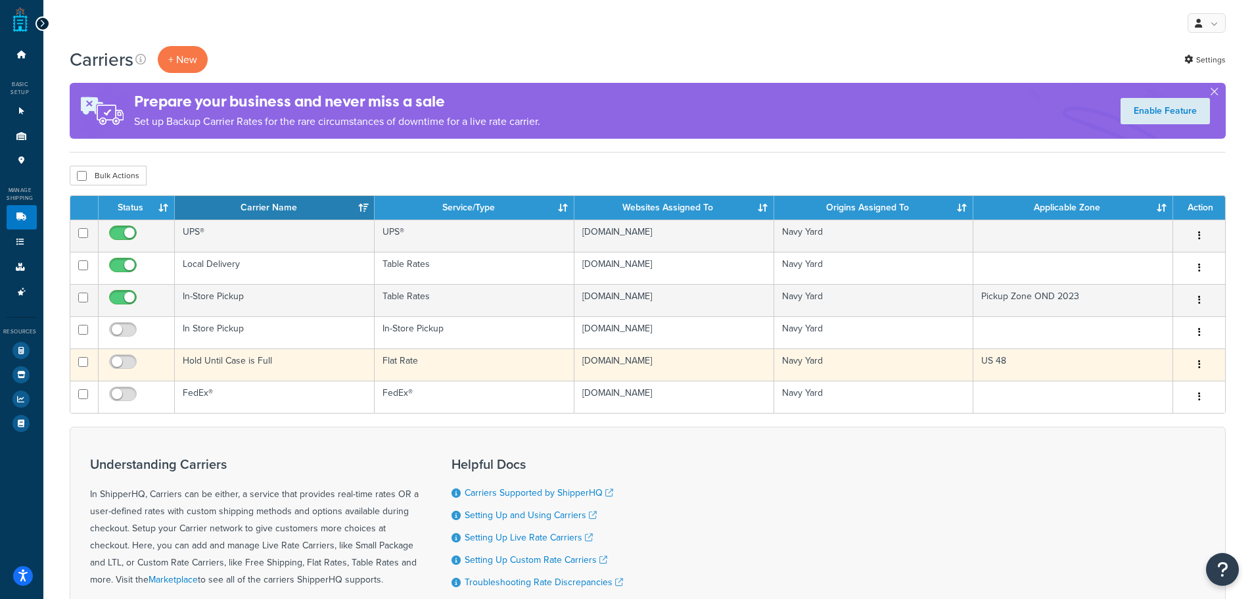
click at [1203, 361] on button "button" at bounding box center [1199, 364] width 18 height 21
click at [1155, 394] on link "Edit" at bounding box center [1143, 390] width 104 height 27
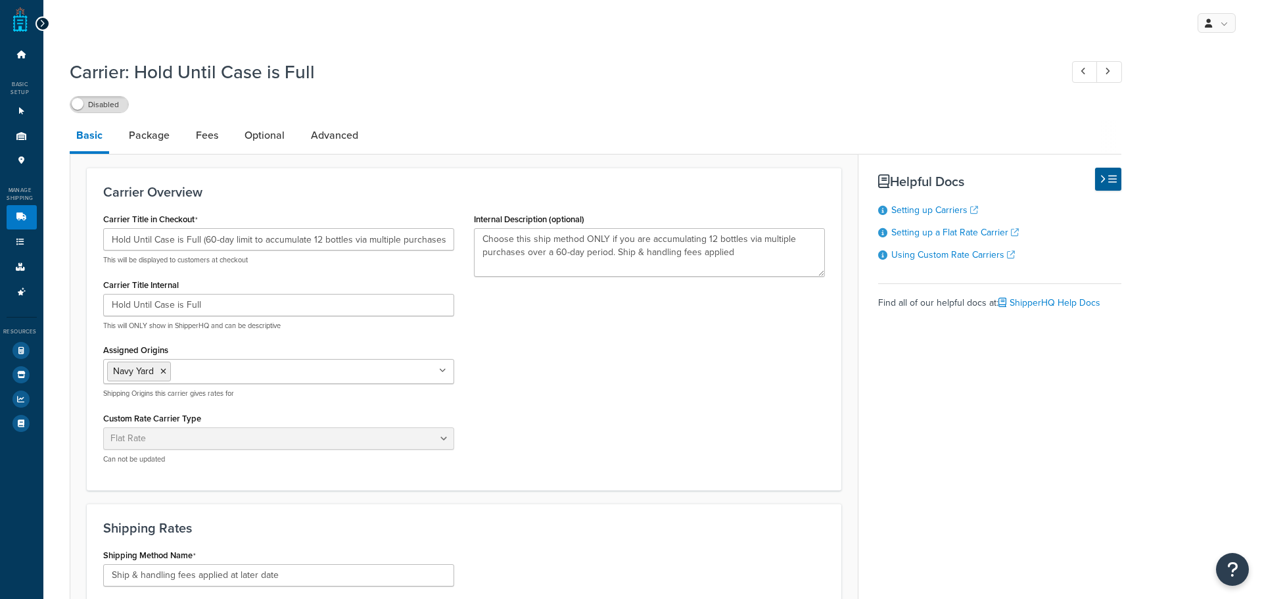
select select "flat"
select select "item"
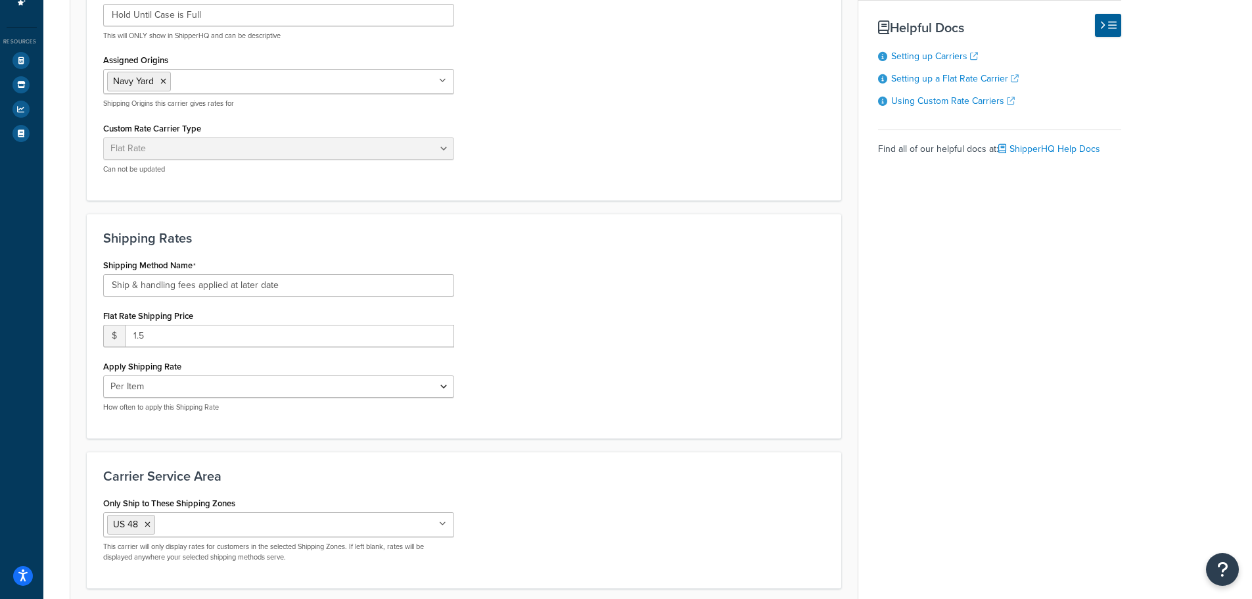
scroll to position [400, 0]
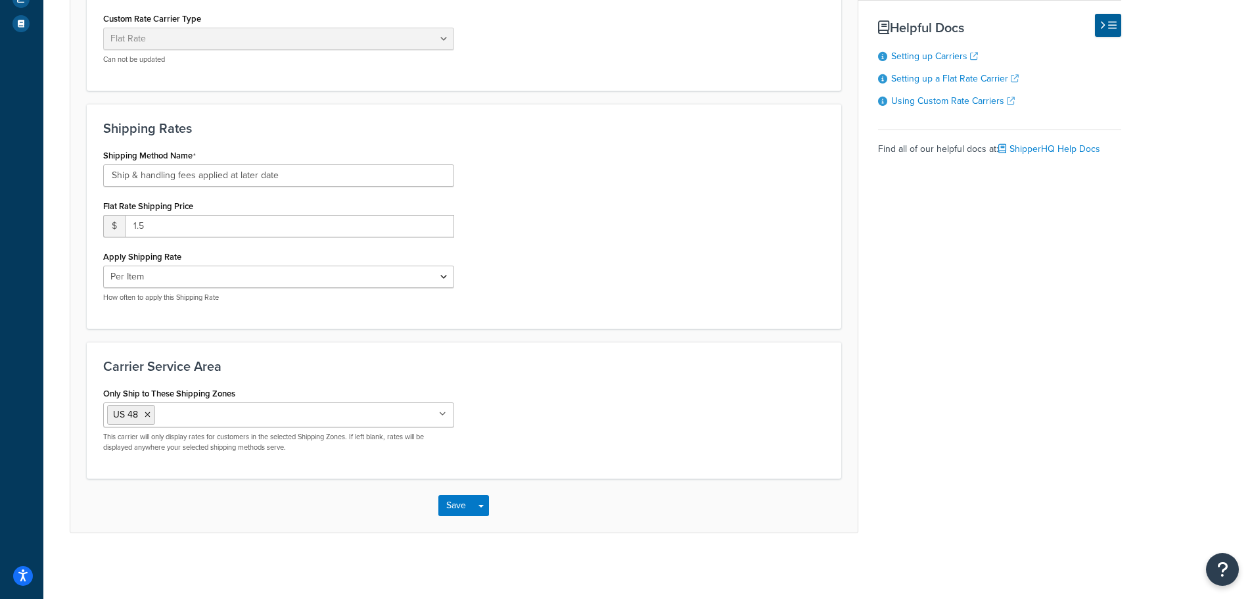
click at [220, 407] on input "Only Ship to These Shipping Zones" at bounding box center [216, 414] width 116 height 14
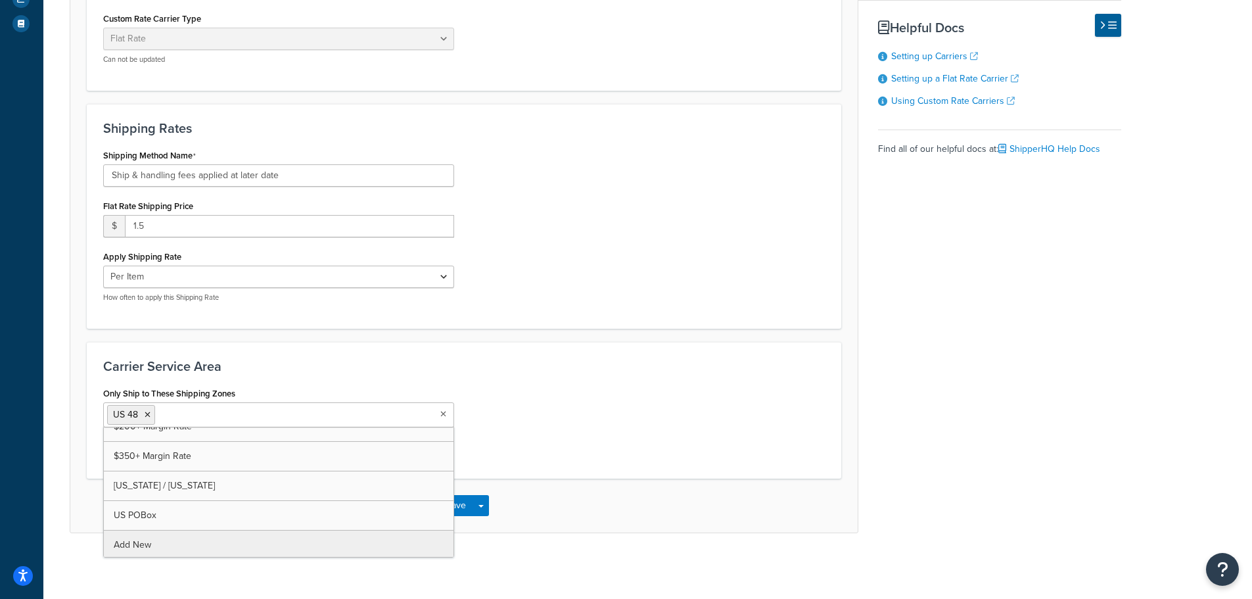
scroll to position [342, 0]
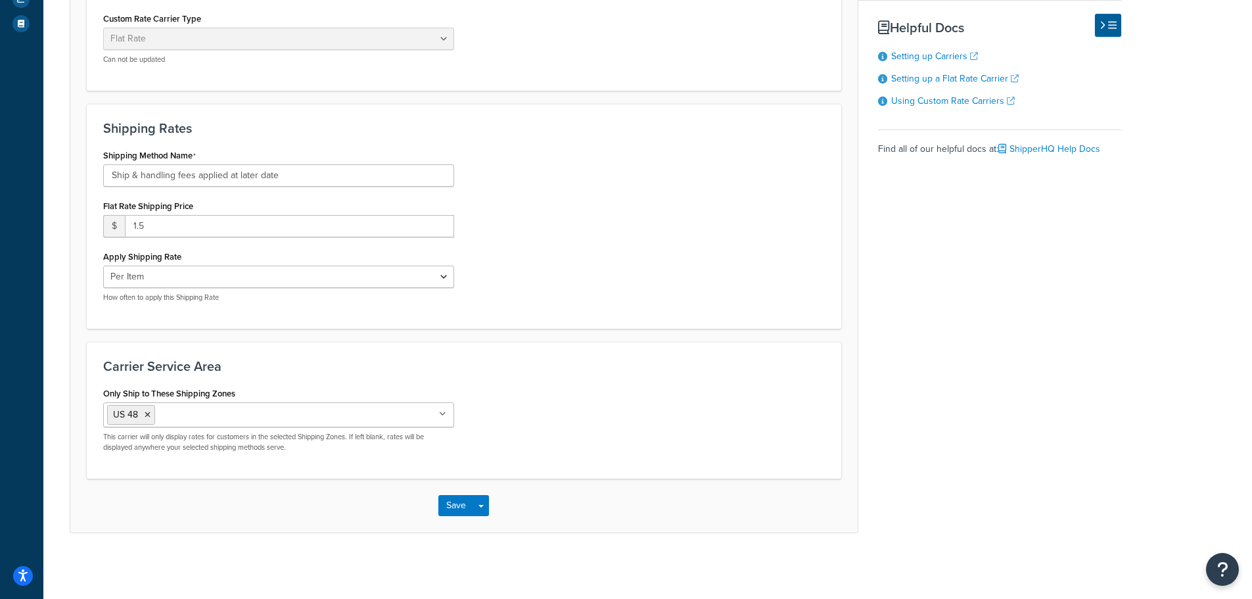
click at [81, 525] on div "Save Save Dropdown Save and Edit" at bounding box center [463, 505] width 787 height 54
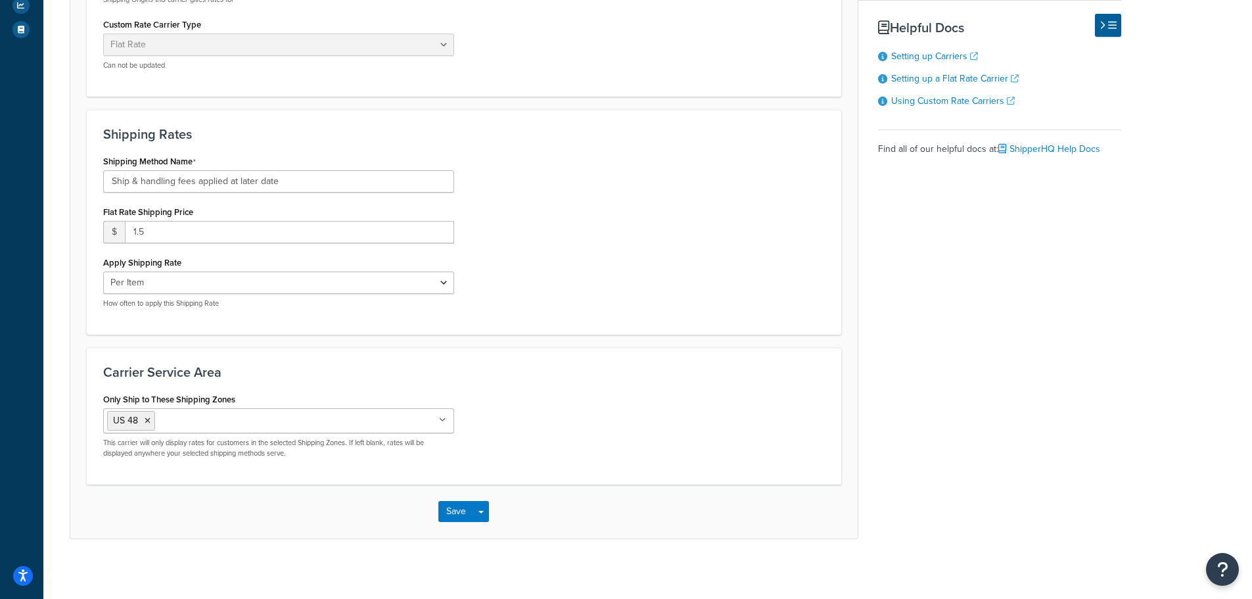
scroll to position [394, 0]
click at [445, 518] on button "Save" at bounding box center [455, 510] width 35 height 21
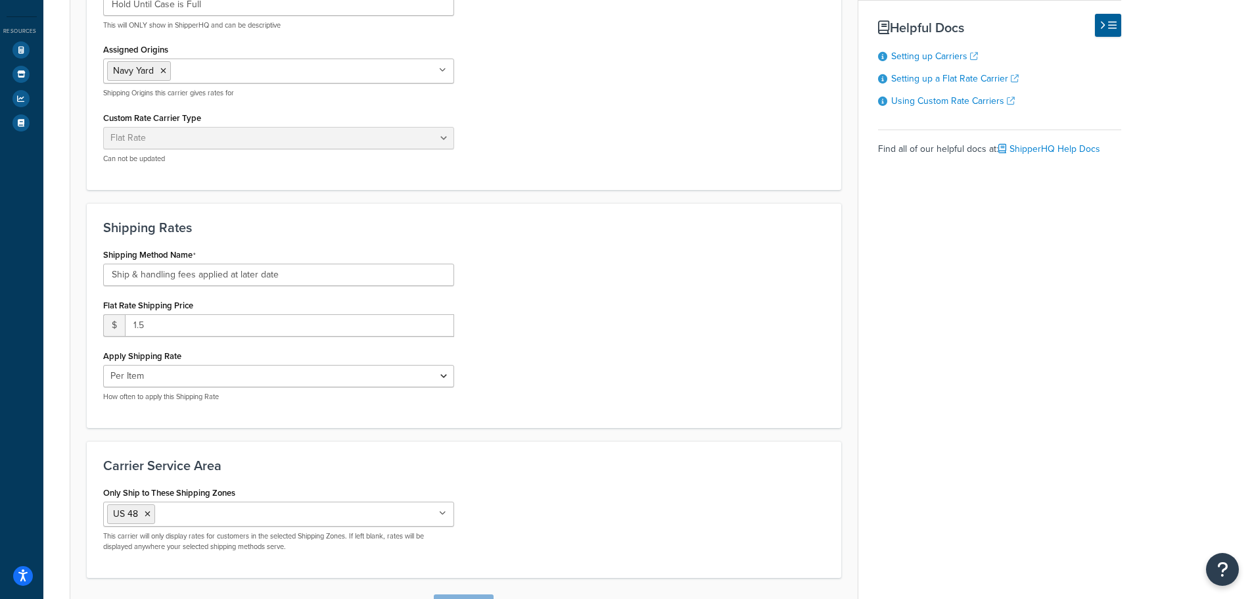
scroll to position [0, 0]
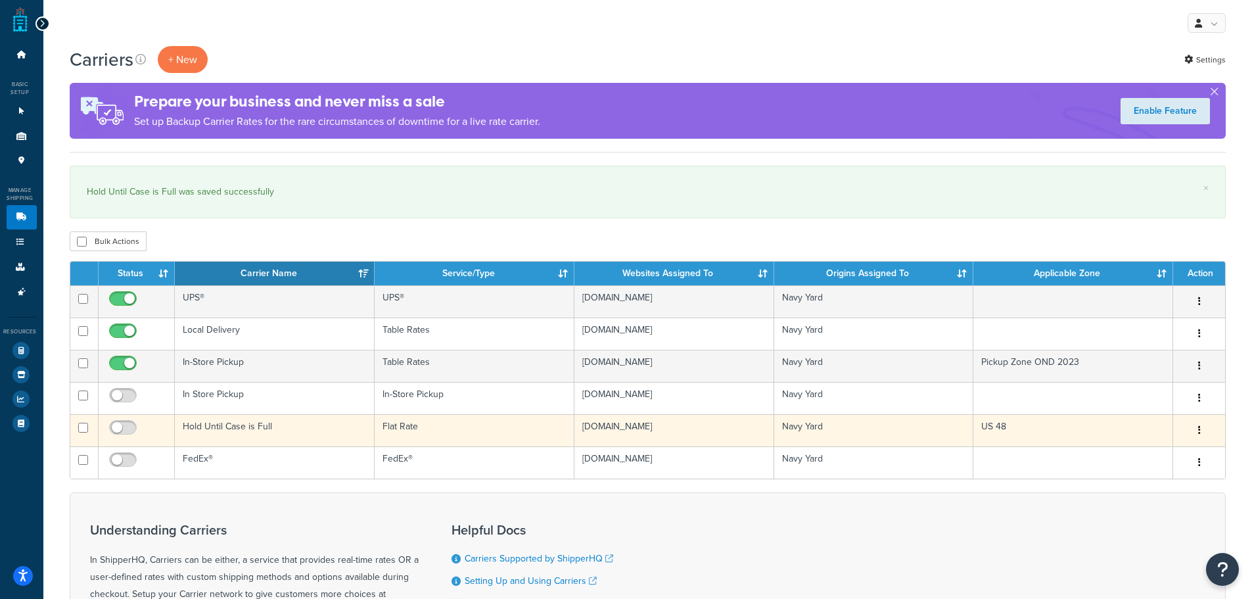
click at [1195, 429] on button "button" at bounding box center [1199, 430] width 18 height 21
